Goal: Information Seeking & Learning: Learn about a topic

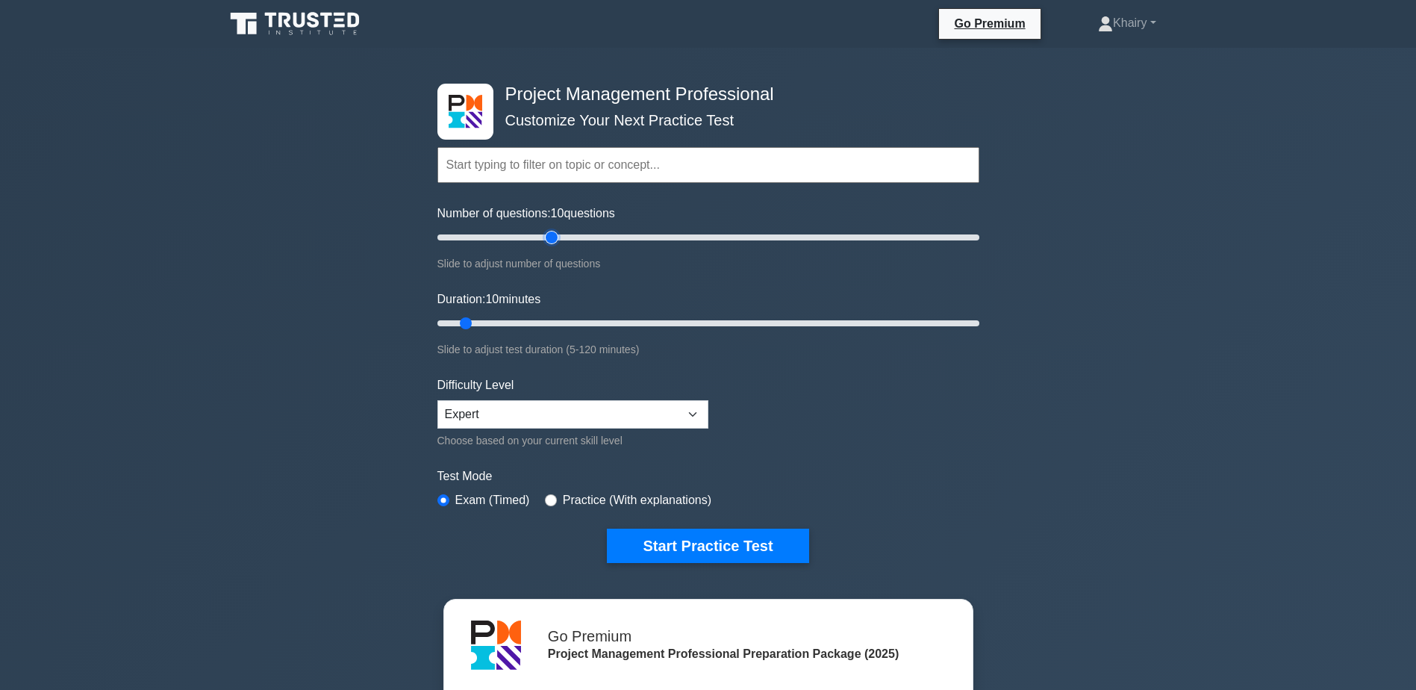
click at [548, 238] on input "Number of questions: 10 questions" at bounding box center [708, 237] width 542 height 18
click at [529, 234] on input "Number of questions: 45 questions" at bounding box center [708, 237] width 542 height 18
click at [529, 234] on input "Number of questions: 35 questions" at bounding box center [708, 237] width 542 height 18
type input "30"
click at [509, 237] on input "Number of questions: 35 questions" at bounding box center [708, 237] width 542 height 18
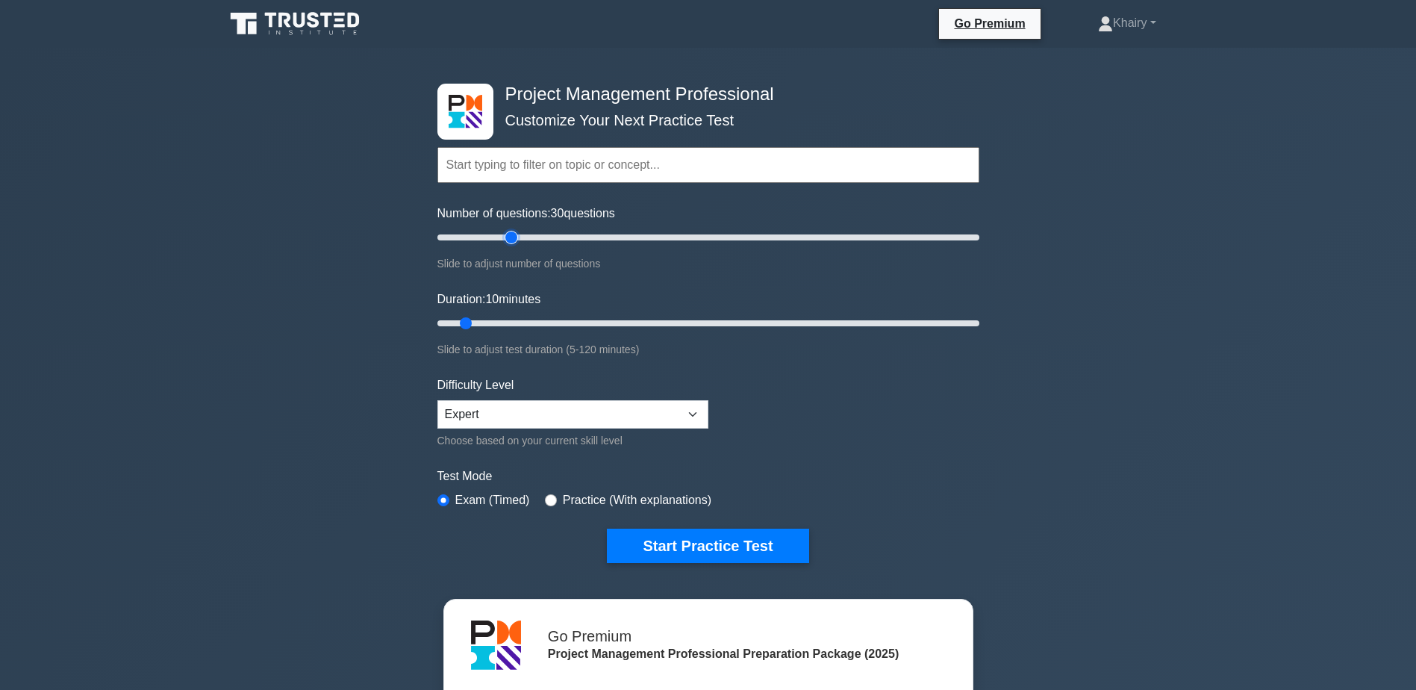
click at [509, 237] on input "Number of questions: 30 questions" at bounding box center [708, 237] width 542 height 18
click at [543, 321] on input "Duration: 25 minutes" at bounding box center [708, 323] width 542 height 18
type input "30"
click at [558, 320] on input "Duration: 30 minutes" at bounding box center [708, 323] width 542 height 18
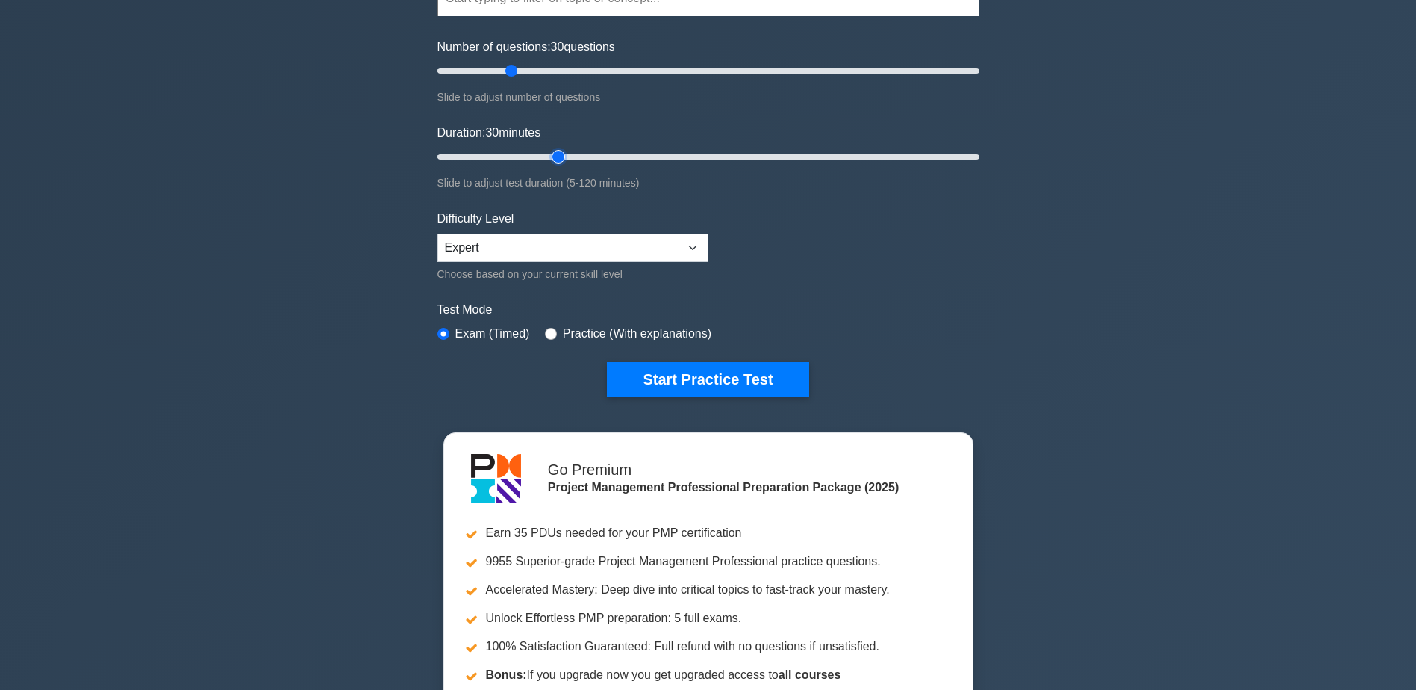
scroll to position [149, 0]
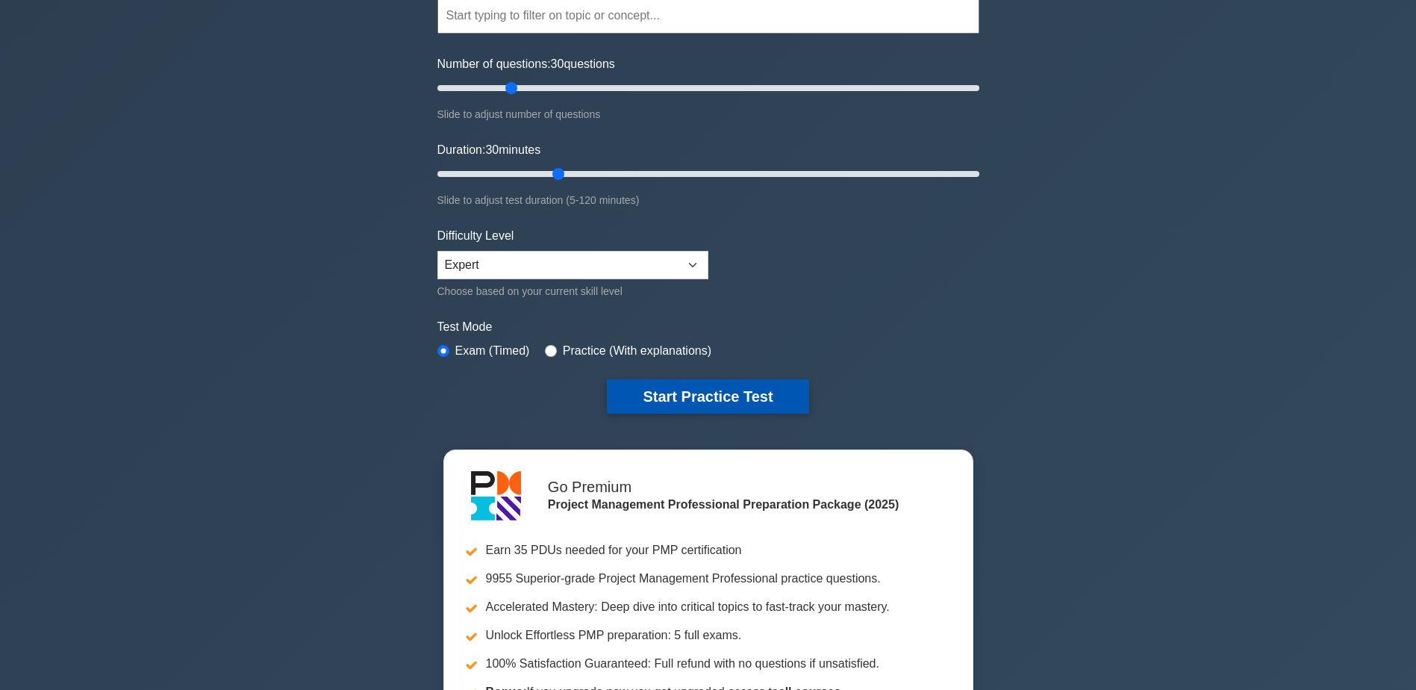
click at [679, 393] on button "Start Practice Test" at bounding box center [708, 396] width 202 height 34
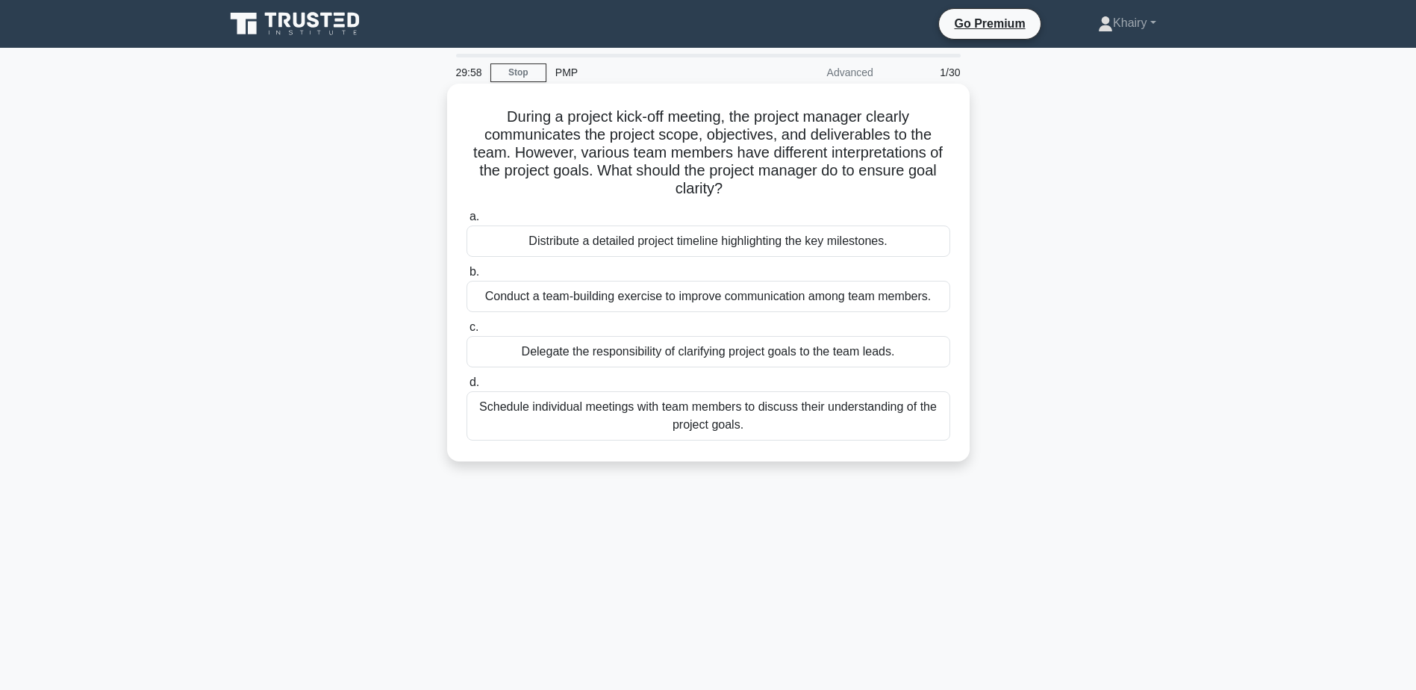
drag, startPoint x: 490, startPoint y: 99, endPoint x: 805, endPoint y: 198, distance: 330.1
click at [805, 198] on div "During a project kick-off meeting, the project manager clearly communicates the…" at bounding box center [708, 273] width 511 height 366
copy h5 "During a project kick-off meeting, the project manager clearly communicates the…"
click at [679, 423] on div "Schedule individual meetings with team members to discuss their understanding o…" at bounding box center [709, 415] width 484 height 49
click at [467, 387] on input "d. Schedule individual meetings with team members to discuss their understandin…" at bounding box center [467, 383] width 0 height 10
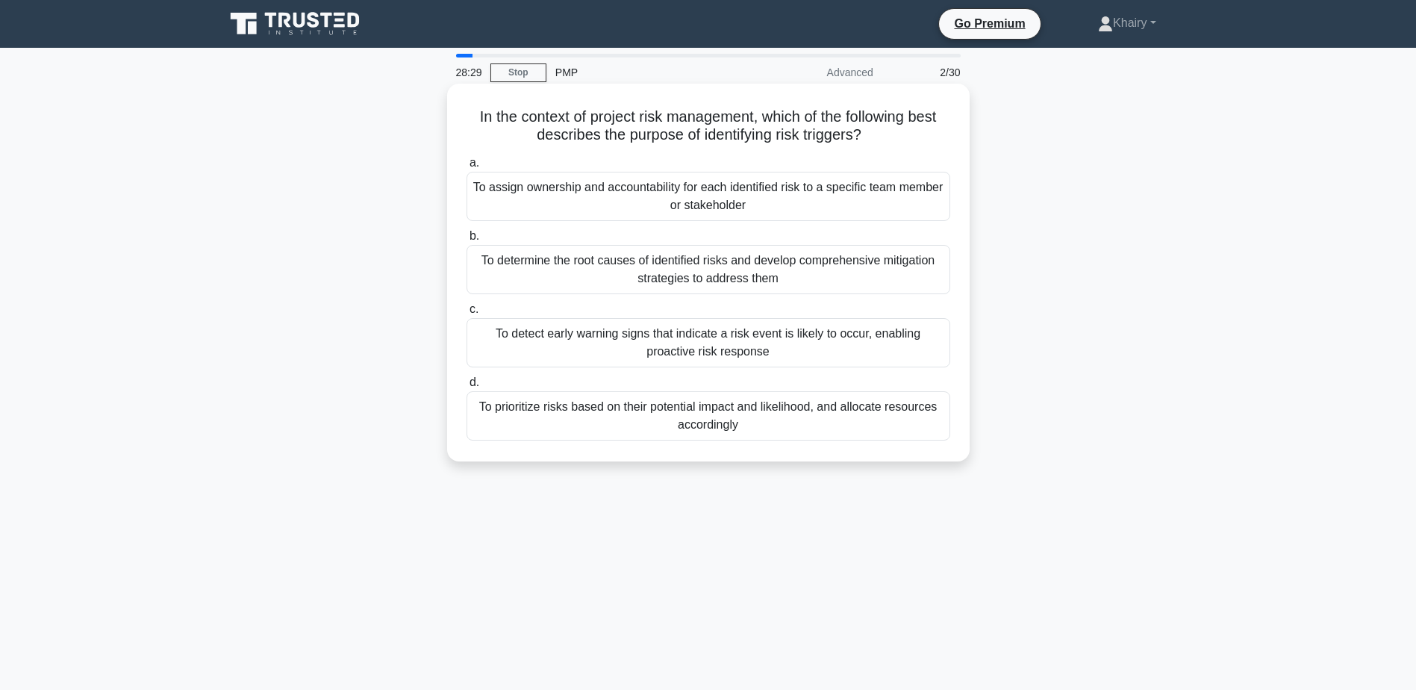
click at [679, 346] on div "To detect early warning signs that indicate a risk event is likely to occur, en…" at bounding box center [709, 342] width 484 height 49
click at [467, 314] on input "c. To detect early warning signs that indicate a risk event is likely to occur,…" at bounding box center [467, 310] width 0 height 10
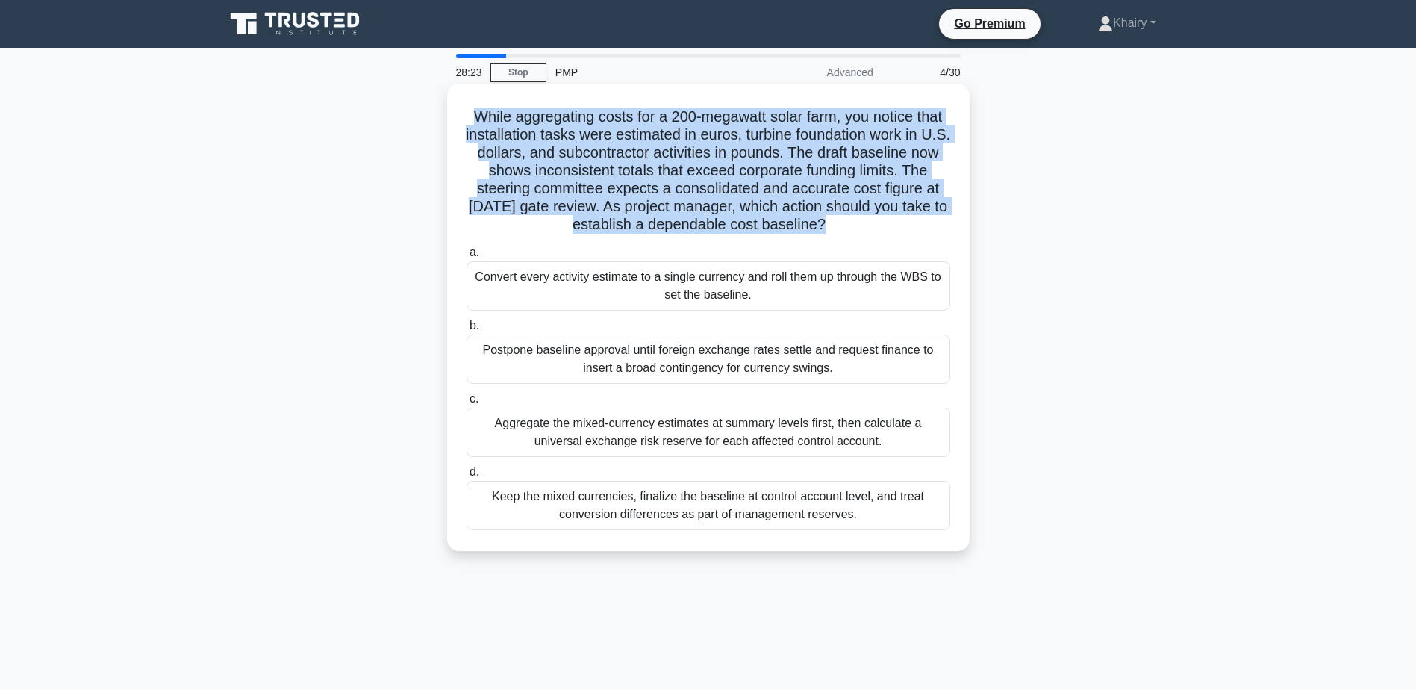
drag, startPoint x: 466, startPoint y: 112, endPoint x: 917, endPoint y: 233, distance: 466.8
click at [917, 233] on h5 "While aggregating costs for a 200-megawatt solar farm, you notice that installa…" at bounding box center [708, 170] width 487 height 127
copy div "While aggregating costs for a 200-megawatt solar farm, you notice that installa…"
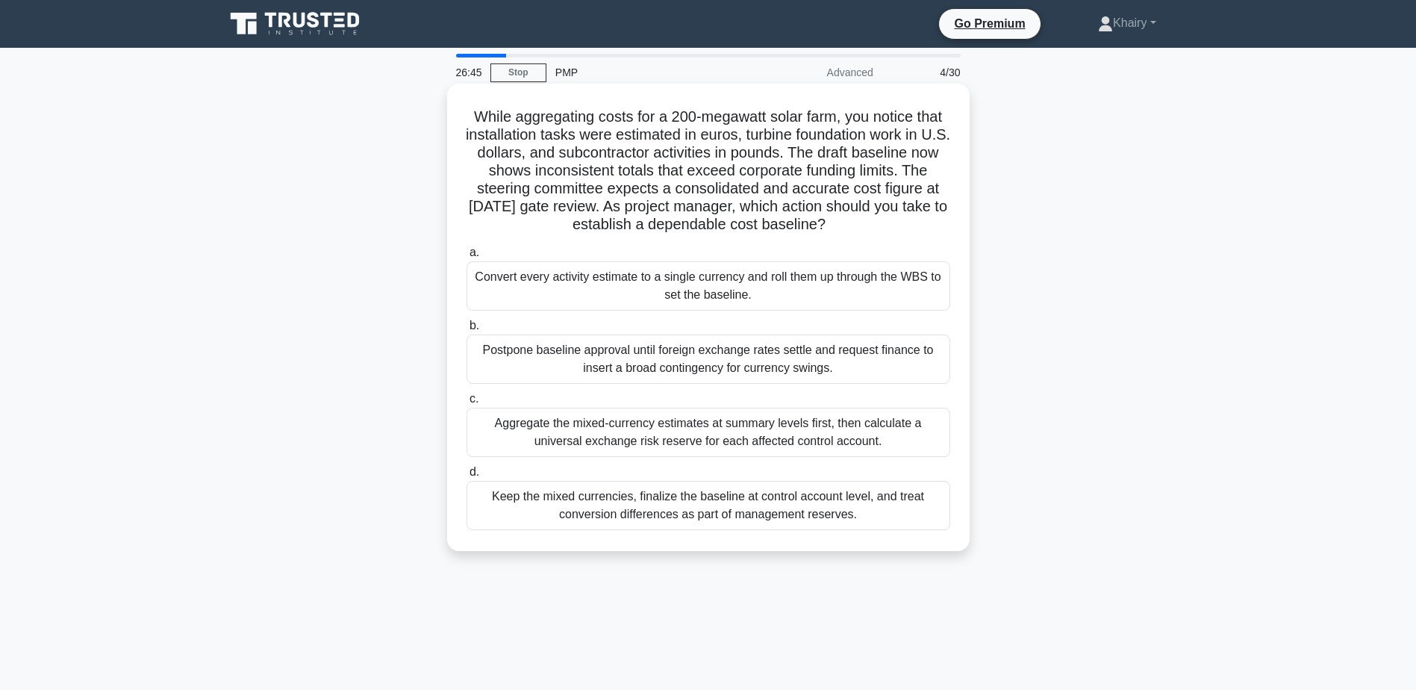
click at [659, 296] on div "Convert every activity estimate to a single currency and roll them up through t…" at bounding box center [709, 285] width 484 height 49
click at [467, 258] on input "a. Convert every activity estimate to a single currency and roll them up throug…" at bounding box center [467, 253] width 0 height 10
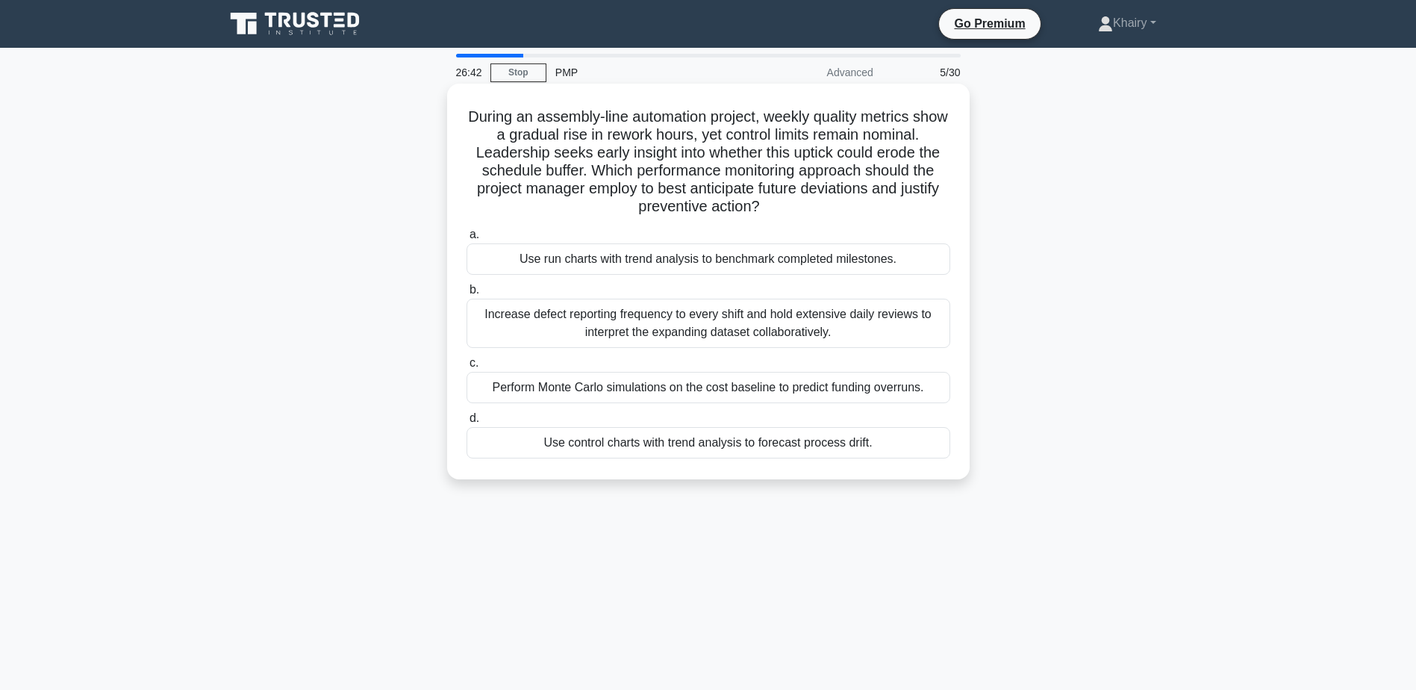
drag, startPoint x: 470, startPoint y: 108, endPoint x: 884, endPoint y: 207, distance: 425.9
click at [884, 207] on h5 "During an assembly-line automation project, weekly quality metrics show a gradu…" at bounding box center [708, 161] width 487 height 109
copy h5 "During an assembly-line automation project, weekly quality metrics show a gradu…"
click at [634, 452] on div "Use control charts with trend analysis to forecast process drift." at bounding box center [709, 442] width 484 height 31
click at [467, 423] on input "d. Use control charts with trend analysis to forecast process drift." at bounding box center [467, 419] width 0 height 10
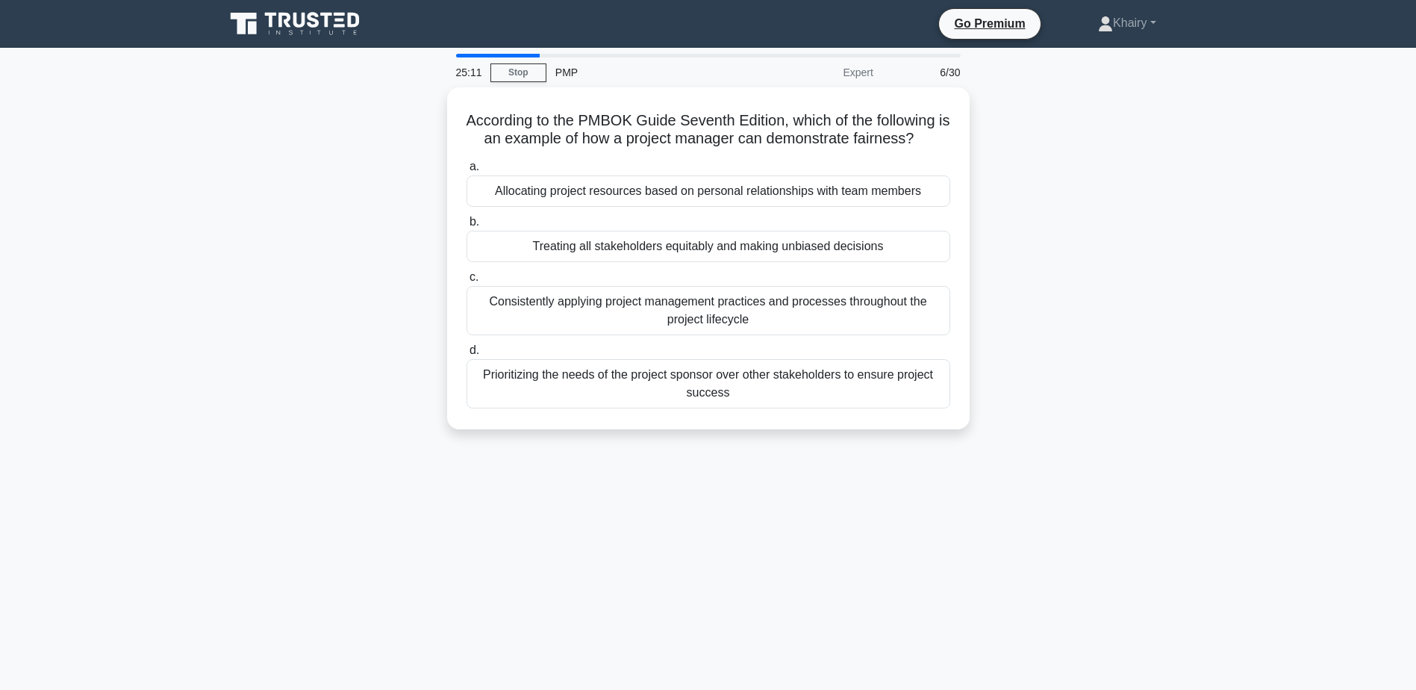
drag, startPoint x: 454, startPoint y: 105, endPoint x: 988, endPoint y: 144, distance: 535.2
click at [988, 144] on div "According to the PMBOK Guide Seventh Edition, which of the following is an exam…" at bounding box center [708, 267] width 985 height 360
copy h5 "According to the PMBOK Guide Seventh Edition, which of the following is an exam…"
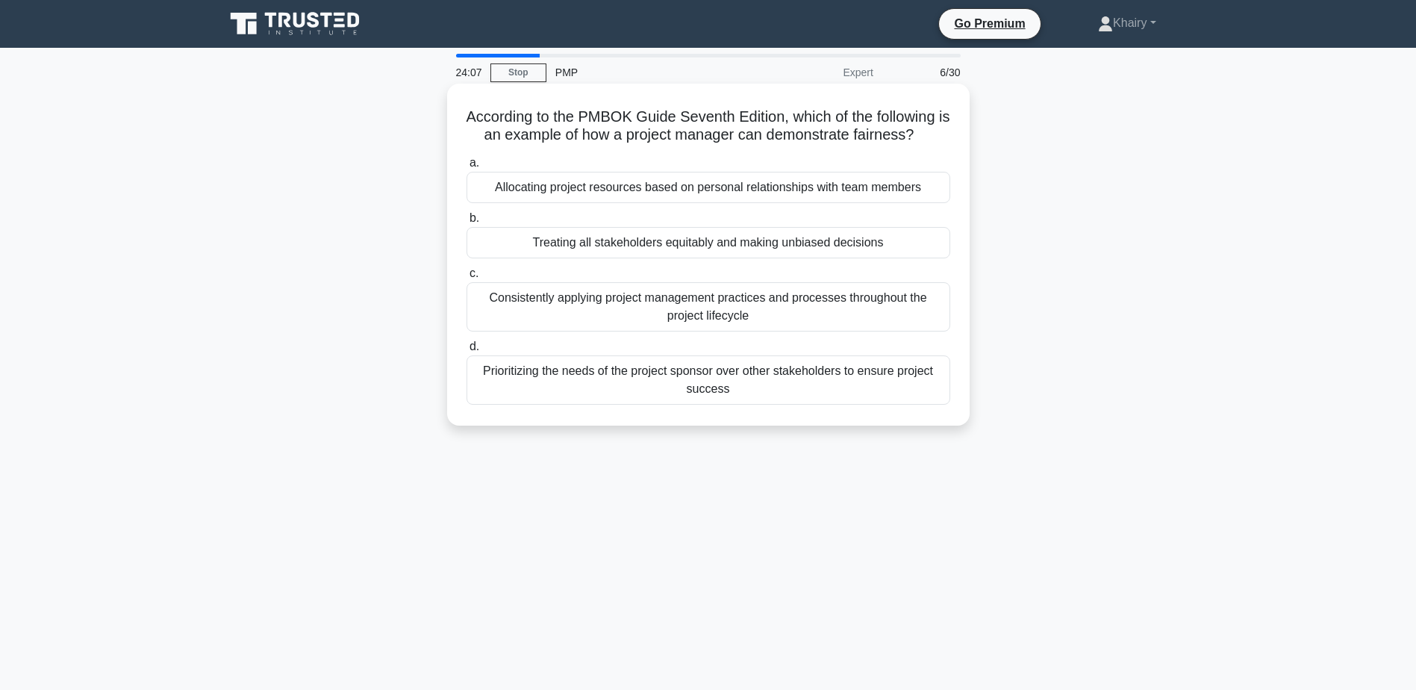
click at [737, 314] on div "Consistently applying project management practices and processes throughout the…" at bounding box center [709, 306] width 484 height 49
click at [467, 278] on input "c. Consistently applying project management practices and processes throughout …" at bounding box center [467, 274] width 0 height 10
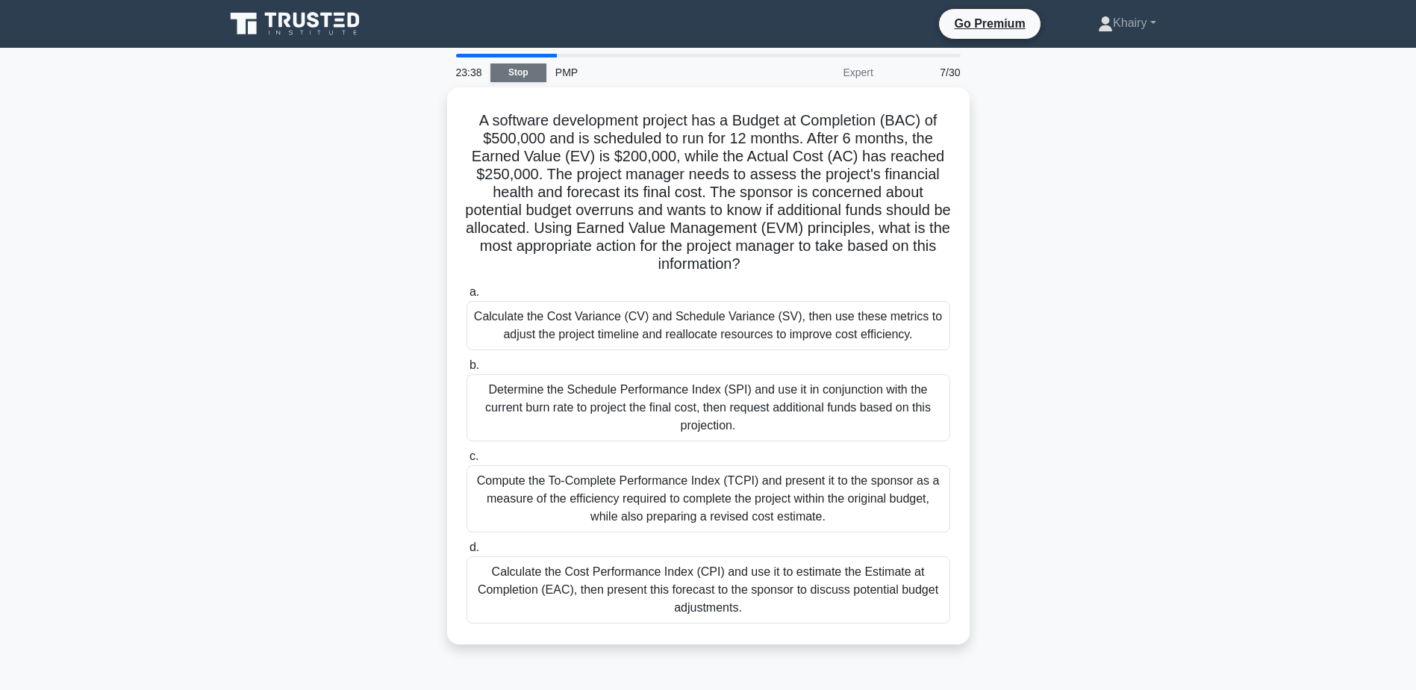
click at [520, 69] on link "Stop" at bounding box center [518, 72] width 56 height 19
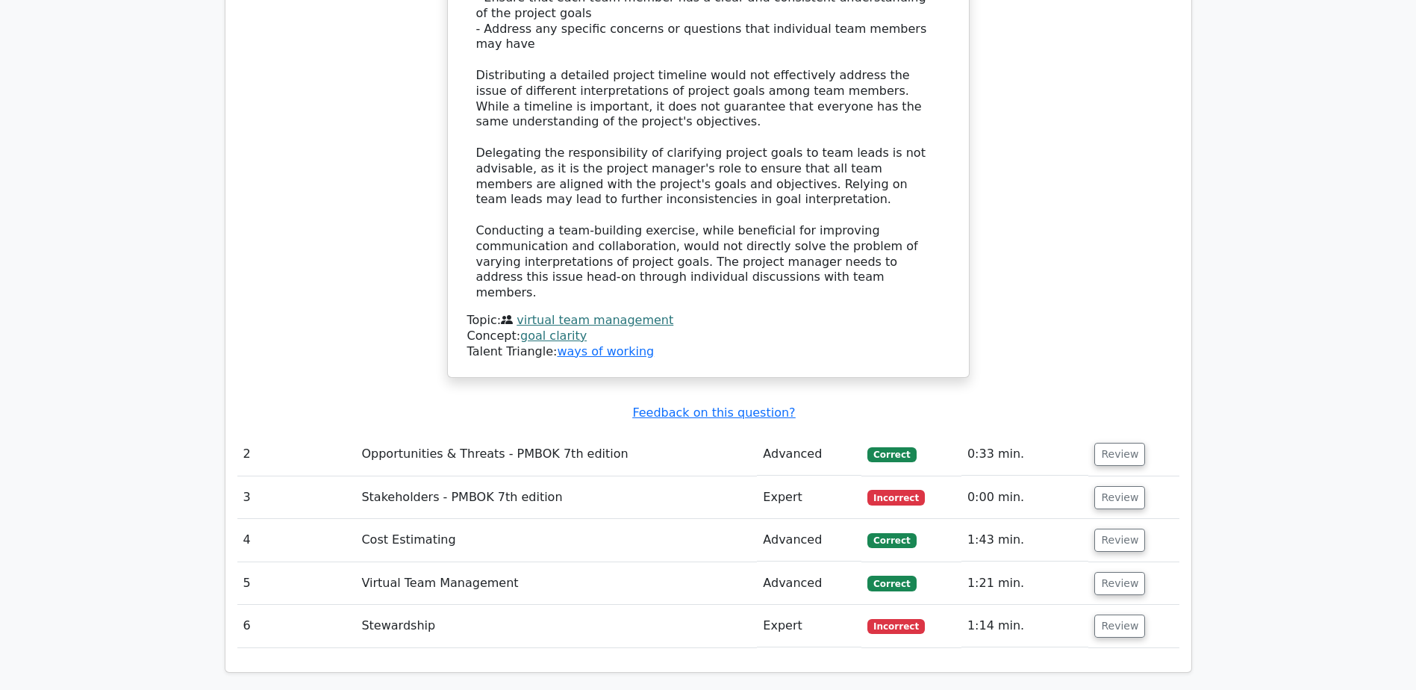
scroll to position [1792, 0]
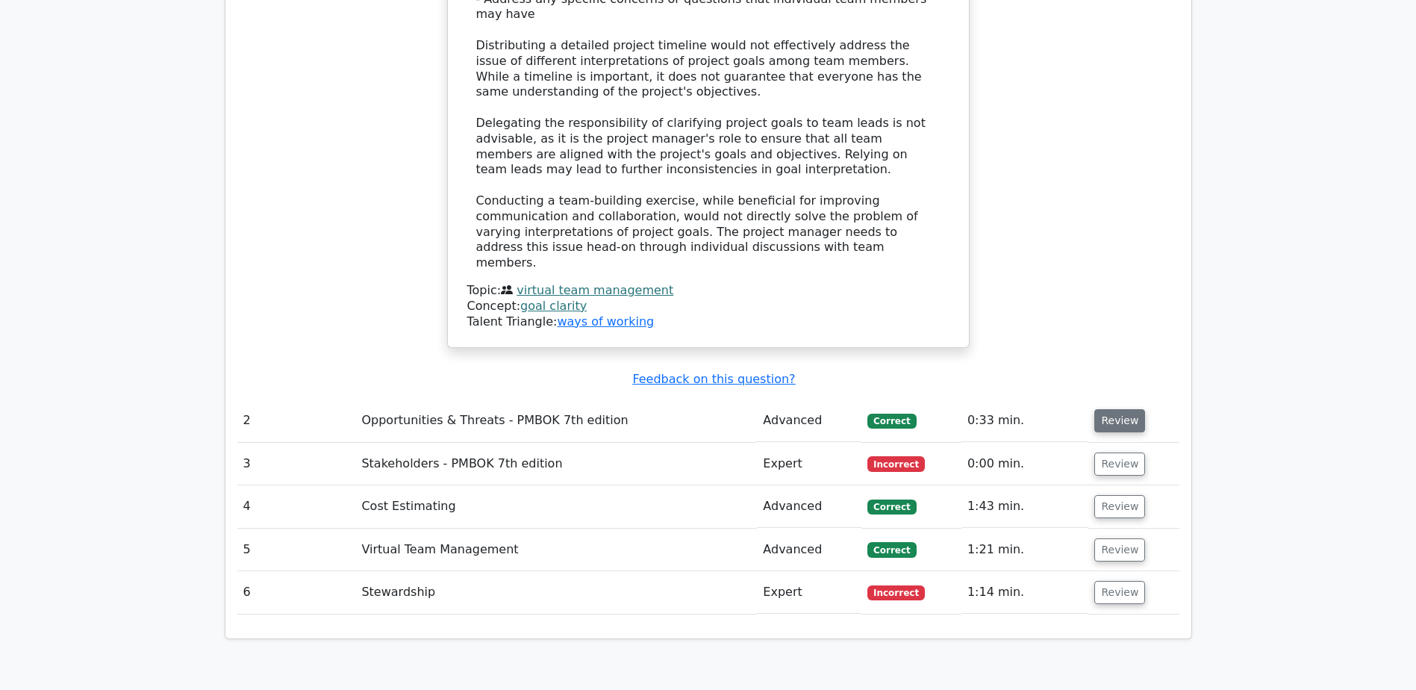
click at [1106, 409] on button "Review" at bounding box center [1119, 420] width 51 height 23
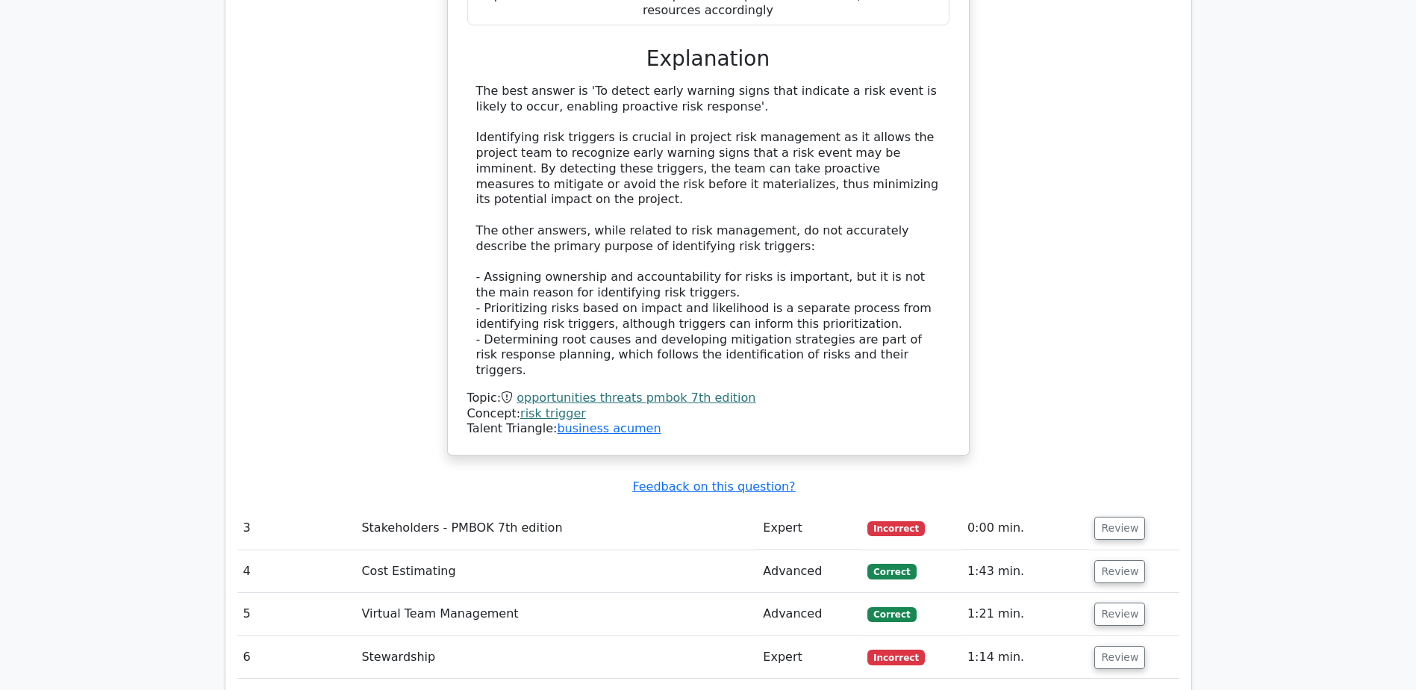
scroll to position [2538, 0]
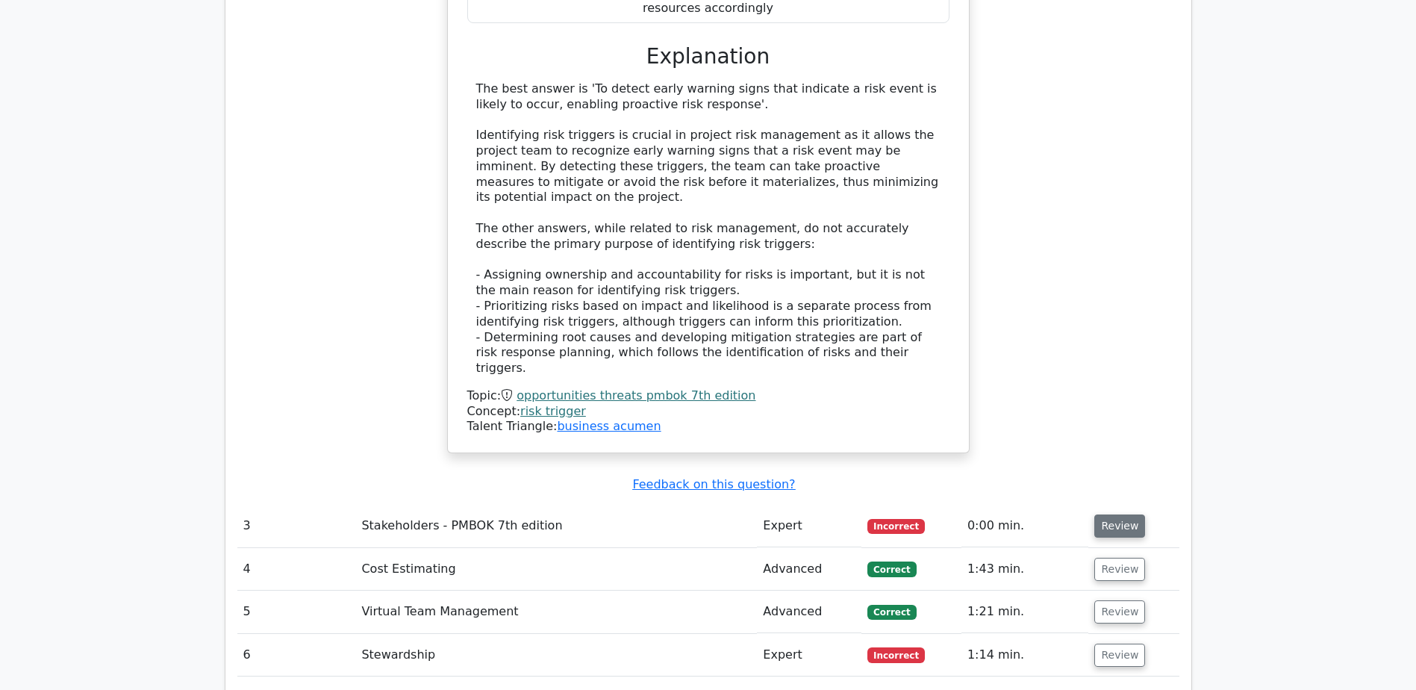
click at [1115, 514] on button "Review" at bounding box center [1119, 525] width 51 height 23
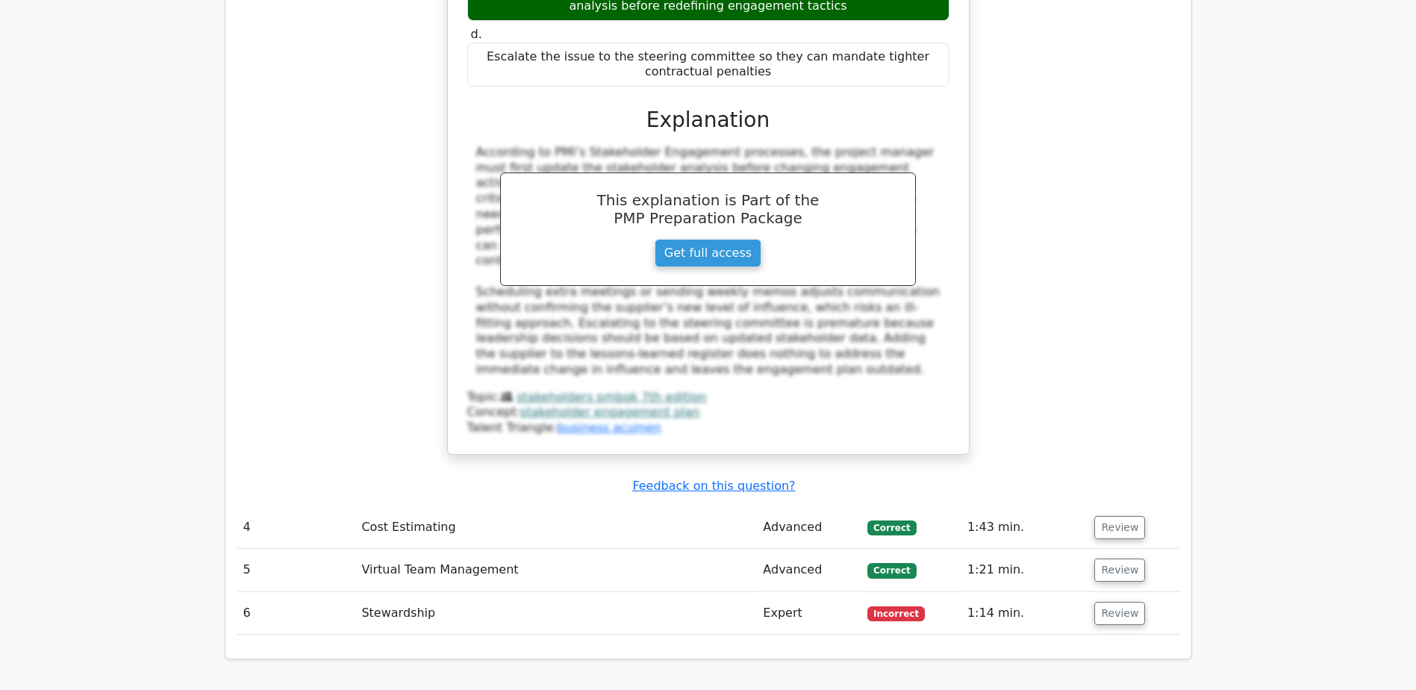
scroll to position [3583, 0]
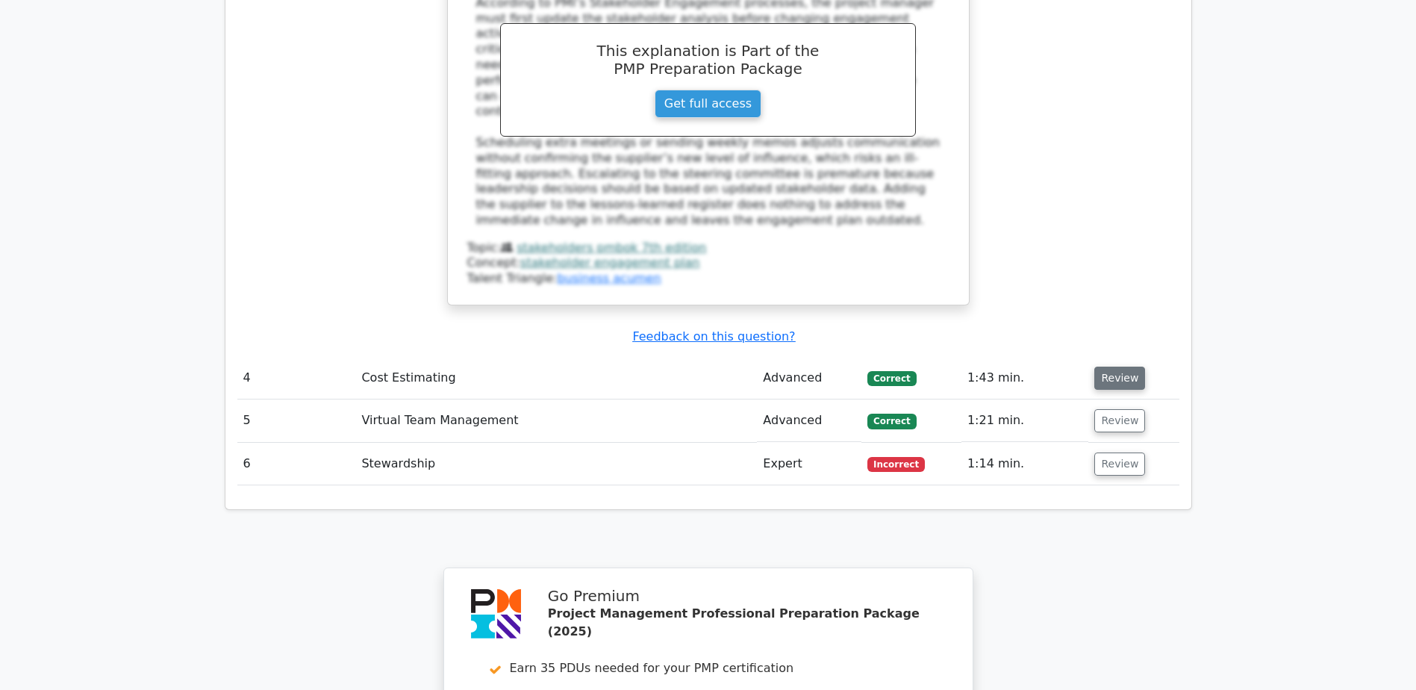
click at [1120, 367] on button "Review" at bounding box center [1119, 378] width 51 height 23
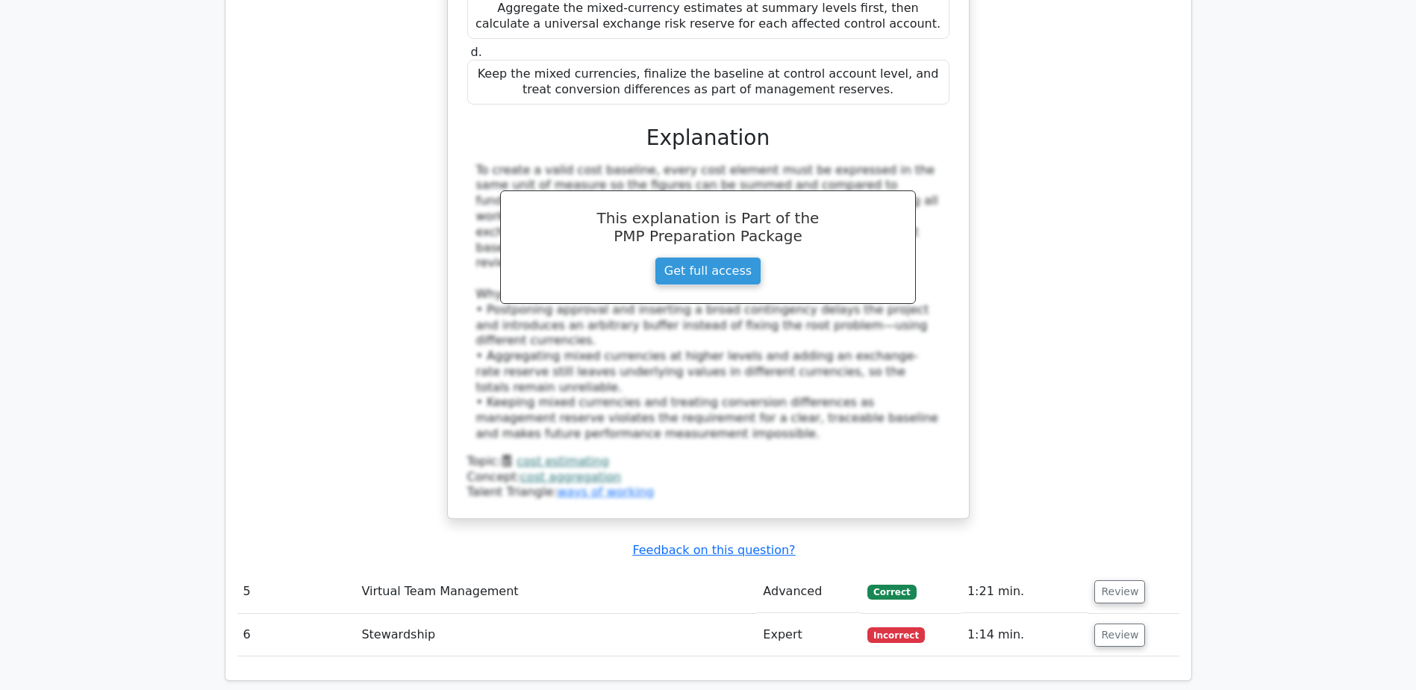
scroll to position [4330, 0]
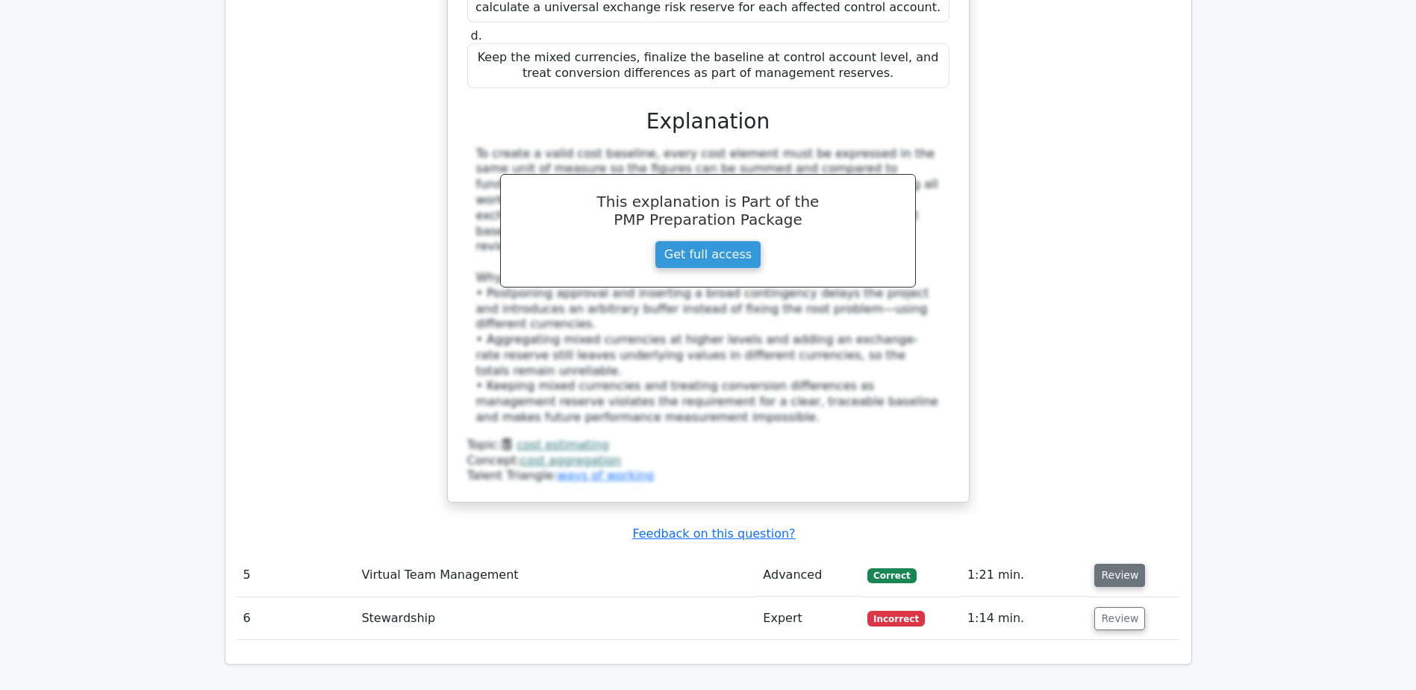
click at [1114, 564] on button "Review" at bounding box center [1119, 575] width 51 height 23
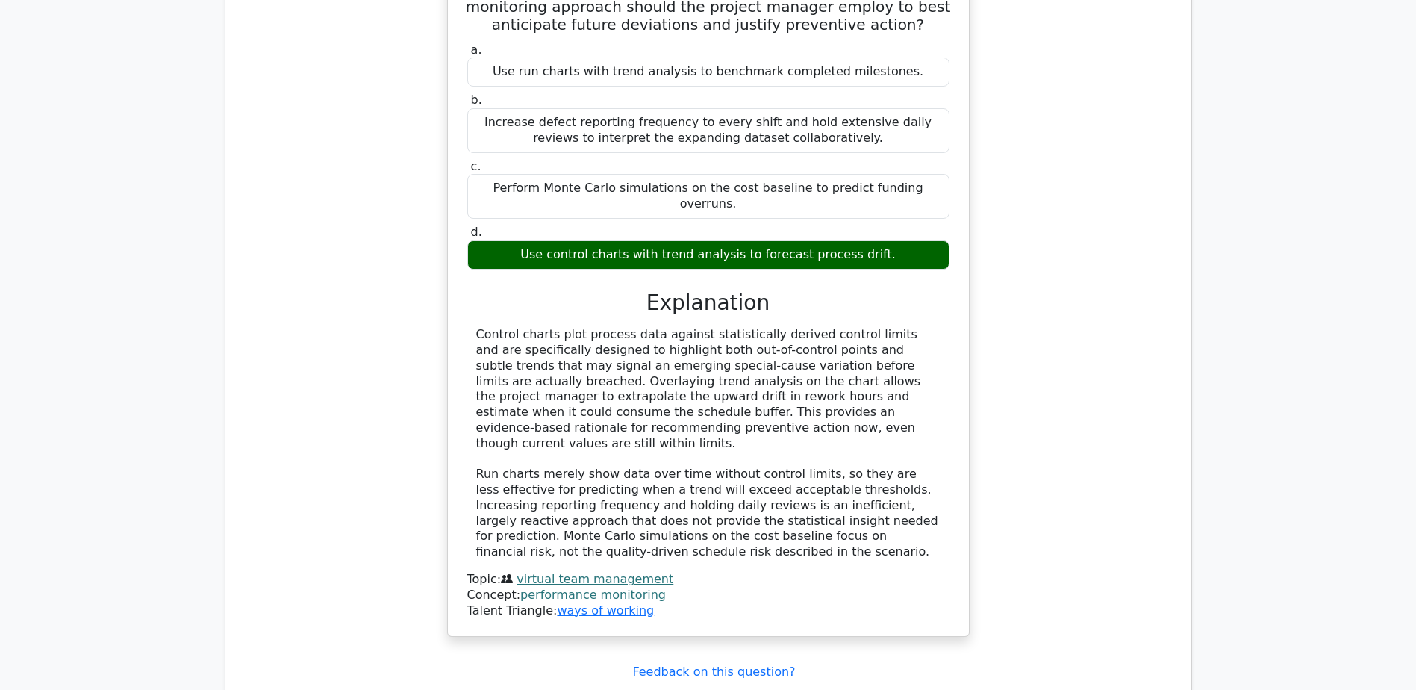
scroll to position [5076, 0]
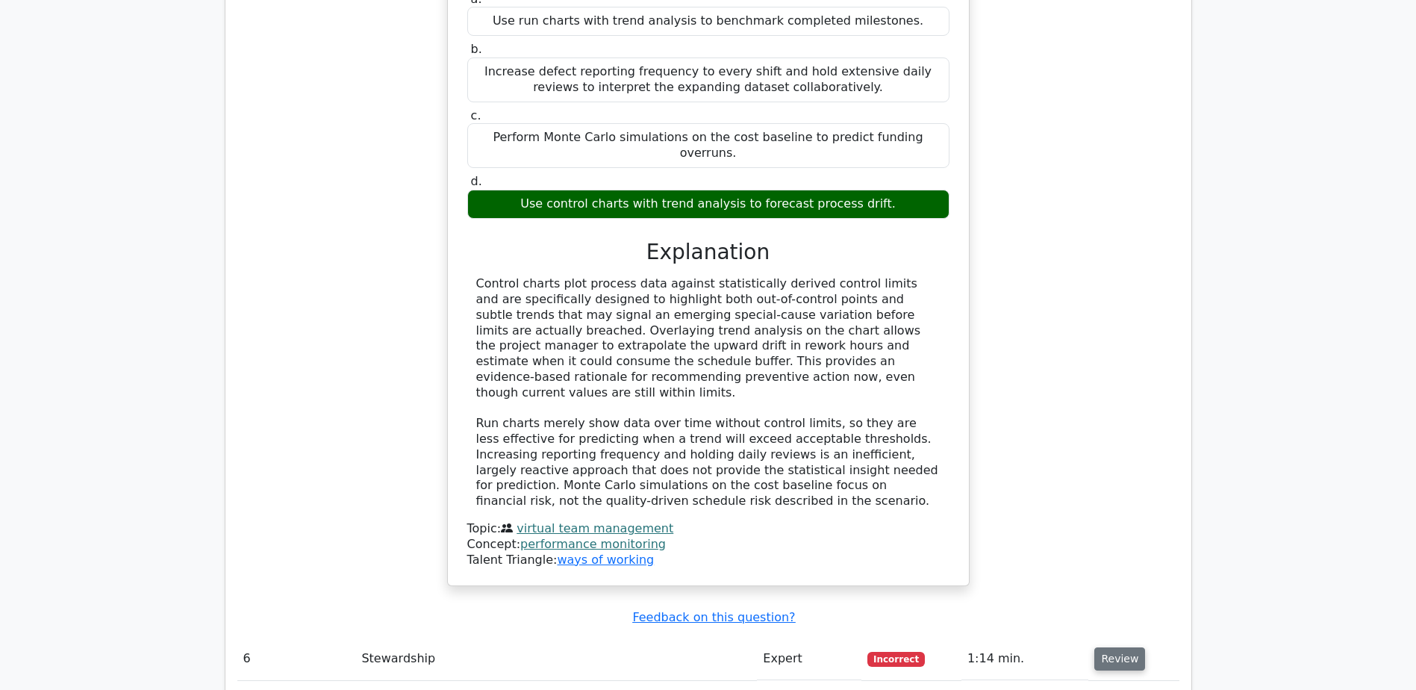
click at [1110, 647] on button "Review" at bounding box center [1119, 658] width 51 height 23
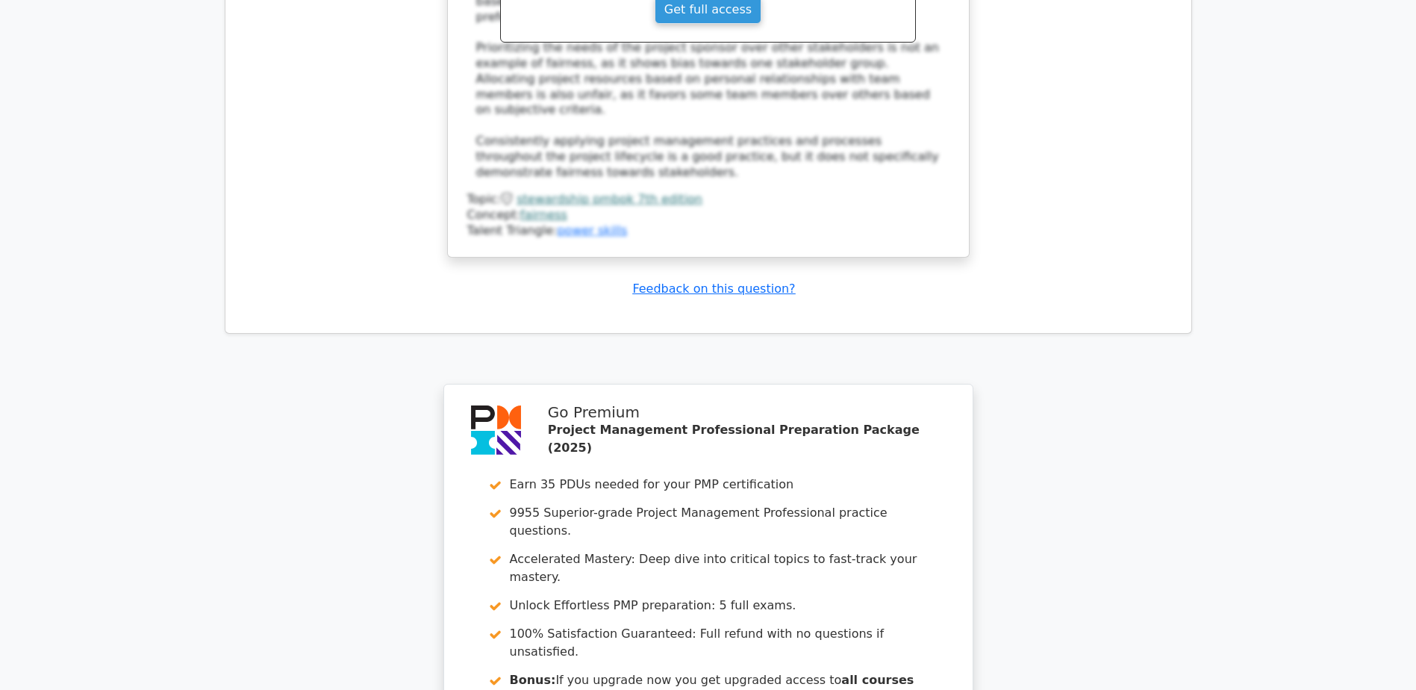
scroll to position [6271, 0]
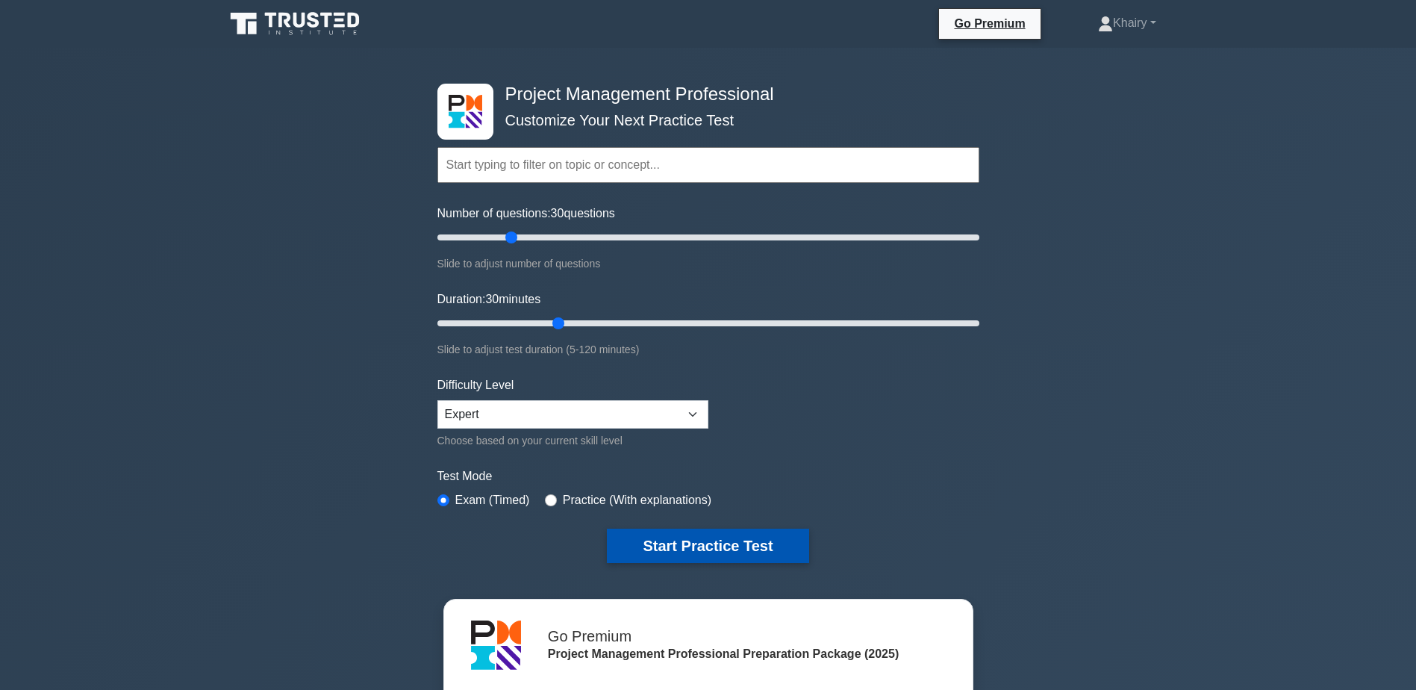
click at [718, 546] on button "Start Practice Test" at bounding box center [708, 546] width 202 height 34
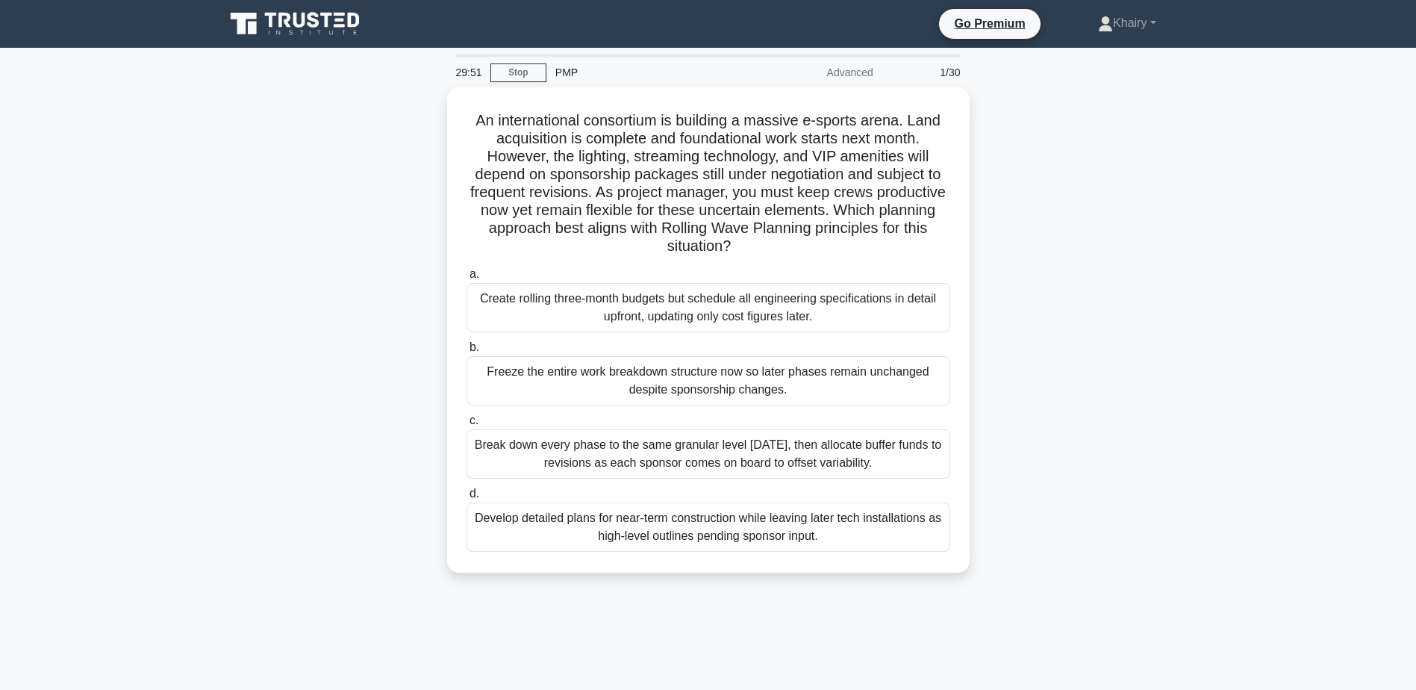
drag, startPoint x: 448, startPoint y: 104, endPoint x: 1002, endPoint y: 251, distance: 573.1
click at [1002, 251] on div "An international consortium is building a massive e-sports arena. Land acquisit…" at bounding box center [708, 338] width 985 height 503
copy h5 "An international consortium is building a massive e-sports arena. Land acquisit…"
click at [1032, 206] on div "An international consortium is building a massive e-sports arena. Land acquisit…" at bounding box center [708, 338] width 985 height 503
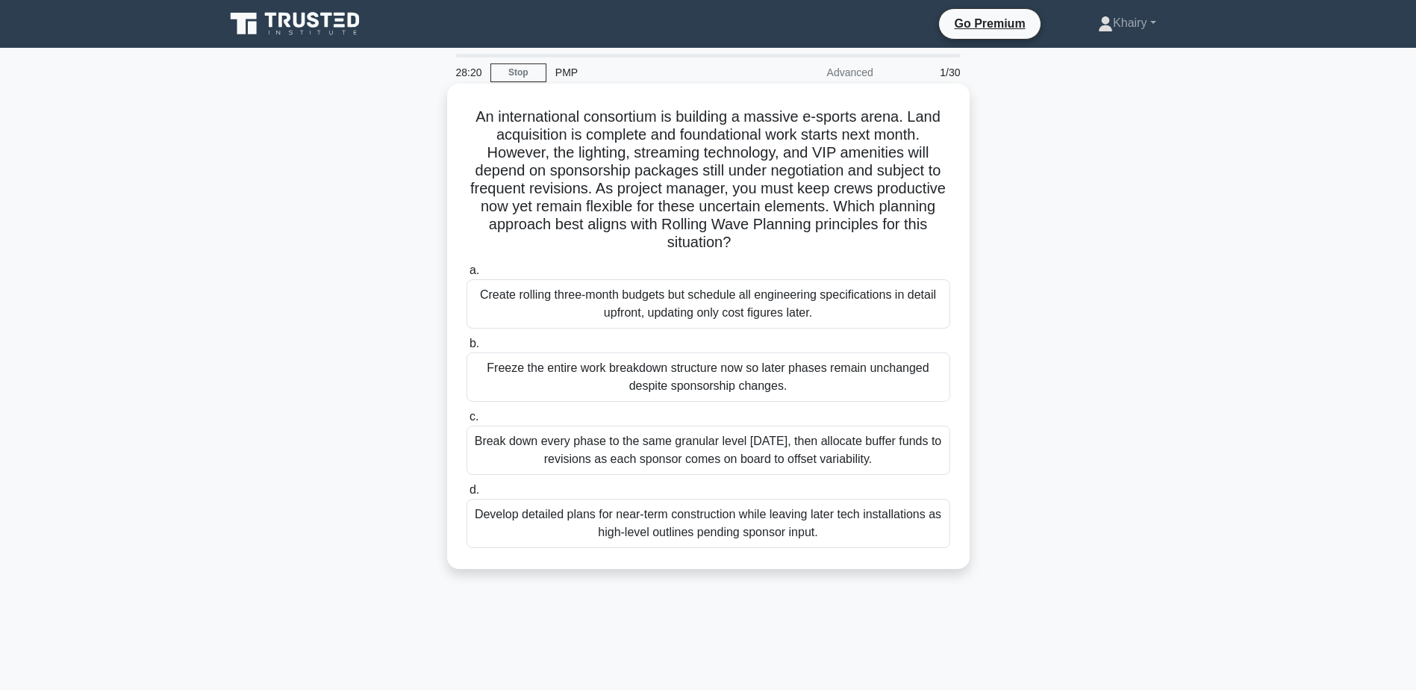
click at [681, 308] on div "Create rolling three-month budgets but schedule all engineering specifications …" at bounding box center [709, 303] width 484 height 49
click at [467, 275] on input "a. Create rolling three-month budgets but schedule all engineering specificatio…" at bounding box center [467, 271] width 0 height 10
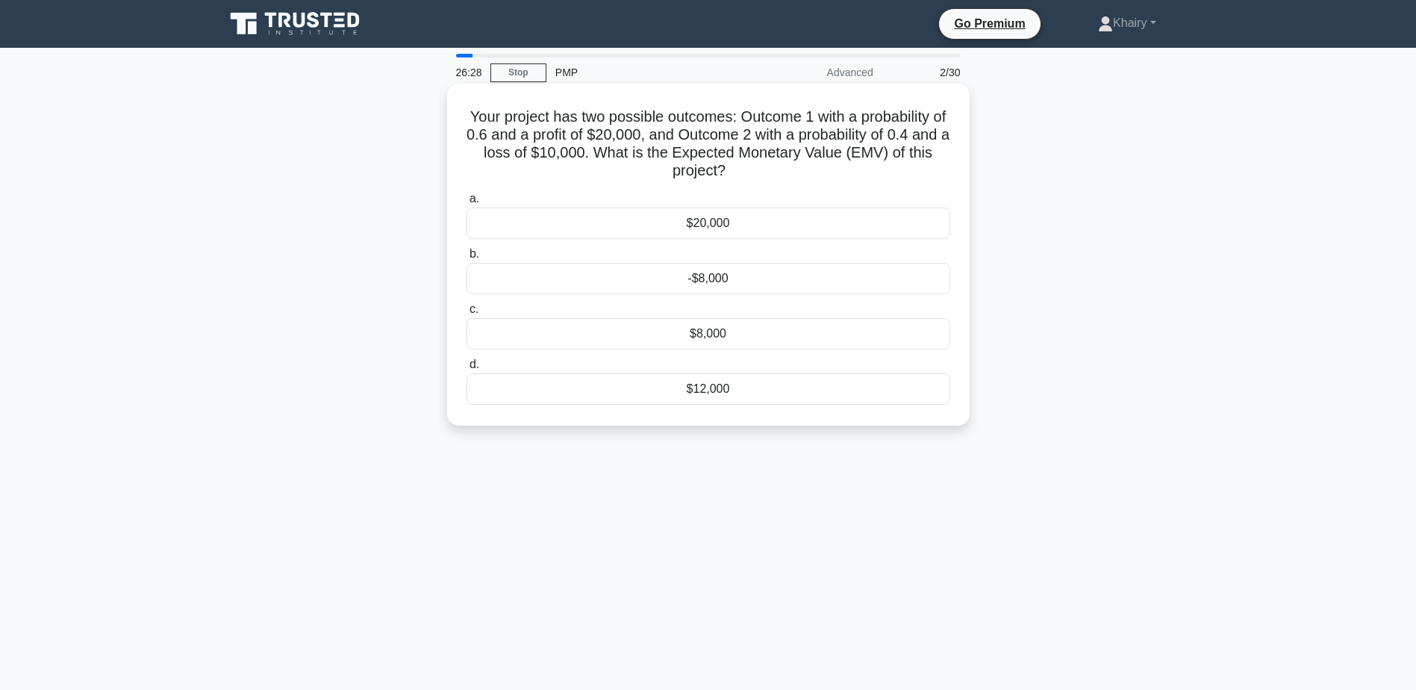
click at [701, 332] on div "$8,000" at bounding box center [709, 333] width 484 height 31
click at [467, 314] on input "c. $8,000" at bounding box center [467, 310] width 0 height 10
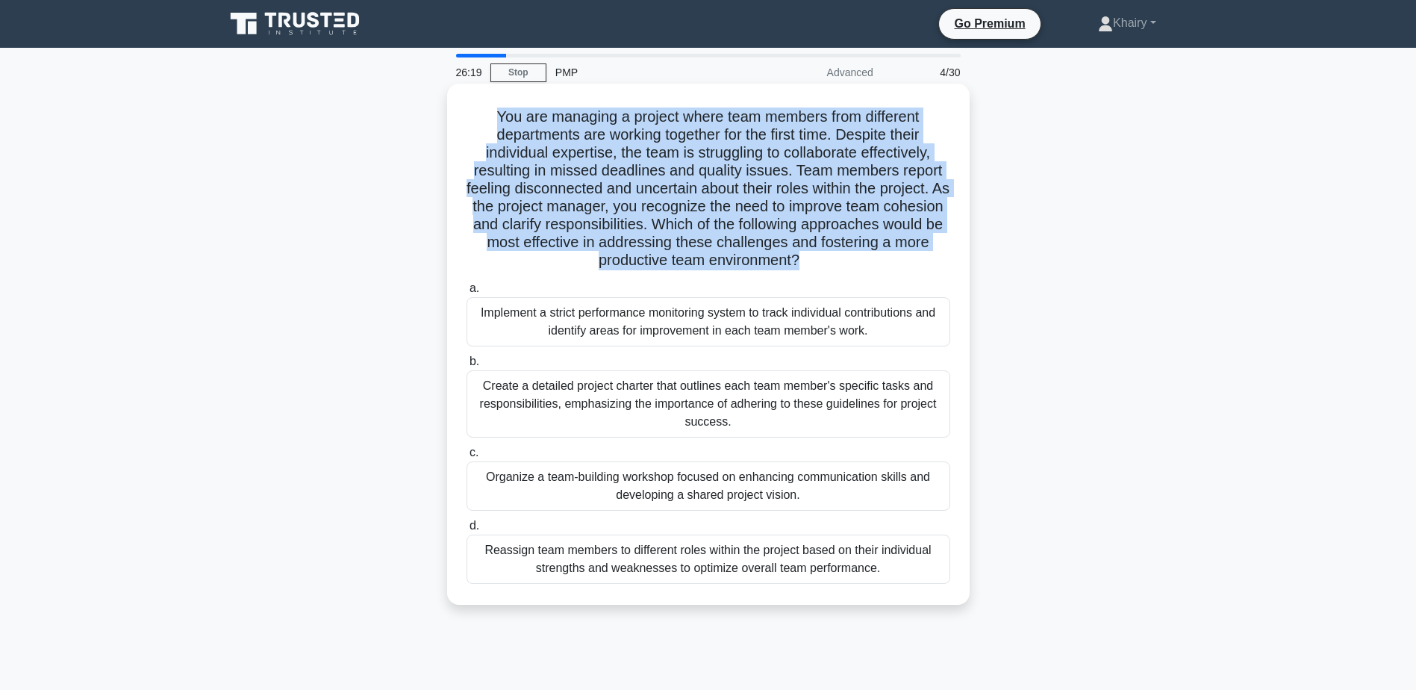
drag, startPoint x: 485, startPoint y: 106, endPoint x: 903, endPoint y: 256, distance: 444.2
click at [903, 256] on div "You are managing a project where team members from different departments are wo…" at bounding box center [708, 344] width 511 height 509
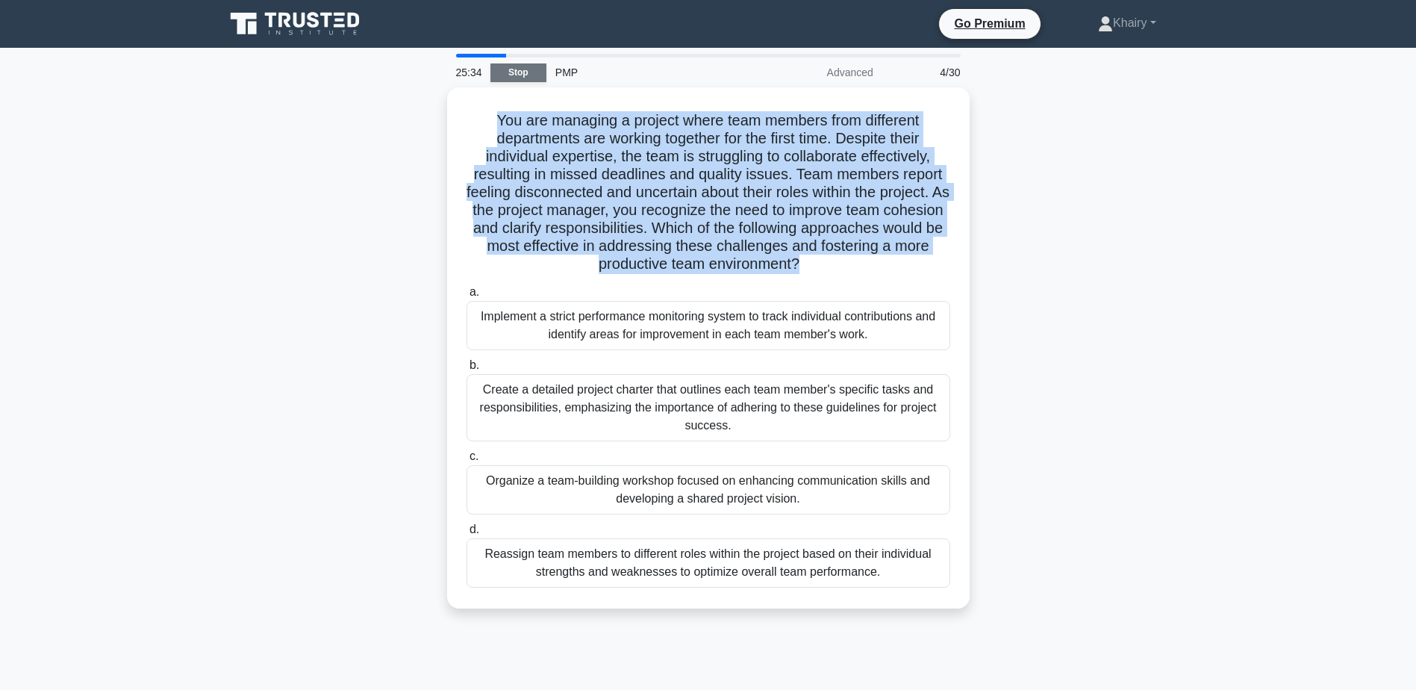
click at [512, 70] on link "Stop" at bounding box center [518, 72] width 56 height 19
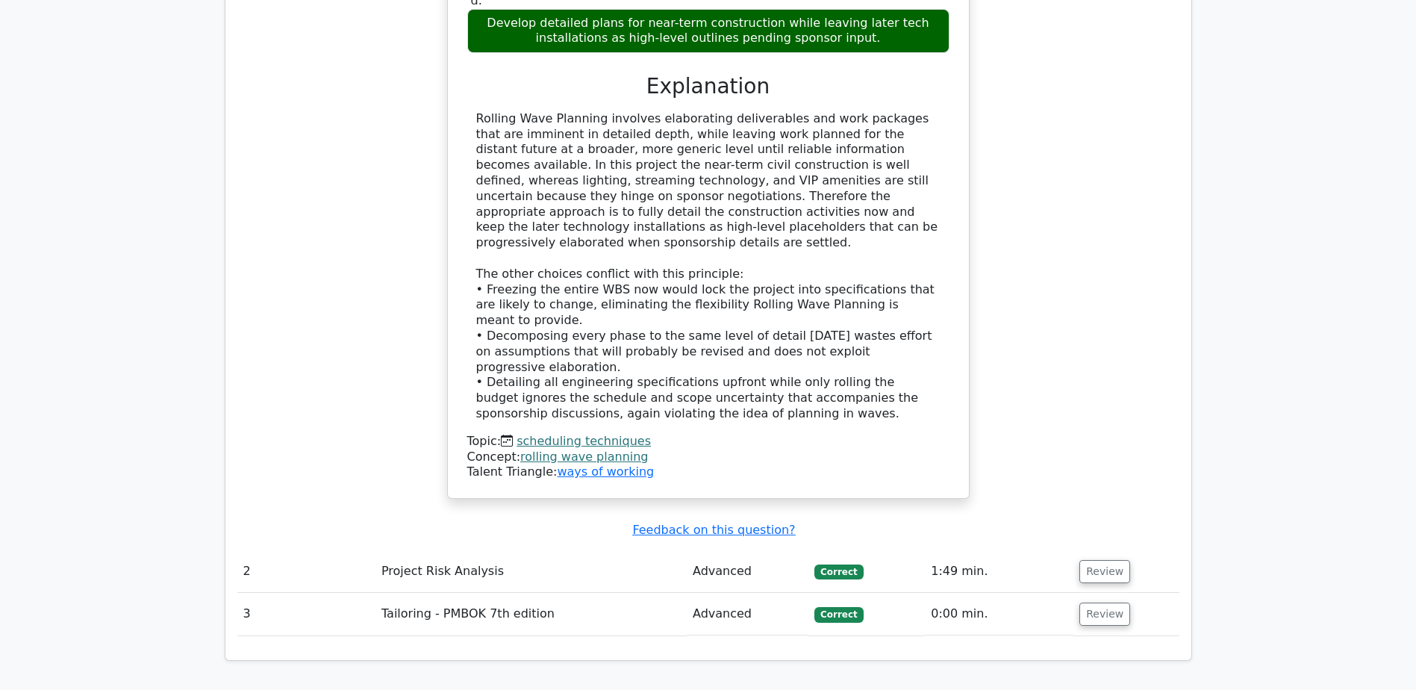
scroll to position [1642, 0]
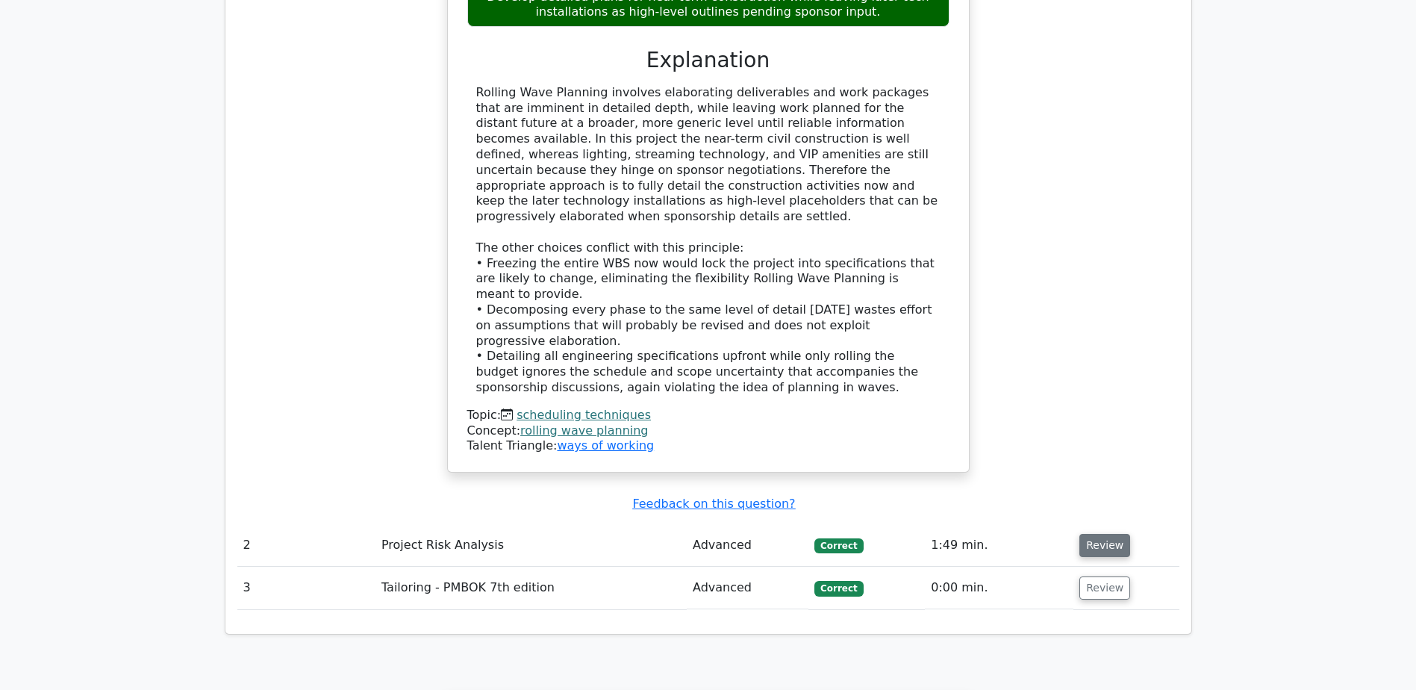
click at [1094, 534] on button "Review" at bounding box center [1104, 545] width 51 height 23
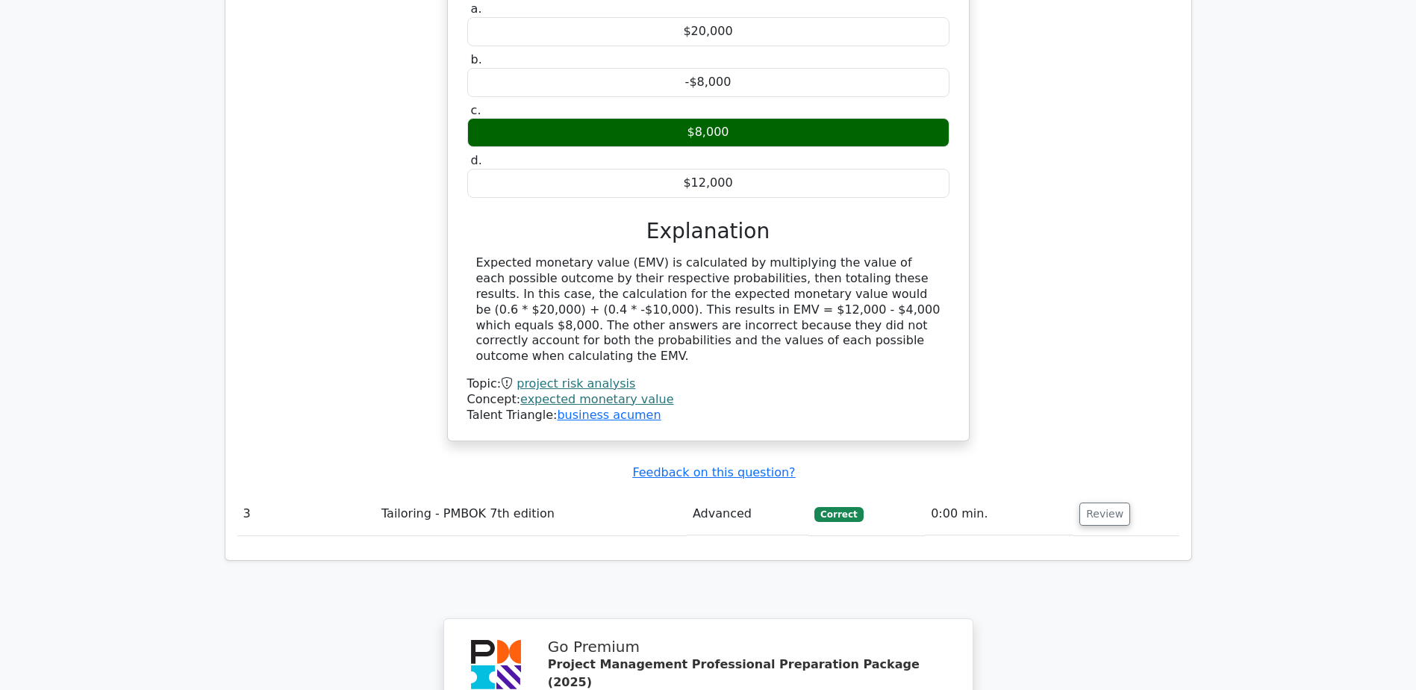
scroll to position [2314, 0]
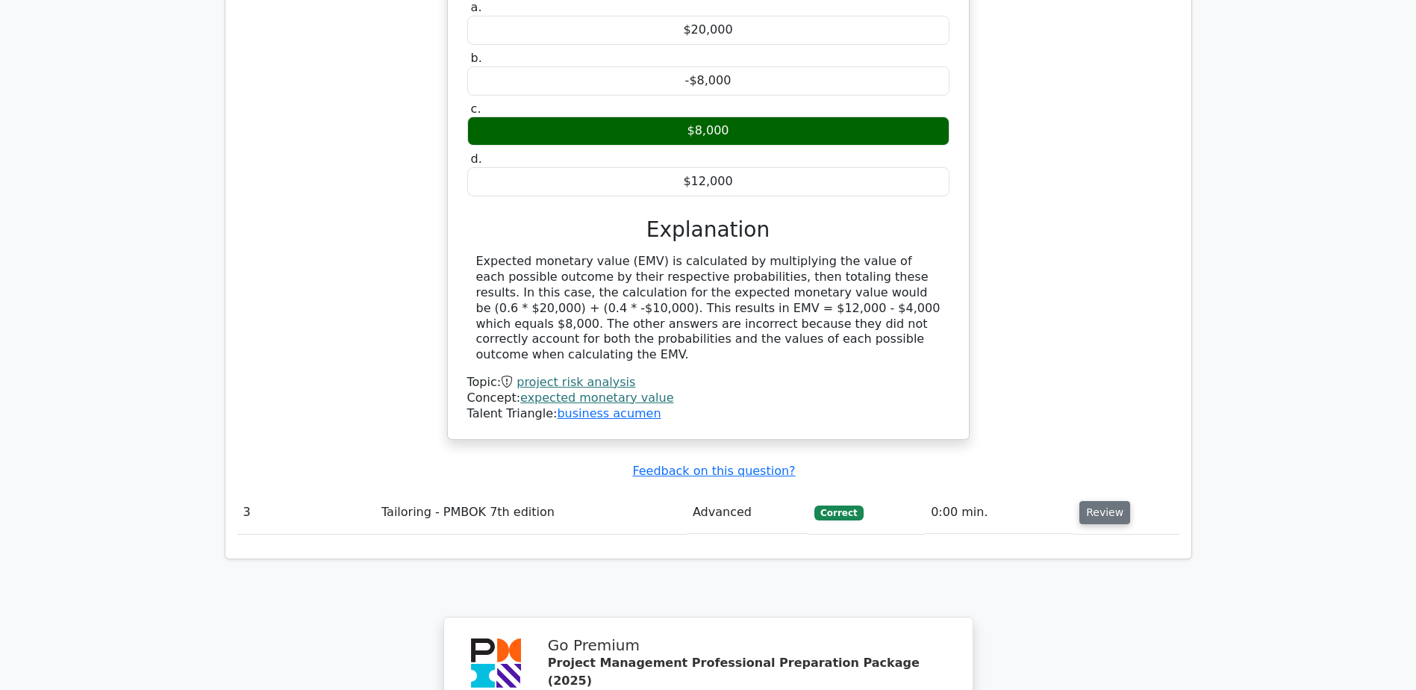
click at [1097, 501] on button "Review" at bounding box center [1104, 512] width 51 height 23
click at [1100, 501] on button "Review" at bounding box center [1104, 512] width 51 height 23
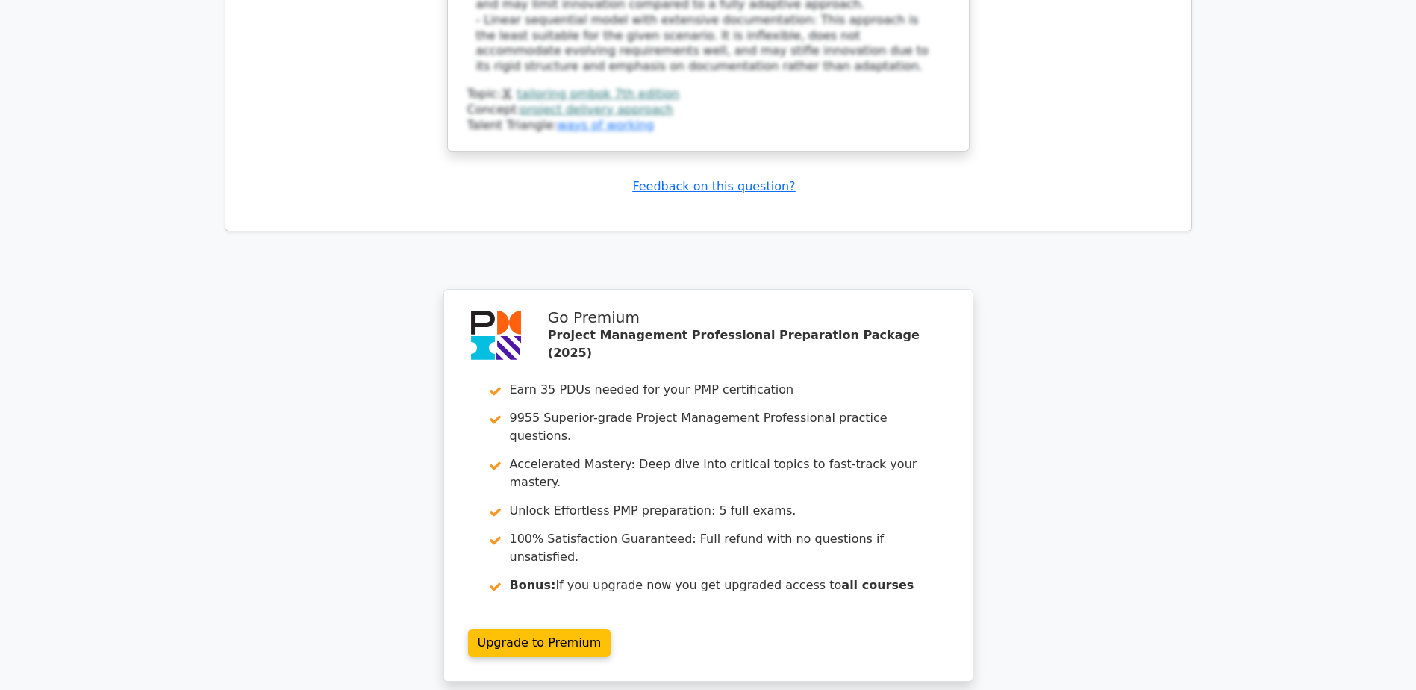
scroll to position [3547, 0]
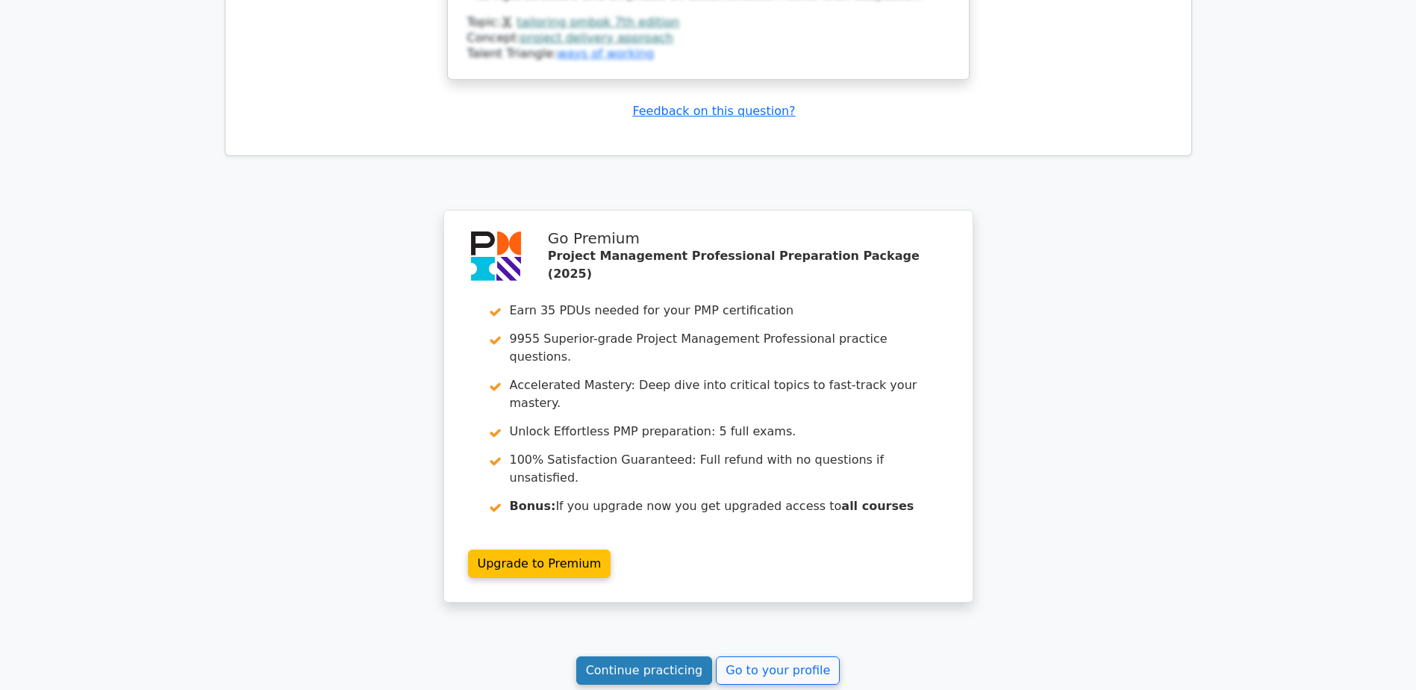
click at [645, 656] on link "Continue practicing" at bounding box center [644, 670] width 137 height 28
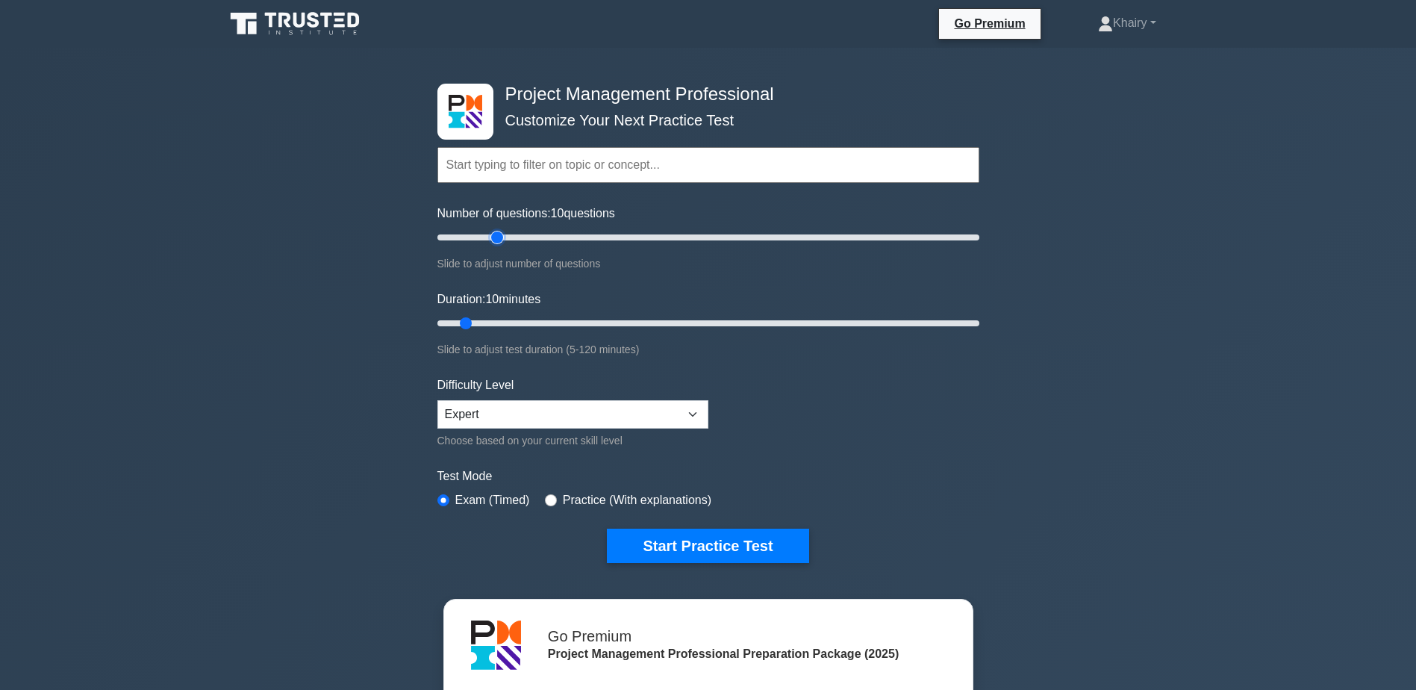
click at [496, 238] on input "Number of questions: 10 questions" at bounding box center [708, 237] width 542 height 18
type input "30"
click at [511, 239] on input "Number of questions: 30 questions" at bounding box center [708, 237] width 542 height 18
click at [528, 320] on input "Duration: 10 minutes" at bounding box center [708, 323] width 542 height 18
type input "30"
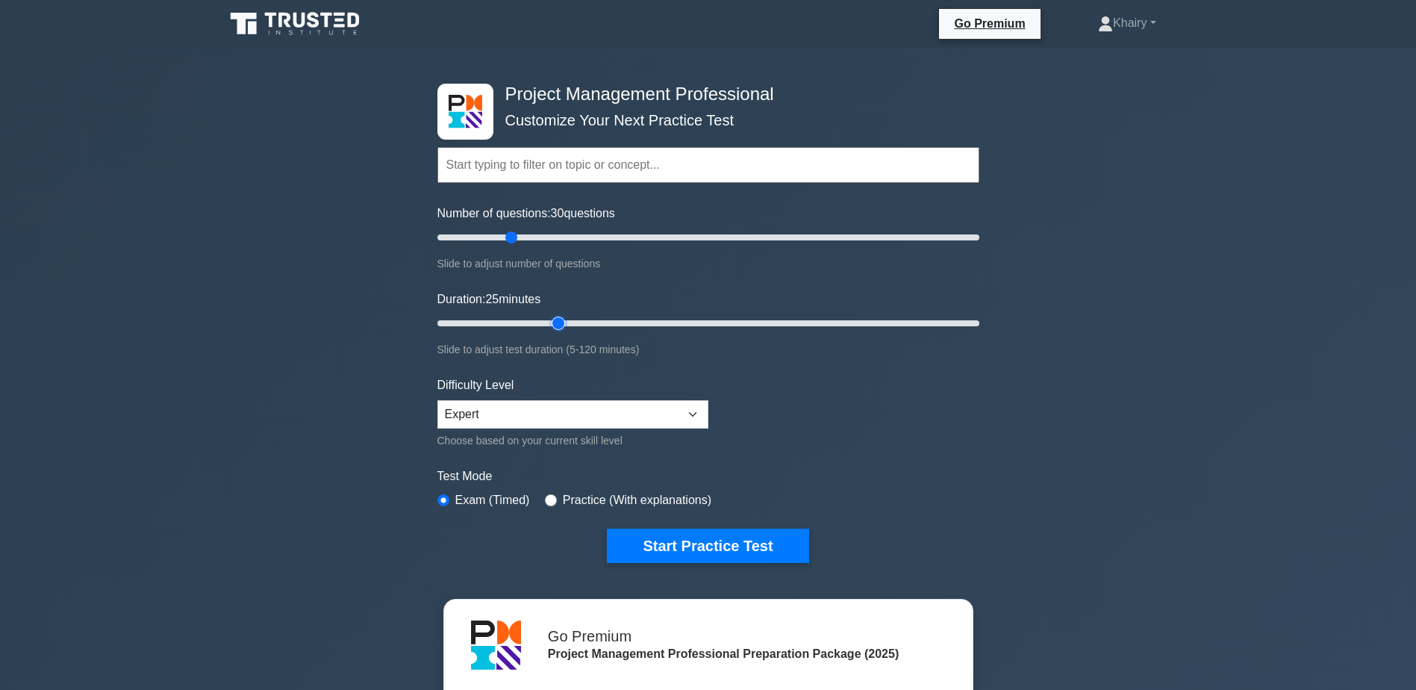
click at [552, 321] on input "Duration: 25 minutes" at bounding box center [708, 323] width 542 height 18
click at [725, 548] on button "Start Practice Test" at bounding box center [708, 546] width 202 height 34
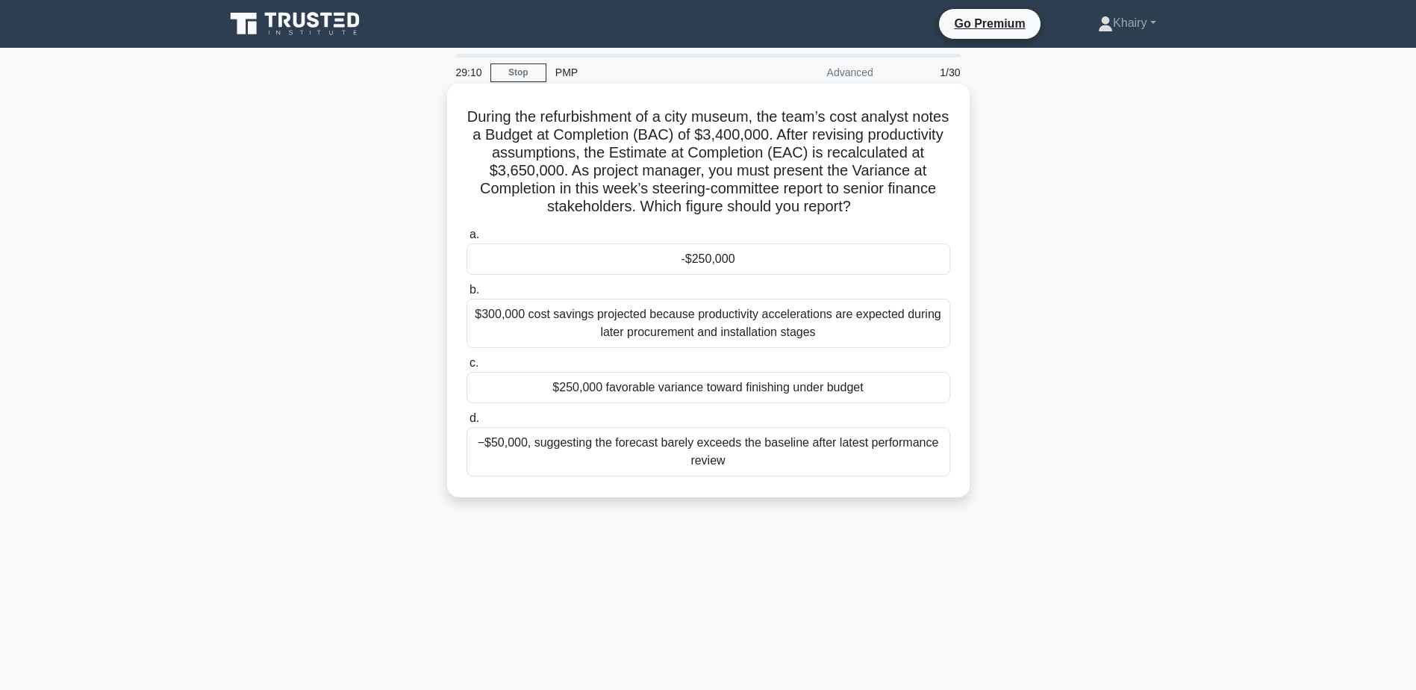
click at [697, 263] on div "-$250,000" at bounding box center [709, 258] width 484 height 31
click at [467, 240] on input "a. -$250,000" at bounding box center [467, 235] width 0 height 10
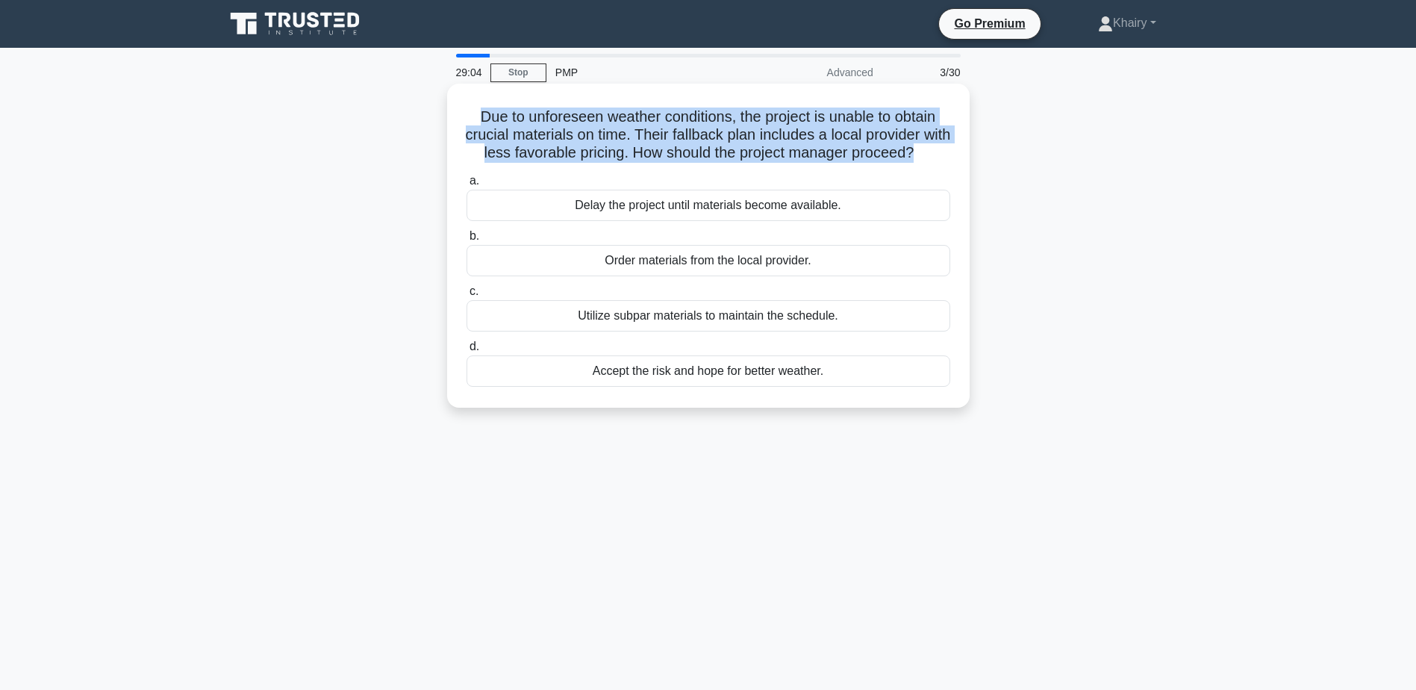
drag, startPoint x: 458, startPoint y: 116, endPoint x: 944, endPoint y: 162, distance: 487.4
click at [944, 162] on div "Due to unforeseen weather conditions, the project is unable to obtain crucial m…" at bounding box center [708, 246] width 511 height 312
copy h5 "Due to unforeseen weather conditions, the project is unable to obtain crucial m…"
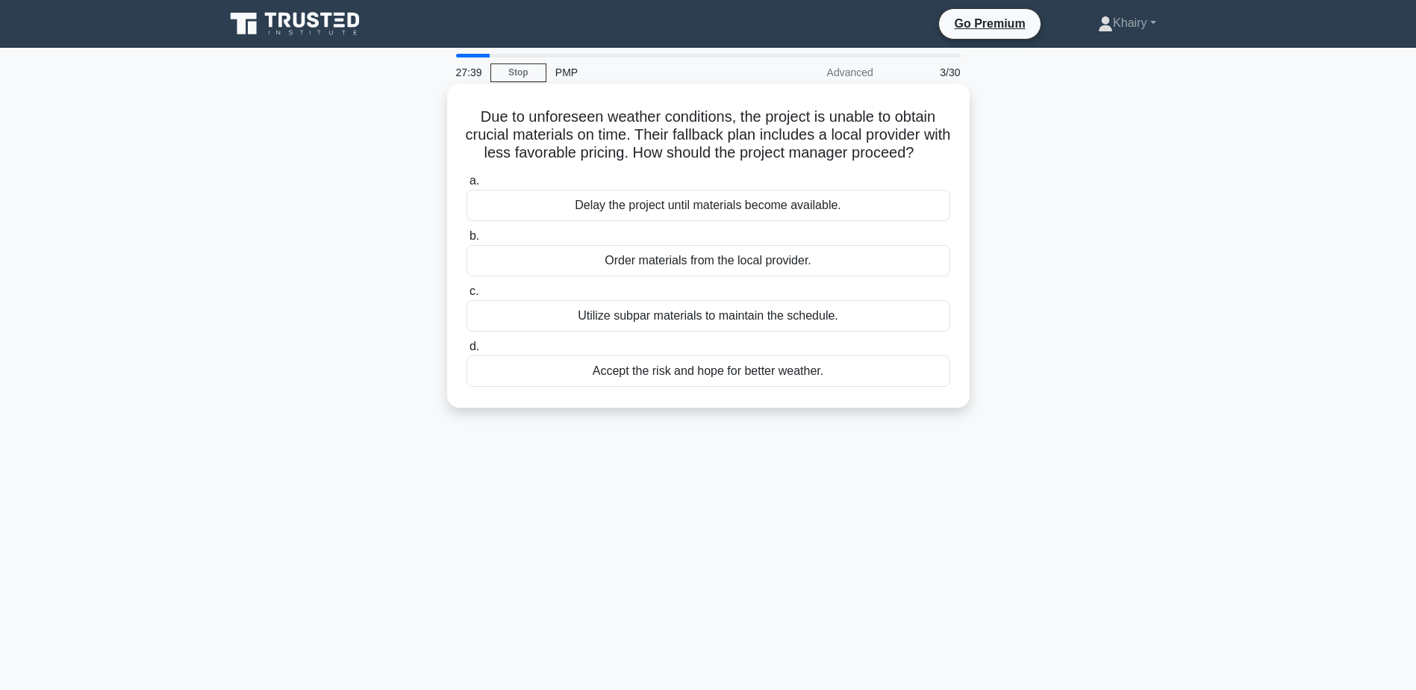
click at [652, 387] on div "Accept the risk and hope for better weather." at bounding box center [709, 370] width 484 height 31
click at [467, 352] on input "d. Accept the risk and hope for better weather." at bounding box center [467, 347] width 0 height 10
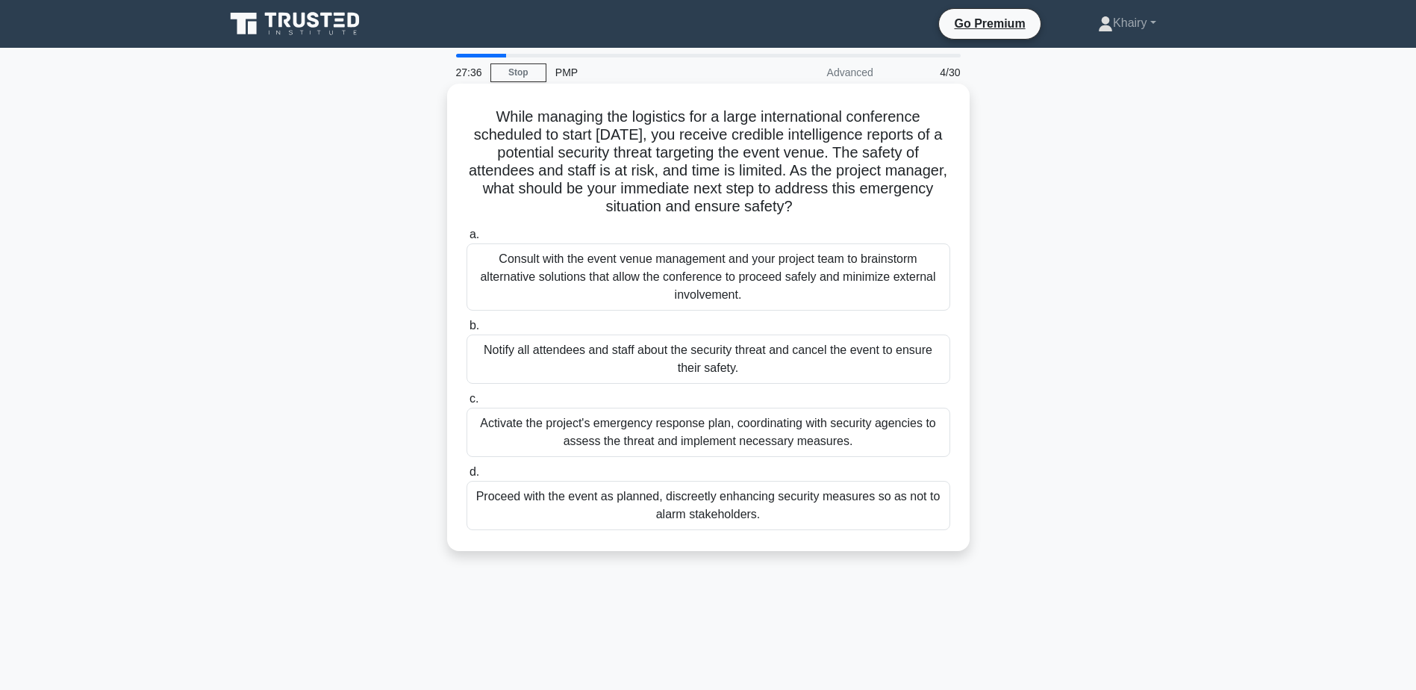
drag, startPoint x: 487, startPoint y: 105, endPoint x: 891, endPoint y: 214, distance: 419.2
click at [891, 214] on div "While managing the logistics for a large international conference scheduled to …" at bounding box center [708, 317] width 511 height 455
copy h5 "While managing the logistics for a large international conference scheduled to …"
click at [610, 359] on div "Notify all attendees and staff about the security threat and cancel the event t…" at bounding box center [709, 358] width 484 height 49
click at [467, 331] on input "b. Notify all attendees and staff about the security threat and cancel the even…" at bounding box center [467, 326] width 0 height 10
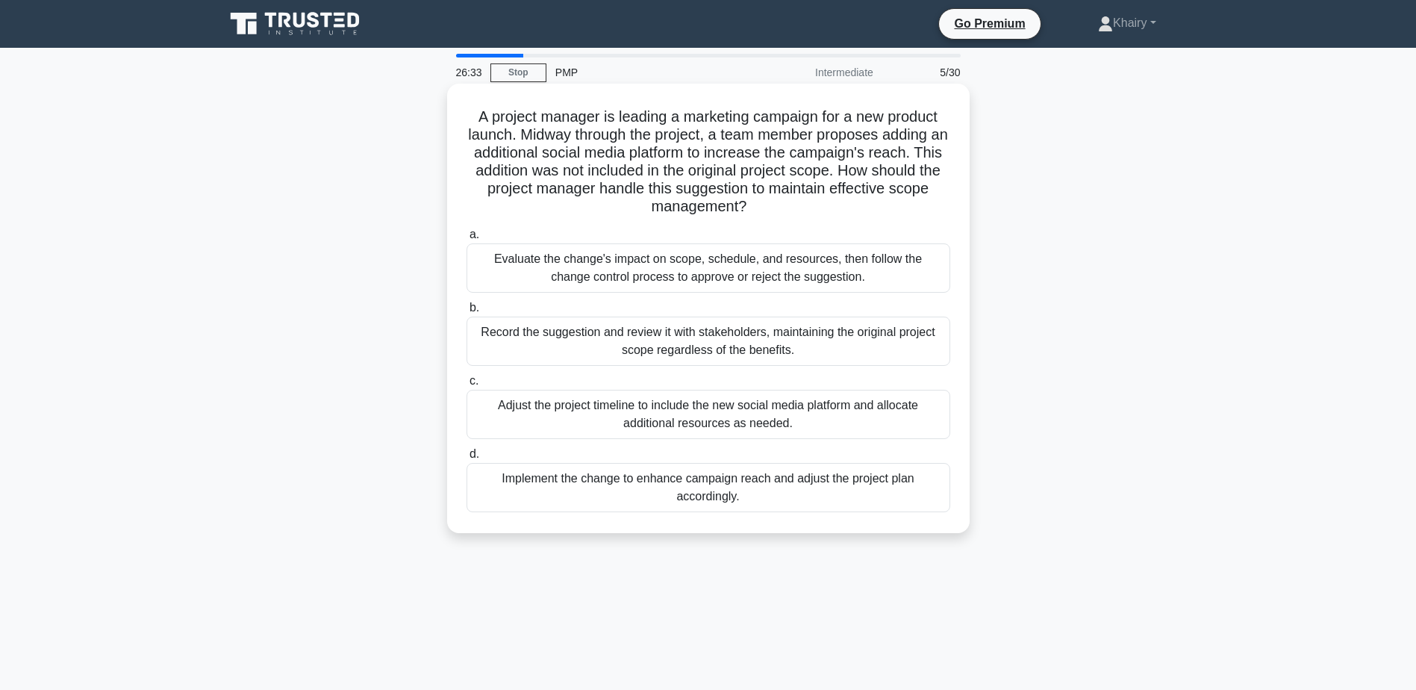
drag, startPoint x: 467, startPoint y: 105, endPoint x: 864, endPoint y: 216, distance: 413.1
click at [864, 216] on div "A project manager is leading a marketing campaign for a new product launch. Mid…" at bounding box center [708, 308] width 511 height 437
copy h5 "A project manager is leading a marketing campaign for a new product launch. Mid…"
click at [549, 267] on div "Evaluate the change's impact on scope, schedule, and resources, then follow the…" at bounding box center [709, 267] width 484 height 49
click at [467, 240] on input "a. Evaluate the change's impact on scope, schedule, and resources, then follow …" at bounding box center [467, 235] width 0 height 10
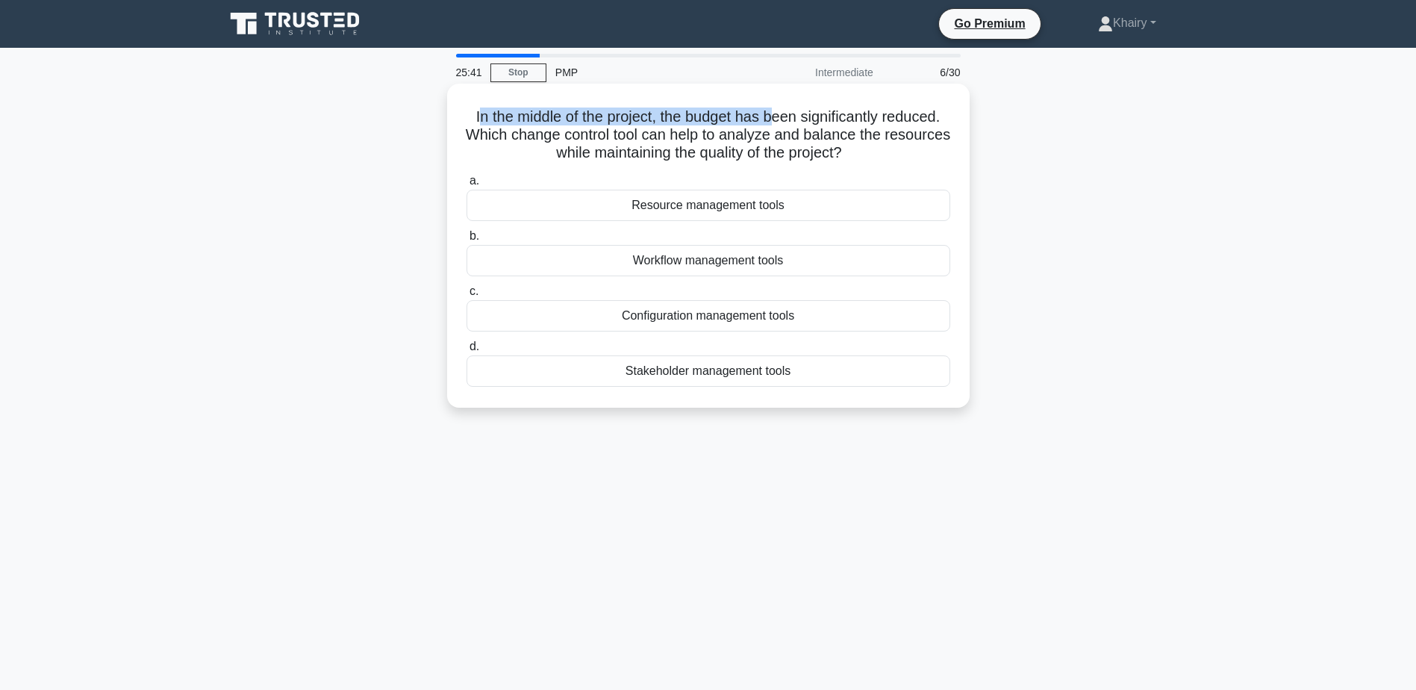
drag, startPoint x: 470, startPoint y: 105, endPoint x: 773, endPoint y: 118, distance: 303.3
click at [773, 118] on div "In the middle of the project, the budget has been significantly reduced. Which …" at bounding box center [708, 246] width 511 height 312
drag, startPoint x: 450, startPoint y: 114, endPoint x: 908, endPoint y: 161, distance: 460.0
click at [908, 161] on div "In the middle of the project, the budget has been significantly reduced. Which …" at bounding box center [708, 246] width 523 height 324
copy h5 "In the middle of the project, the budget has been significantly reduced. Which …"
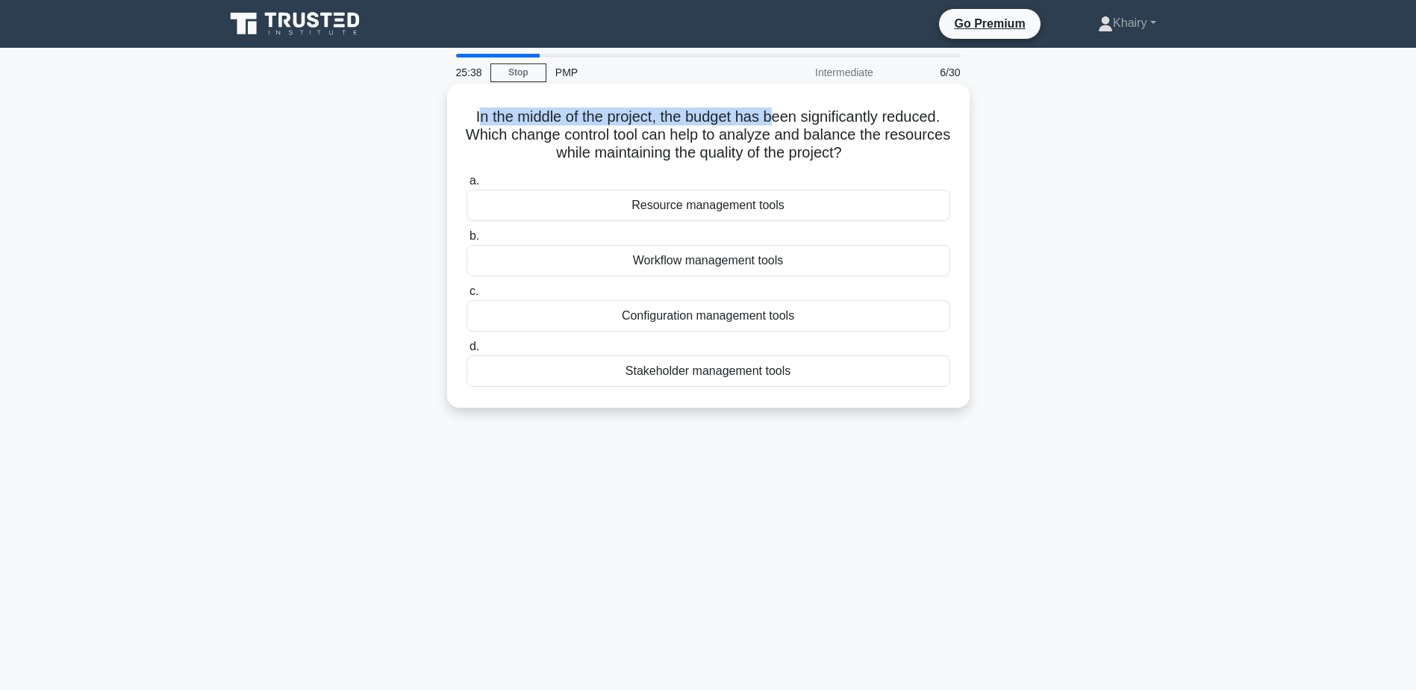
click at [933, 112] on h5 "In the middle of the project, the budget has been significantly reduced. Which …" at bounding box center [708, 134] width 487 height 55
click at [745, 208] on div "Resource management tools" at bounding box center [709, 205] width 484 height 31
click at [467, 186] on input "a. Resource management tools" at bounding box center [467, 181] width 0 height 10
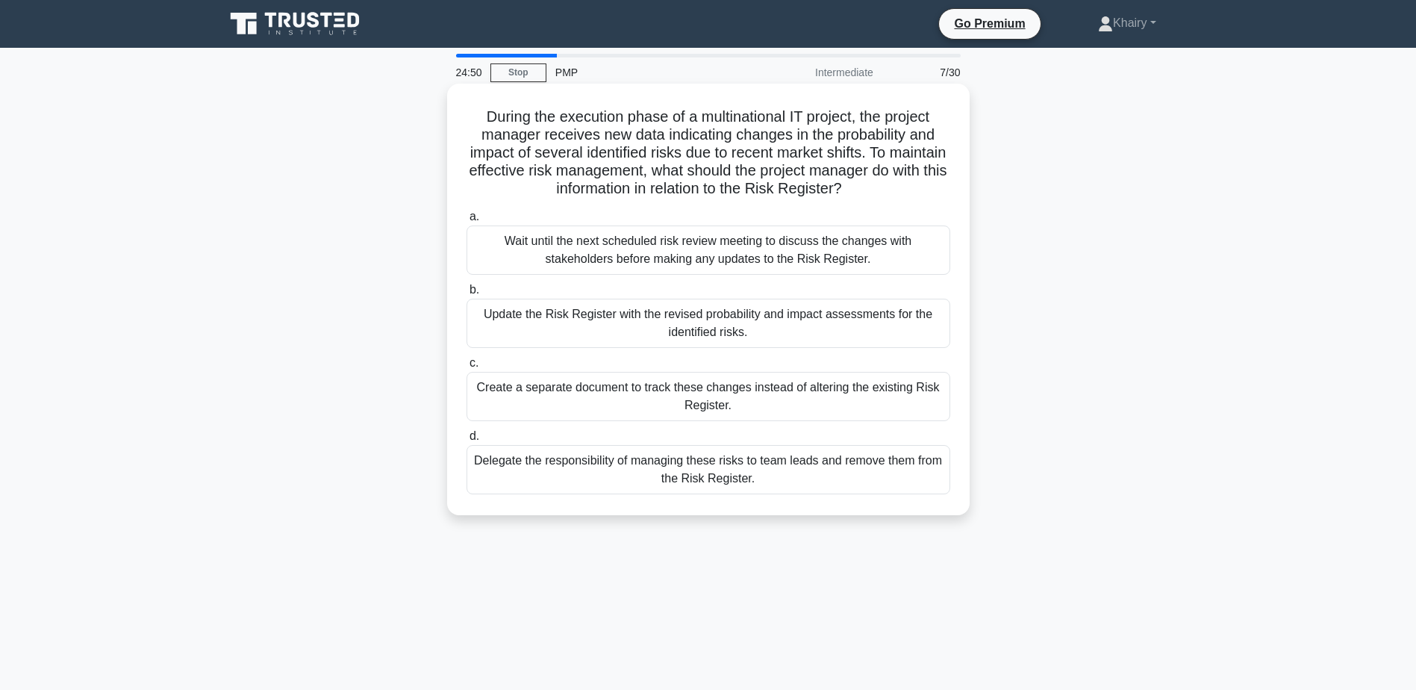
drag, startPoint x: 471, startPoint y: 102, endPoint x: 936, endPoint y: 192, distance: 473.6
click at [936, 192] on div "During the execution phase of a multinational IT project, the project manager r…" at bounding box center [708, 300] width 511 height 420
copy h5 "During the execution phase of a multinational IT project, the project manager r…"
click at [539, 320] on div "Update the Risk Register with the revised probability and impact assessments fo…" at bounding box center [709, 323] width 484 height 49
click at [467, 295] on input "b. Update the Risk Register with the revised probability and impact assessments…" at bounding box center [467, 290] width 0 height 10
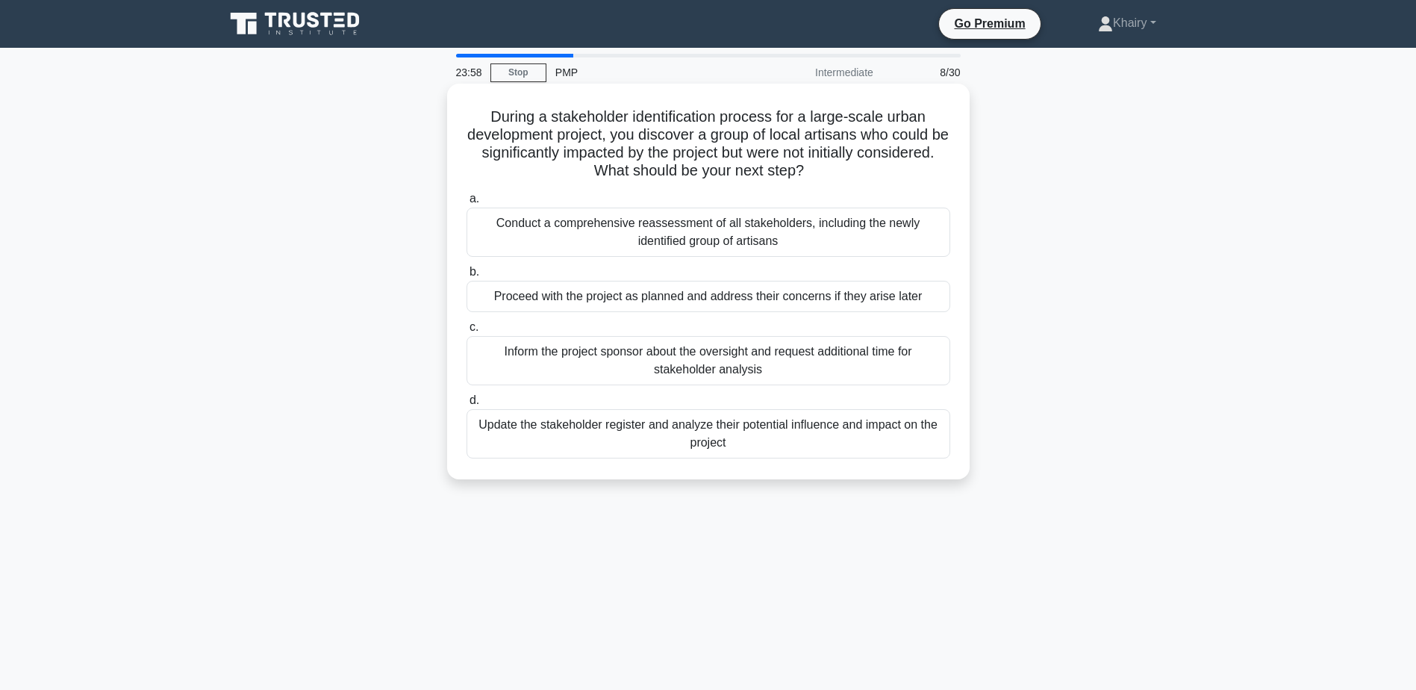
drag, startPoint x: 482, startPoint y: 107, endPoint x: 879, endPoint y: 181, distance: 403.2
click at [879, 181] on h5 "During a stakeholder identification process for a large-scale urban development…" at bounding box center [708, 143] width 487 height 73
copy h5 "During a stakeholder identification process for a large-scale urban development…"
click at [624, 423] on div "Update the stakeholder register and analyze their potential influence and impac…" at bounding box center [709, 433] width 484 height 49
click at [467, 405] on input "d. Update the stakeholder register and analyze their potential influence and im…" at bounding box center [467, 401] width 0 height 10
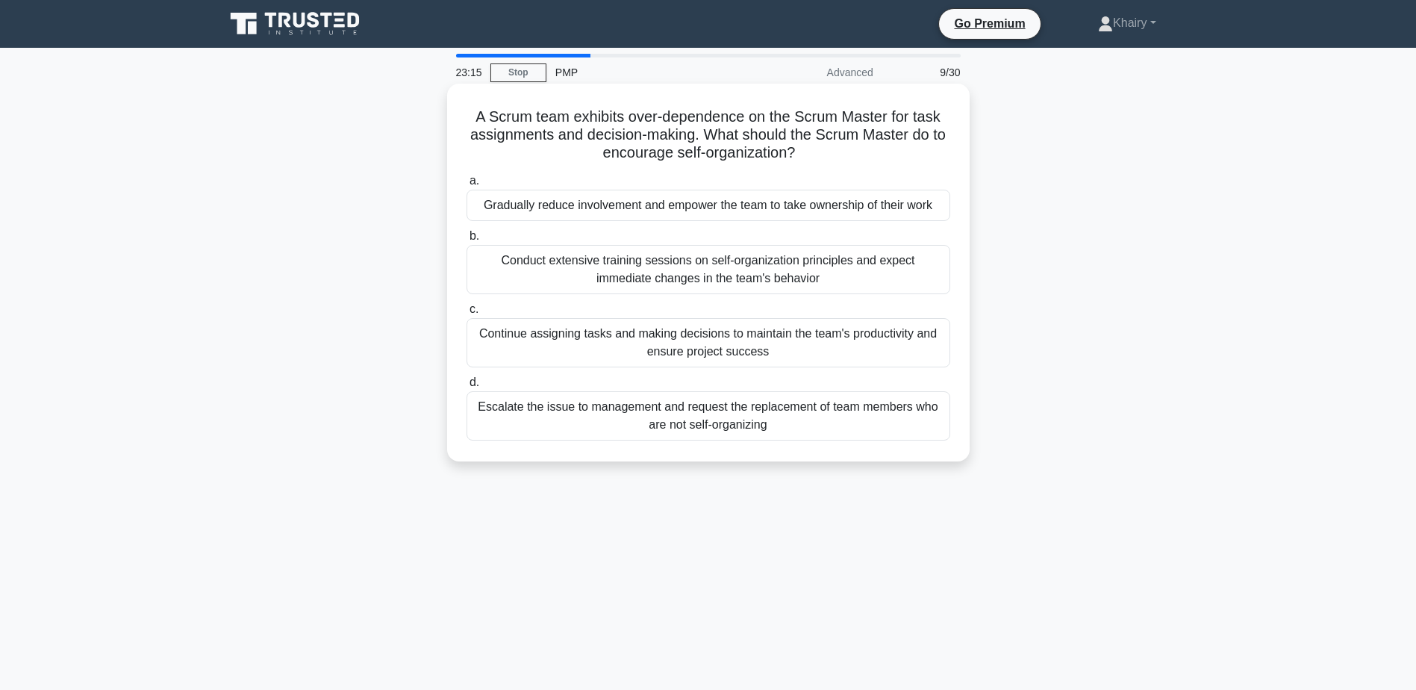
drag, startPoint x: 449, startPoint y: 110, endPoint x: 865, endPoint y: 155, distance: 418.2
click at [865, 155] on div "A Scrum team exhibits over-dependence on the Scrum Master for task assignments …" at bounding box center [708, 273] width 523 height 378
copy h5 "A Scrum team exhibits over-dependence on the Scrum Master for task assignments …"
click at [556, 209] on div "Gradually reduce involvement and empower the team to take ownership of their wo…" at bounding box center [709, 205] width 484 height 31
click at [467, 186] on input "a. Gradually reduce involvement and empower the team to take ownership of their…" at bounding box center [467, 181] width 0 height 10
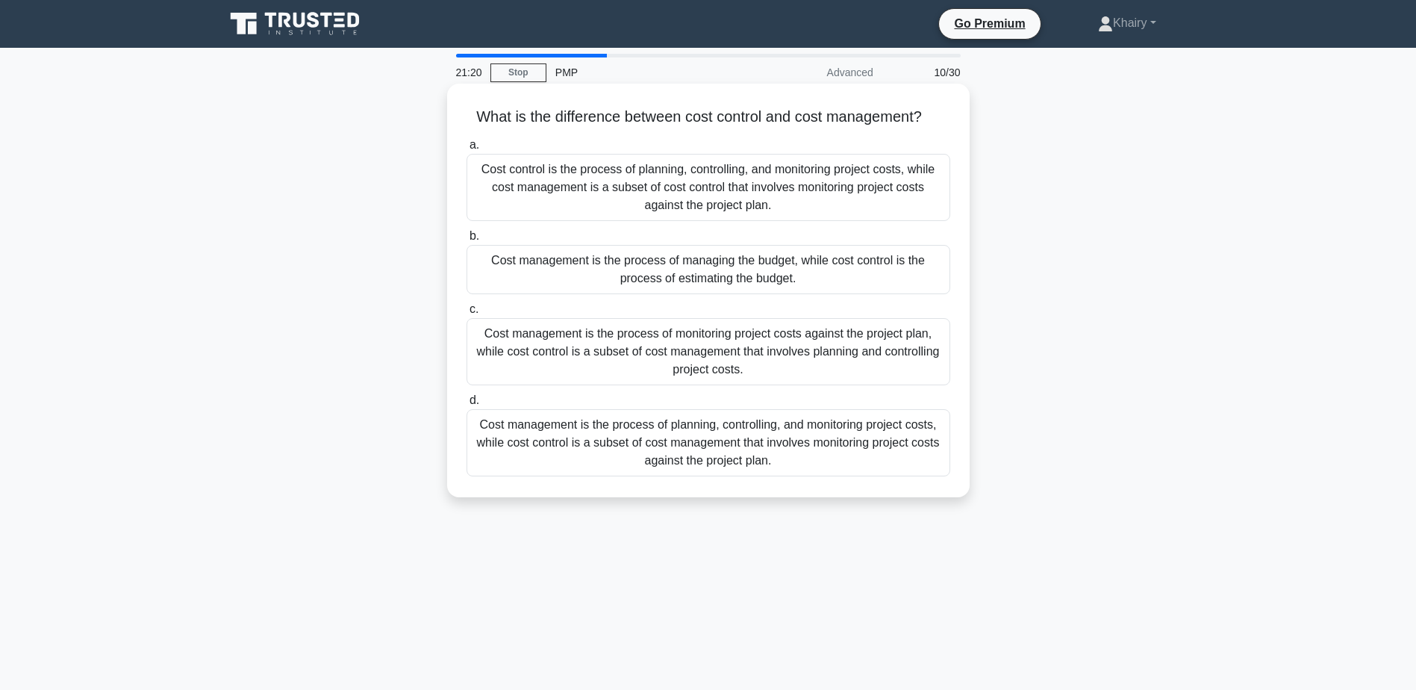
click at [742, 458] on div "Cost management is the process of planning, controlling, and monitoring project…" at bounding box center [709, 442] width 484 height 67
click at [467, 405] on input "d. Cost management is the process of planning, controlling, and monitoring proj…" at bounding box center [467, 401] width 0 height 10
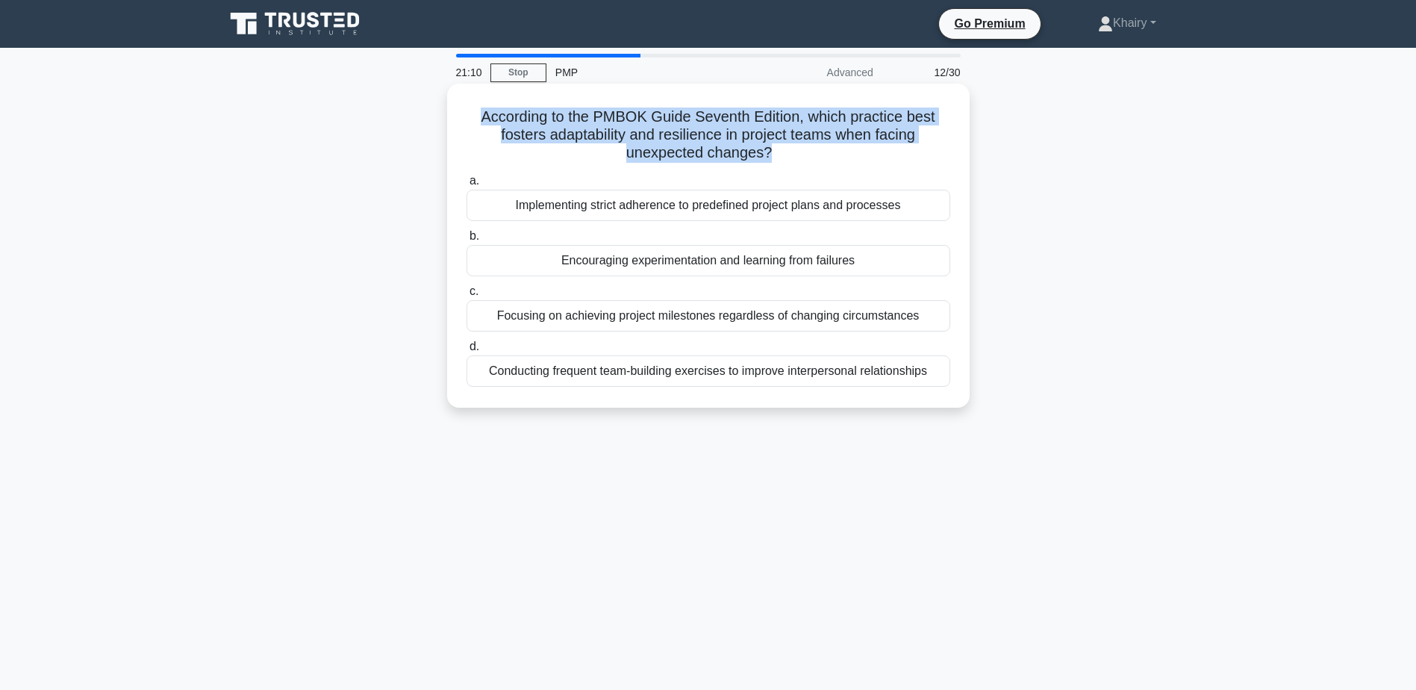
drag, startPoint x: 473, startPoint y: 113, endPoint x: 835, endPoint y: 159, distance: 364.2
click at [835, 159] on h5 "According to the PMBOK Guide Seventh Edition, which practice best fosters adapt…" at bounding box center [708, 134] width 487 height 55
copy div "According to the PMBOK Guide Seventh Edition, which practice best fosters adapt…"
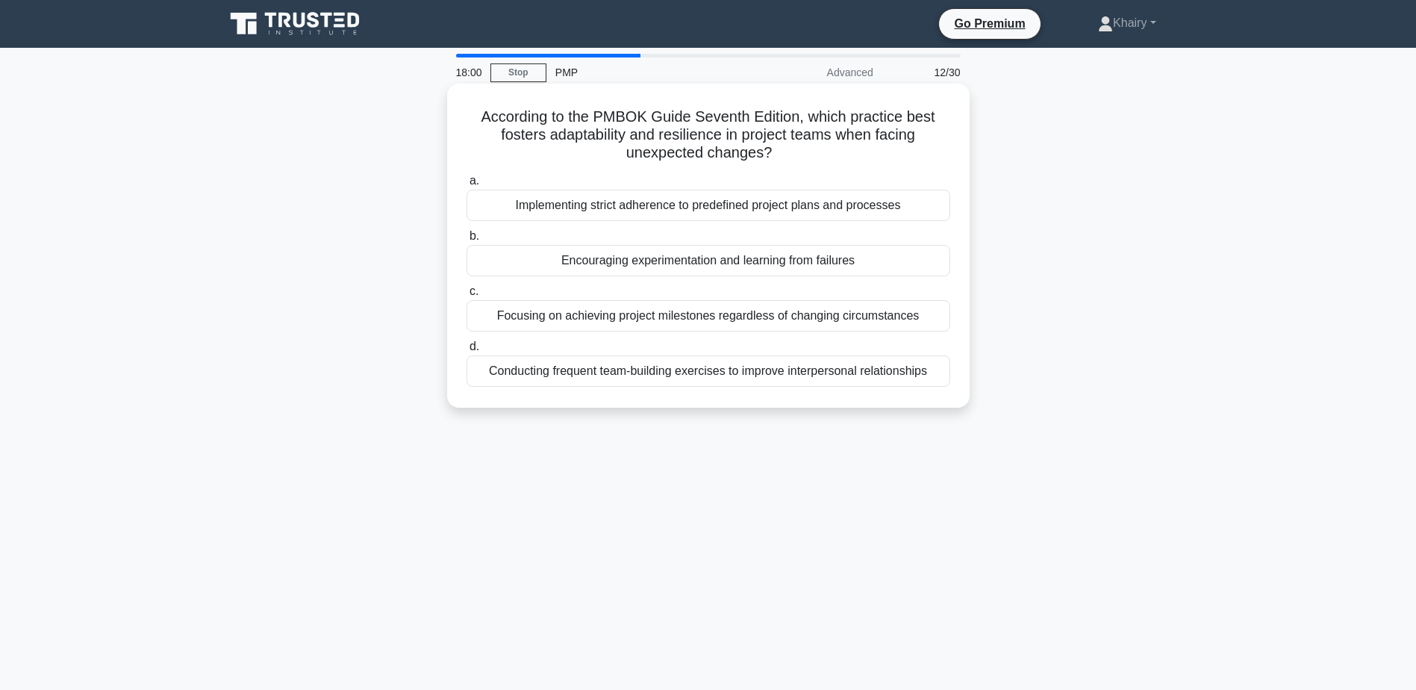
click at [654, 205] on div "Implementing strict adherence to predefined project plans and processes" at bounding box center [709, 205] width 484 height 31
click at [467, 186] on input "a. Implementing strict adherence to predefined project plans and processes" at bounding box center [467, 181] width 0 height 10
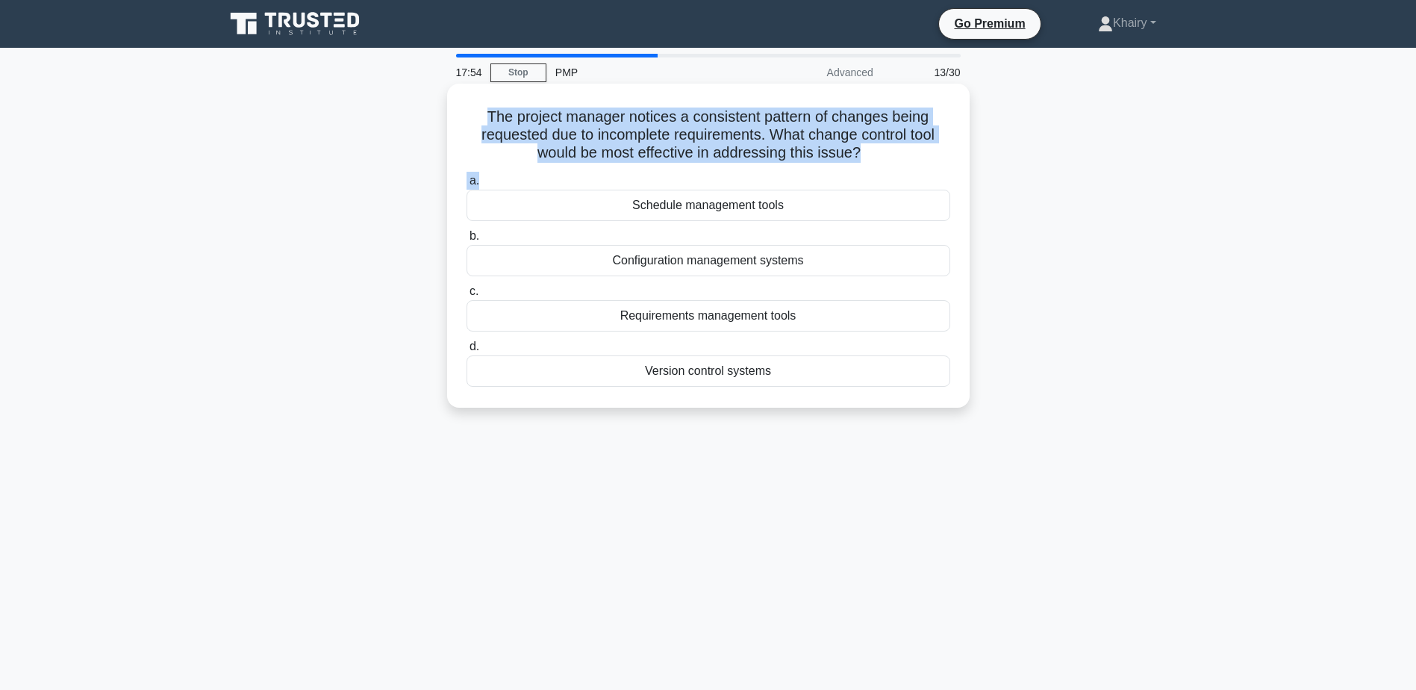
drag, startPoint x: 469, startPoint y: 114, endPoint x: 908, endPoint y: 169, distance: 442.4
click at [908, 169] on div "The project manager notices a consistent pattern of changes being requested due…" at bounding box center [708, 246] width 511 height 312
copy div "The project manager notices a consistent pattern of changes being requested due…"
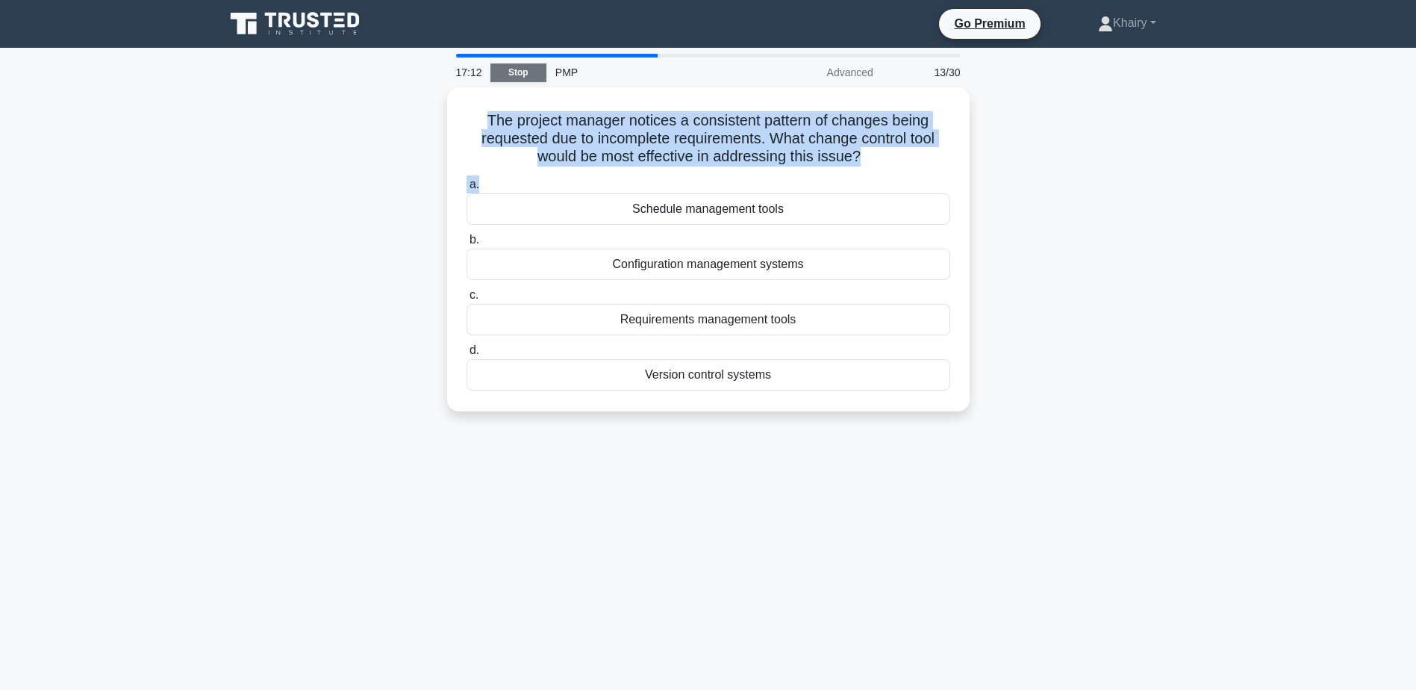
click at [523, 66] on link "Stop" at bounding box center [518, 72] width 56 height 19
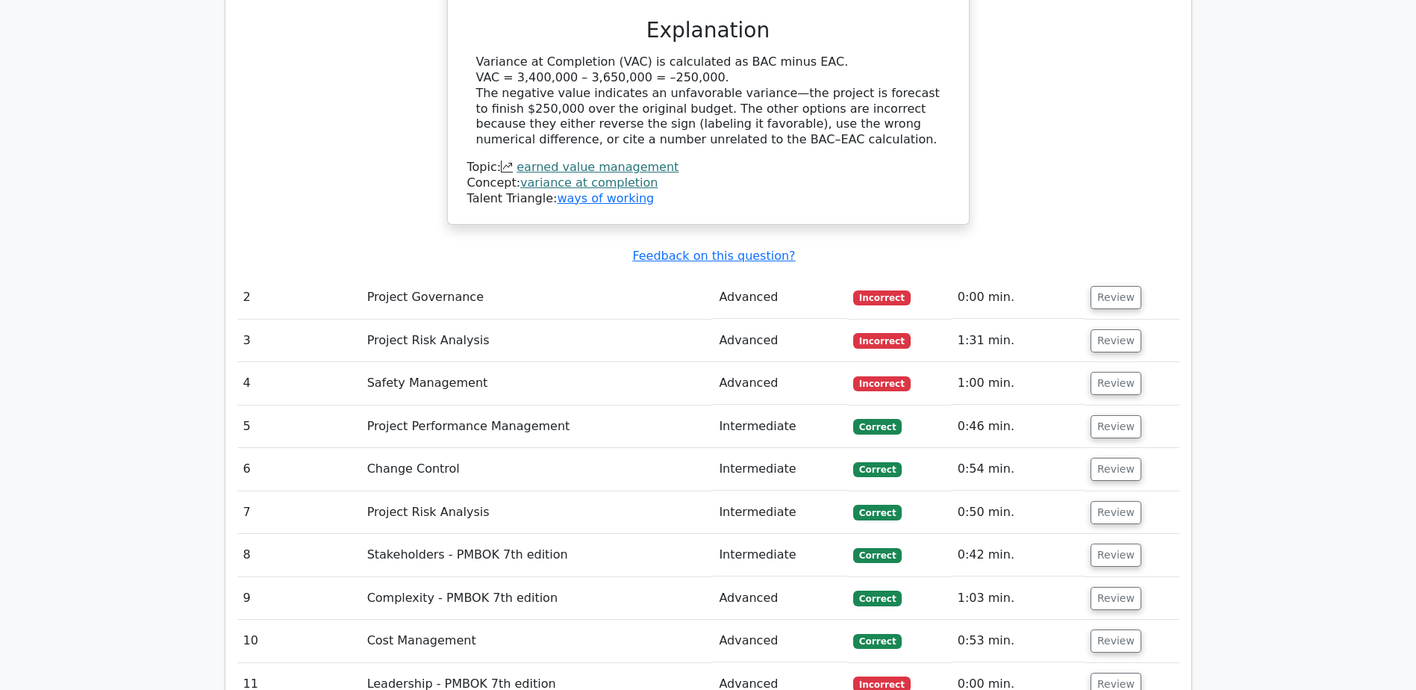
scroll to position [1866, 0]
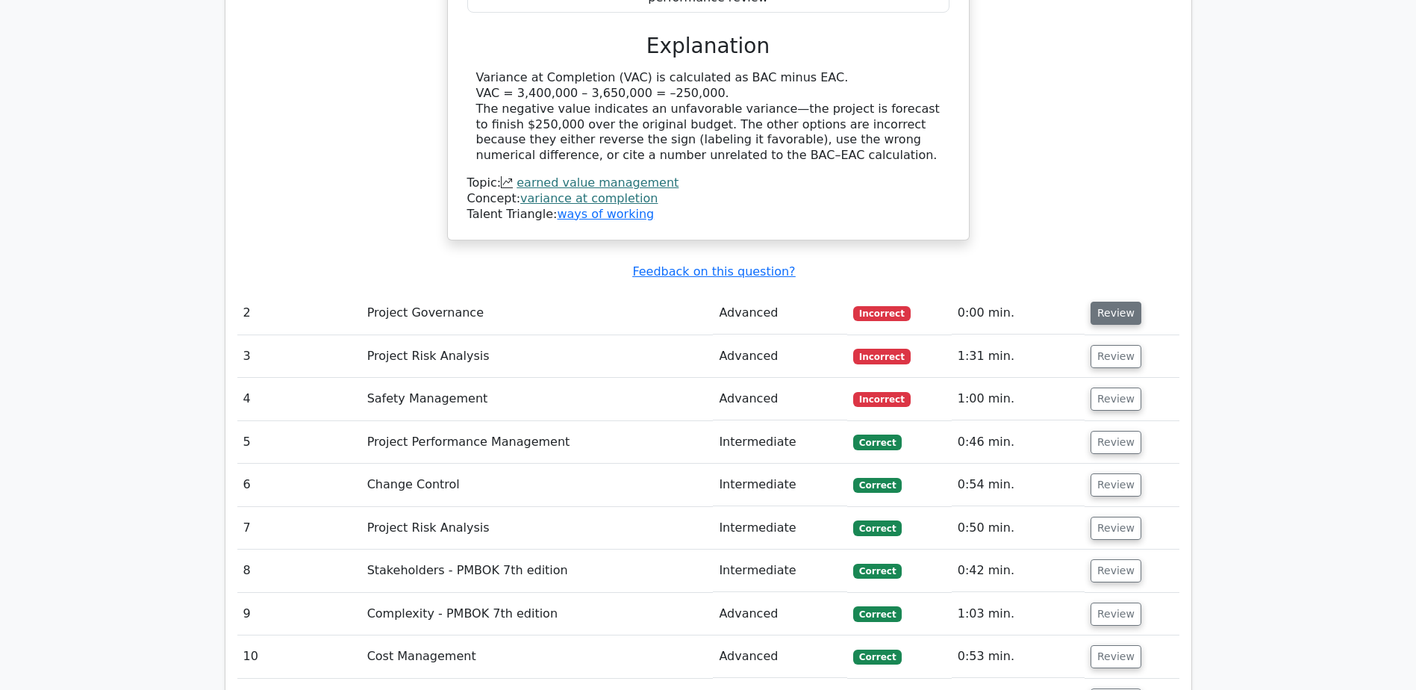
click at [1106, 302] on button "Review" at bounding box center [1116, 313] width 51 height 23
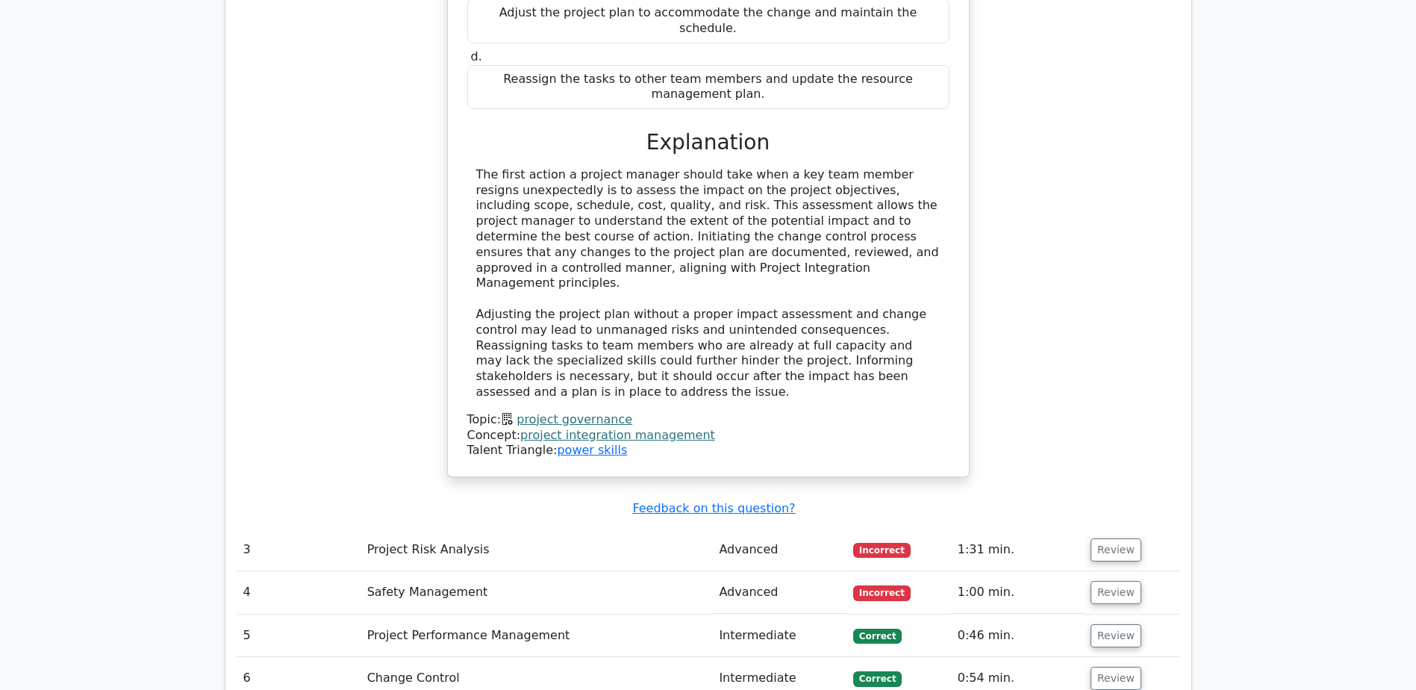
scroll to position [2538, 0]
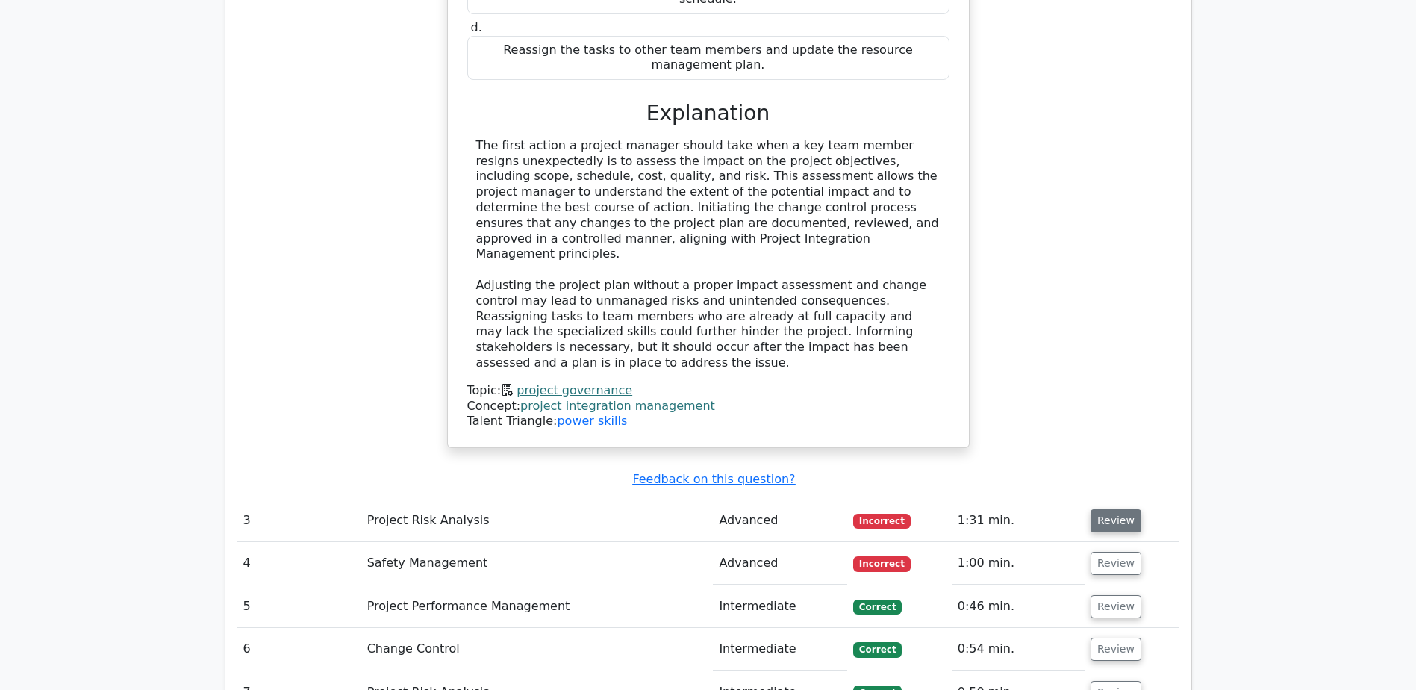
click at [1112, 509] on button "Review" at bounding box center [1116, 520] width 51 height 23
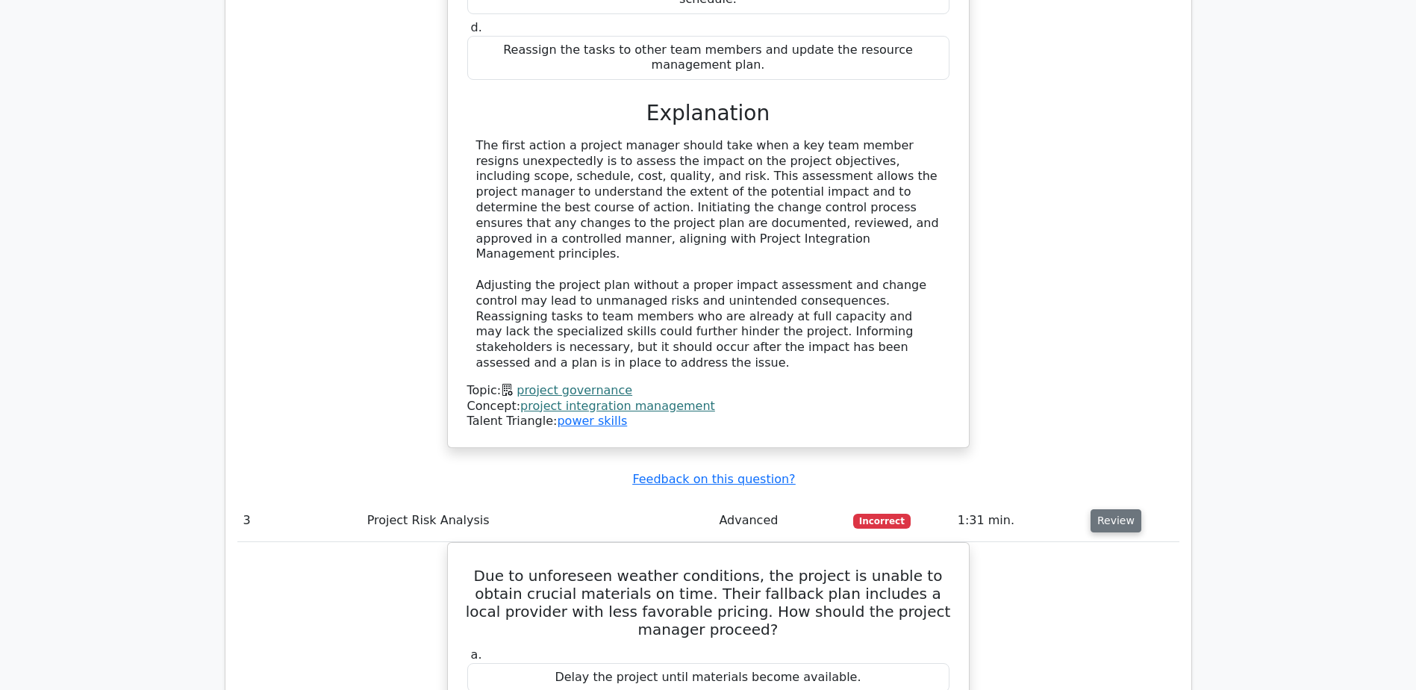
click at [1112, 509] on button "Review" at bounding box center [1116, 520] width 51 height 23
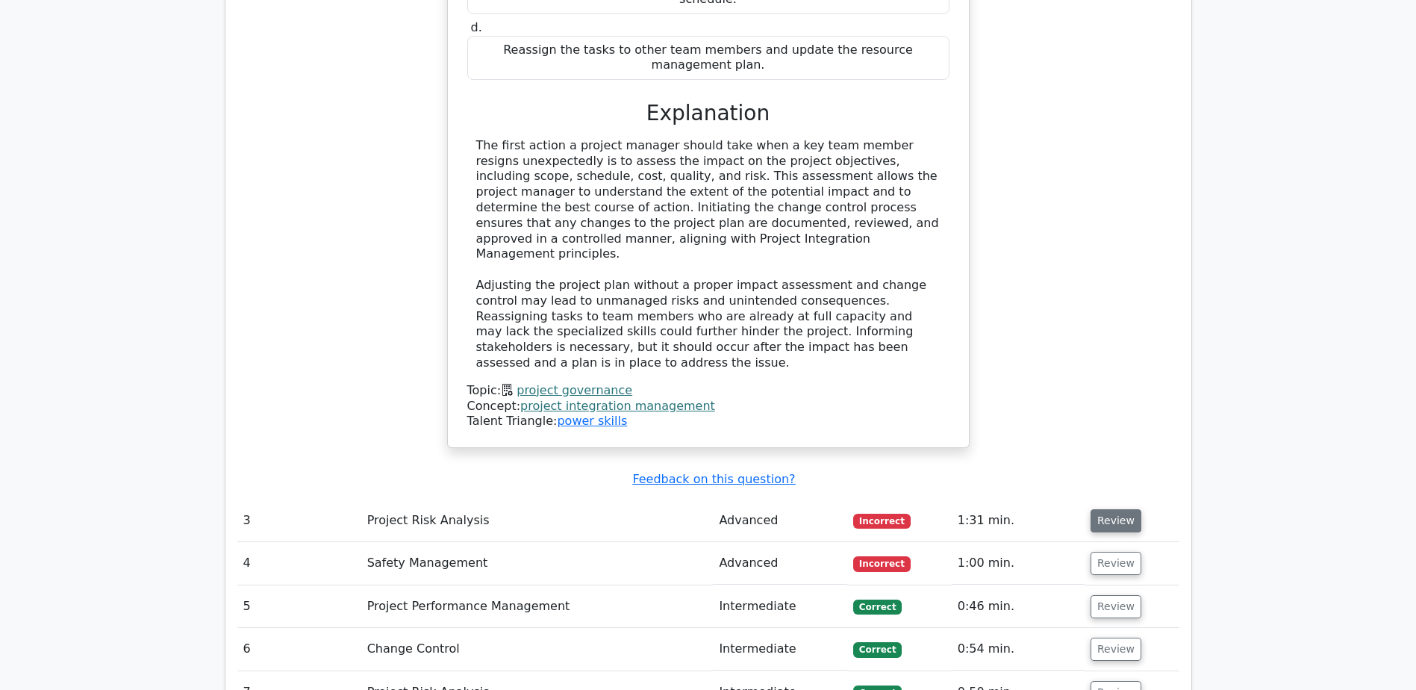
click at [1112, 509] on button "Review" at bounding box center [1116, 520] width 51 height 23
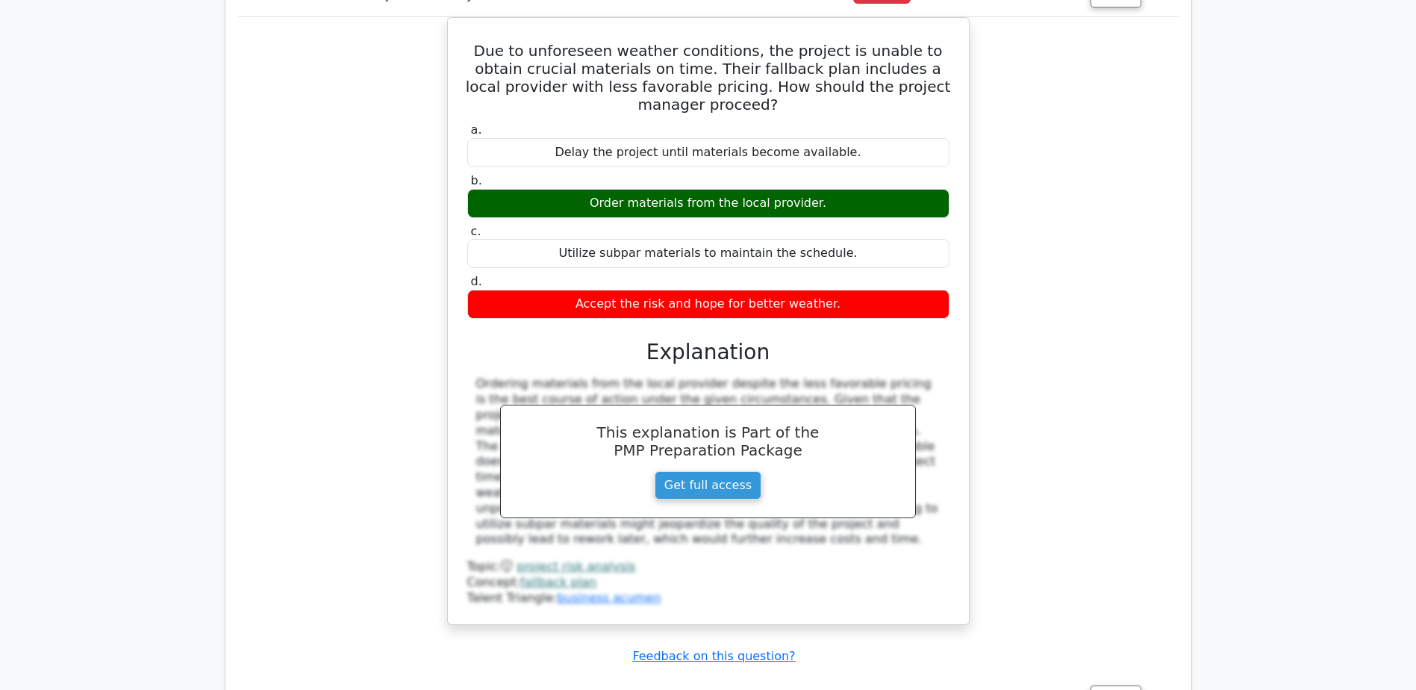
scroll to position [3210, 0]
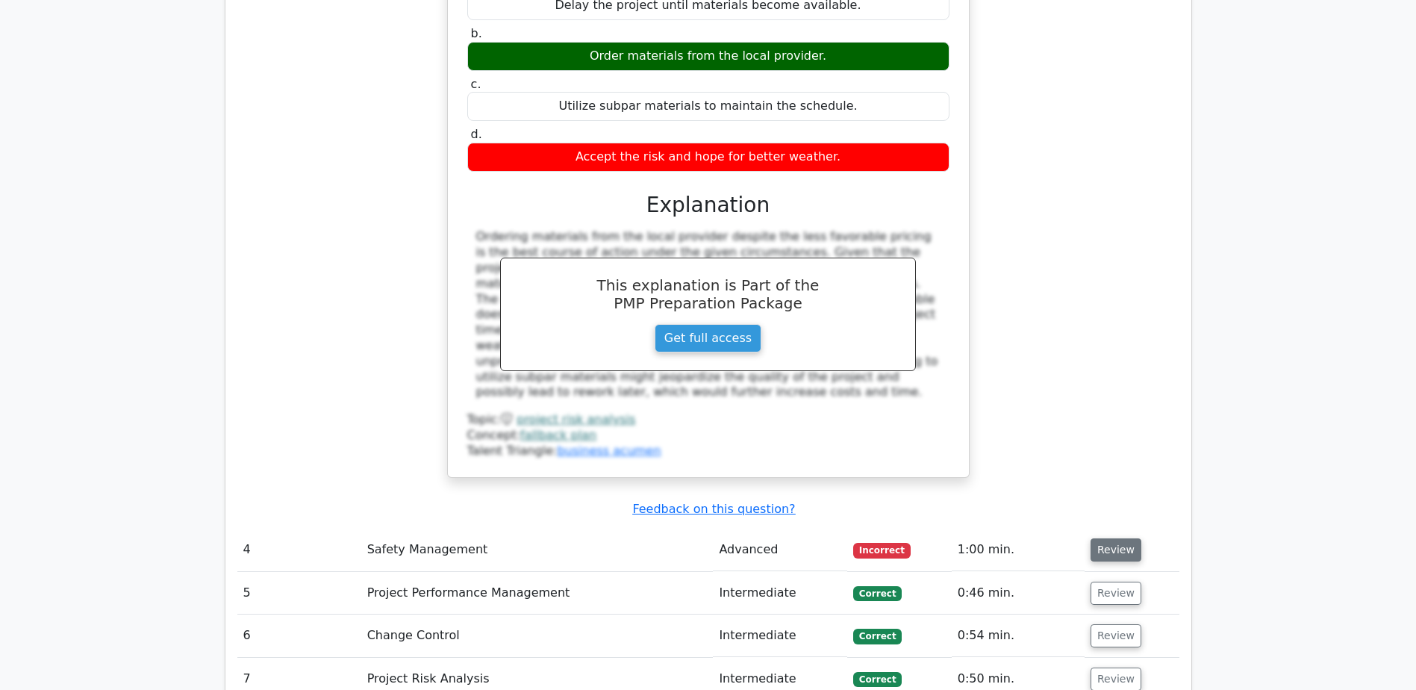
click at [1115, 538] on button "Review" at bounding box center [1116, 549] width 51 height 23
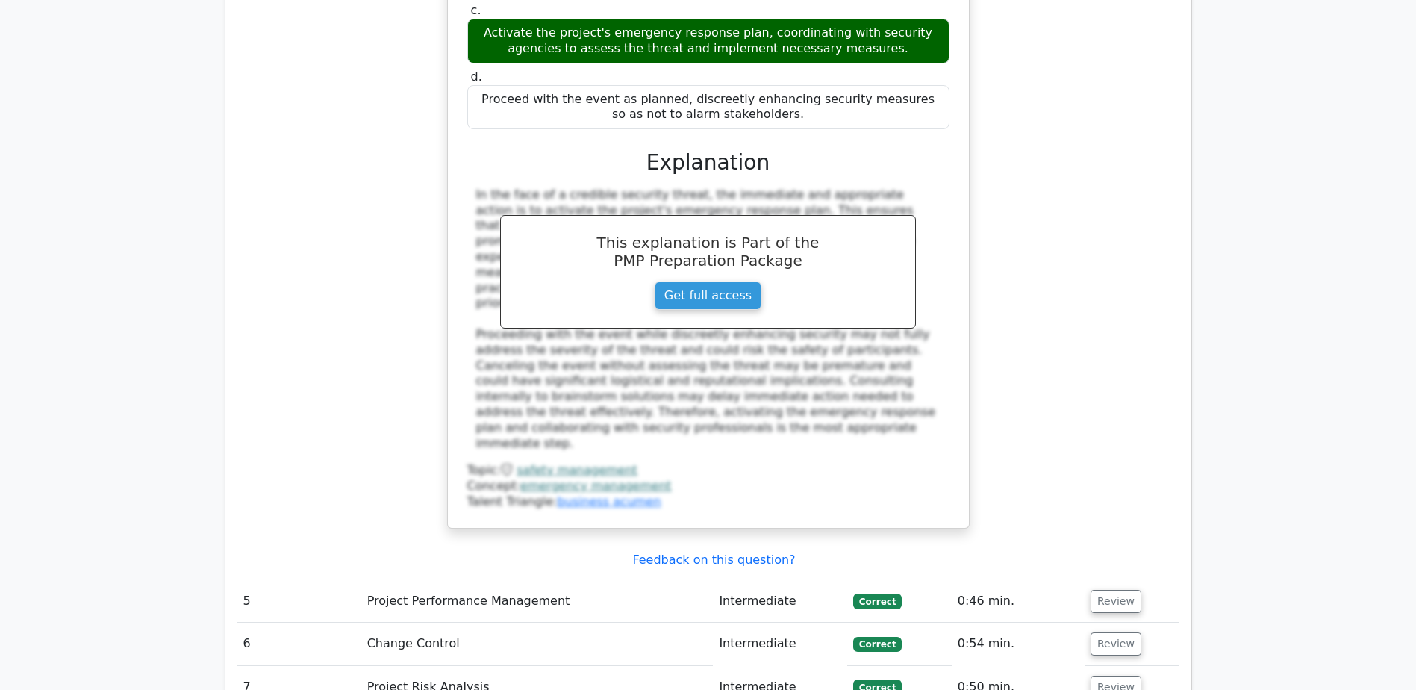
scroll to position [4180, 0]
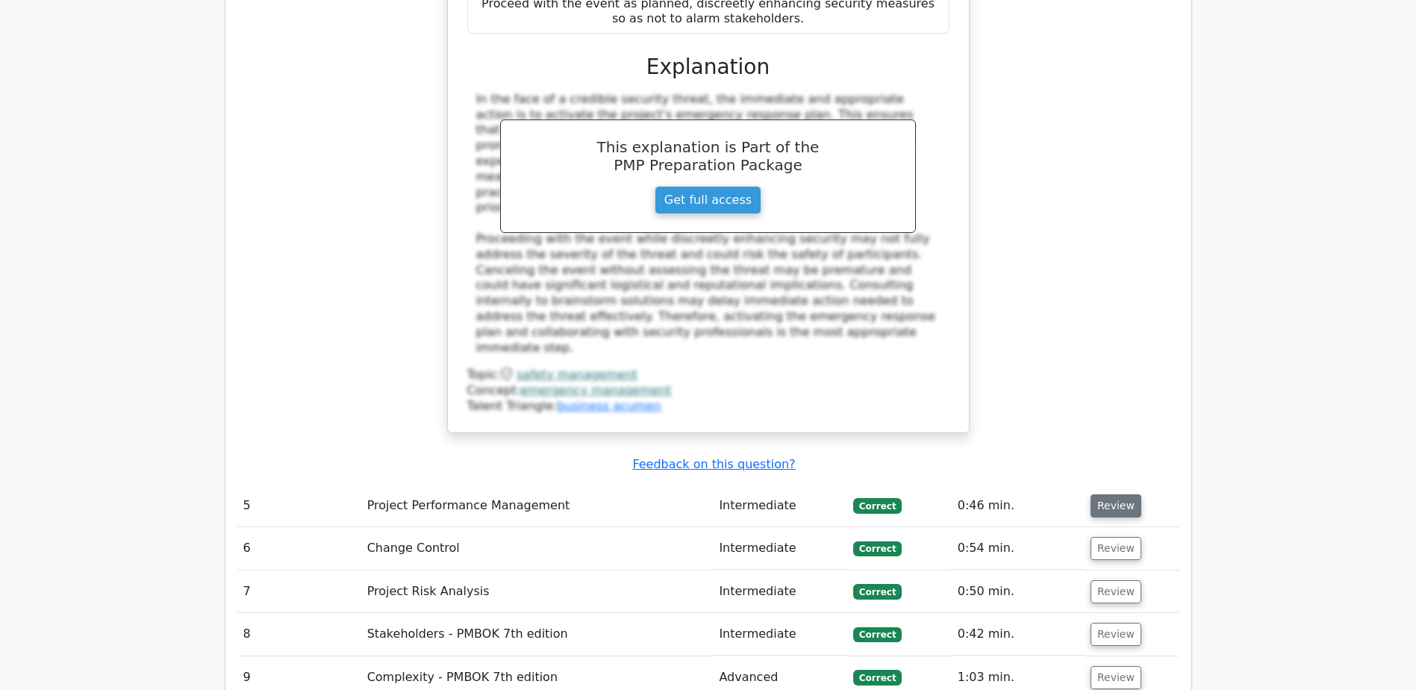
click at [1113, 494] on button "Review" at bounding box center [1116, 505] width 51 height 23
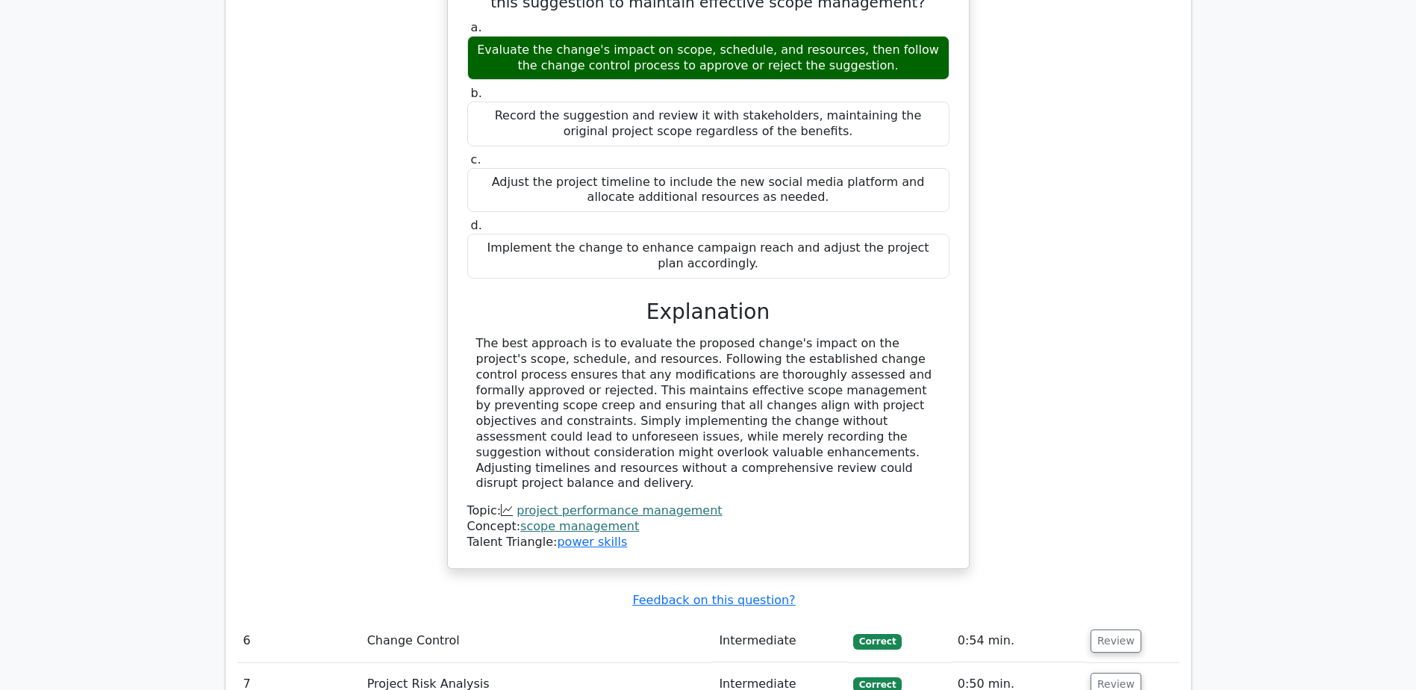
scroll to position [4852, 0]
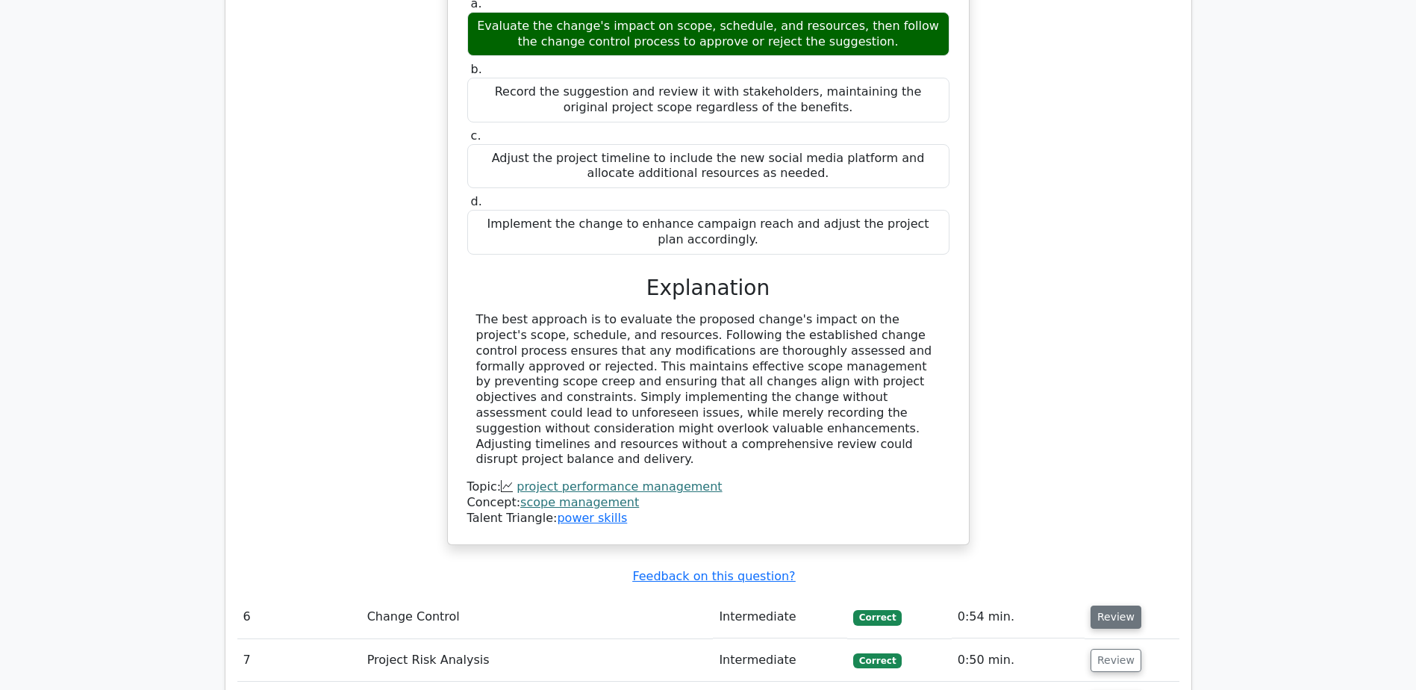
click at [1117, 605] on button "Review" at bounding box center [1116, 616] width 51 height 23
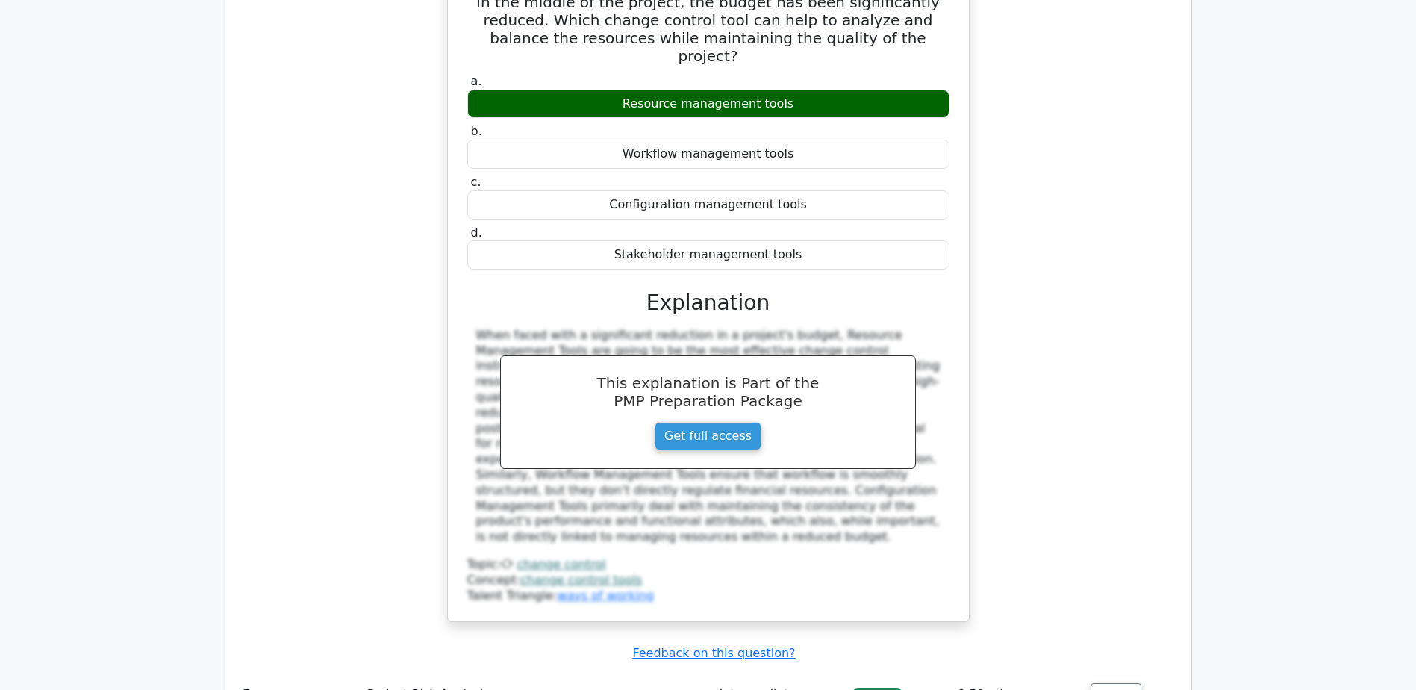
scroll to position [5524, 0]
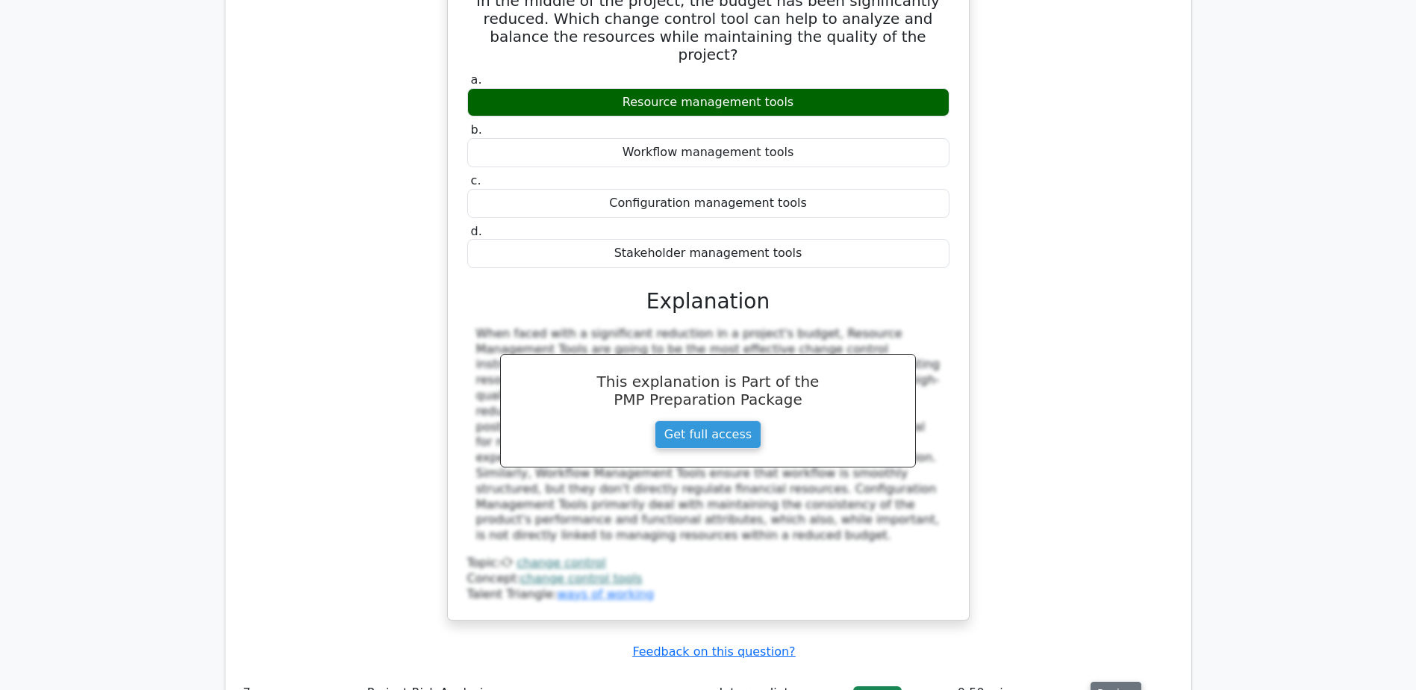
click at [1113, 682] on button "Review" at bounding box center [1116, 693] width 51 height 23
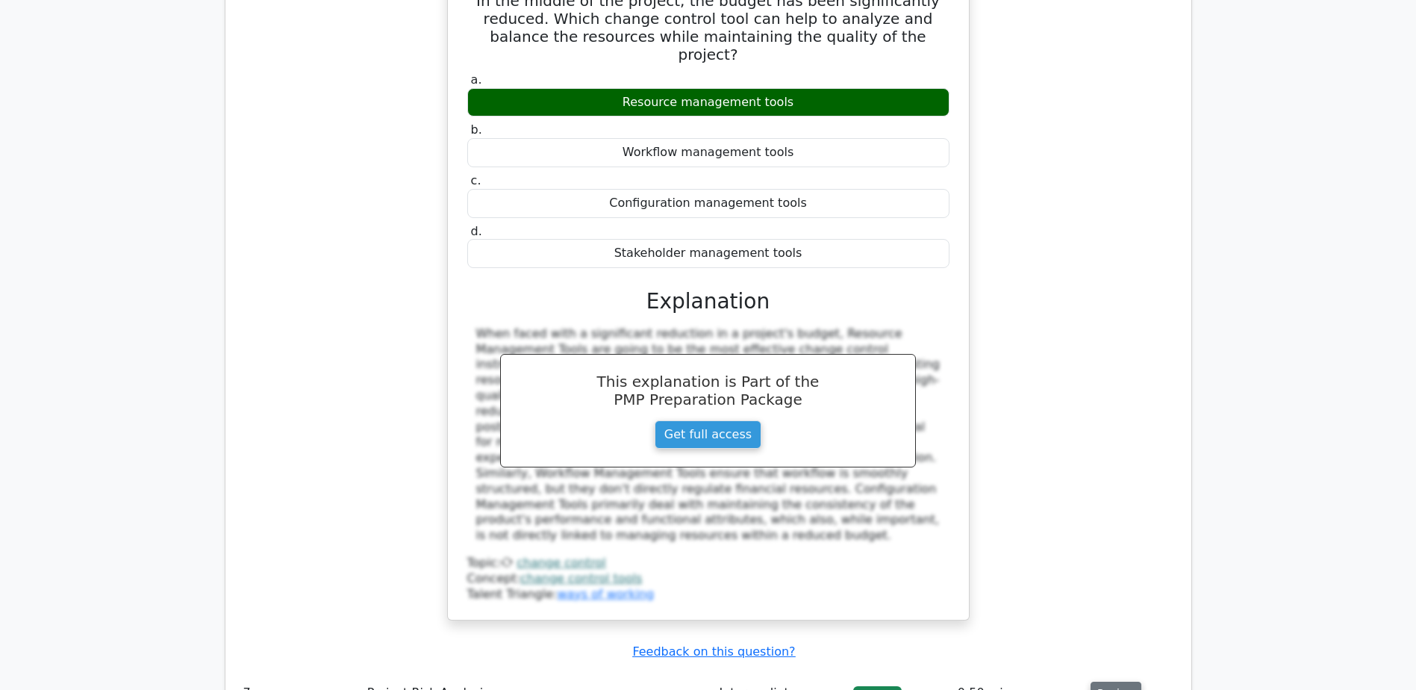
click at [1113, 682] on button "Review" at bounding box center [1116, 693] width 51 height 23
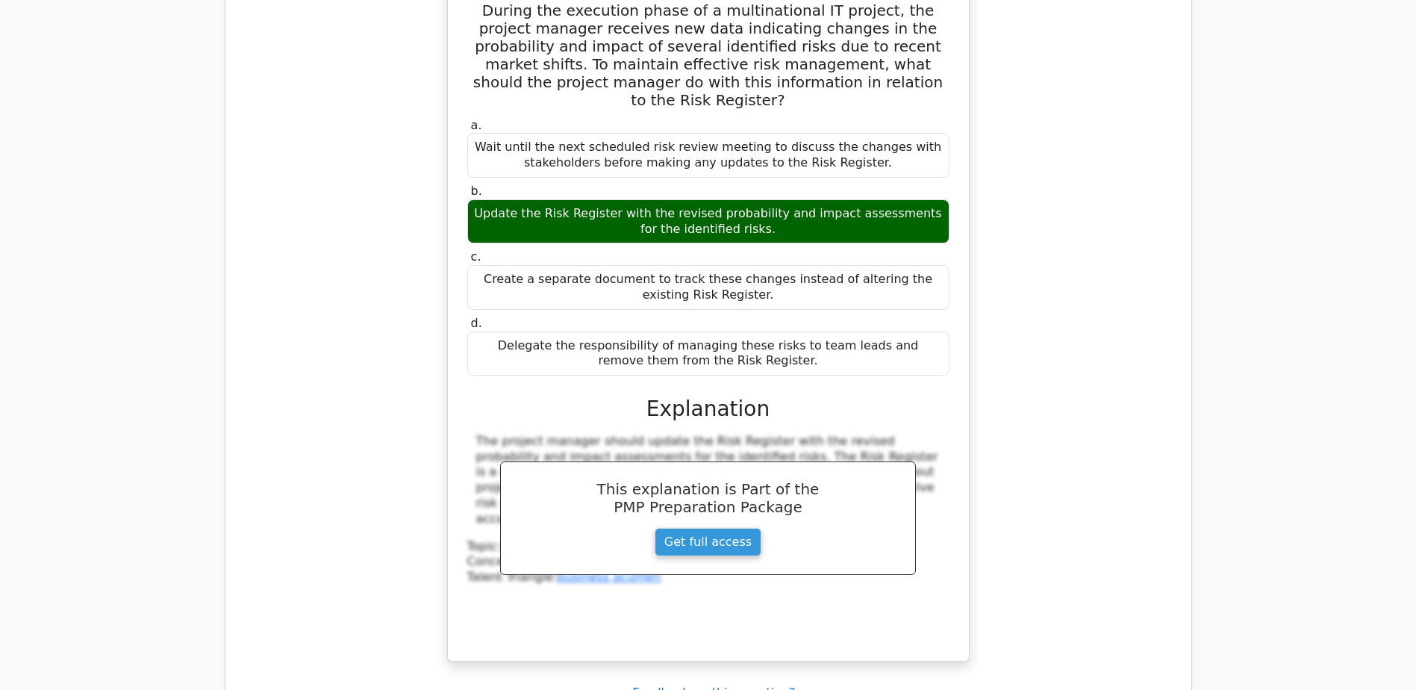
scroll to position [6271, 0]
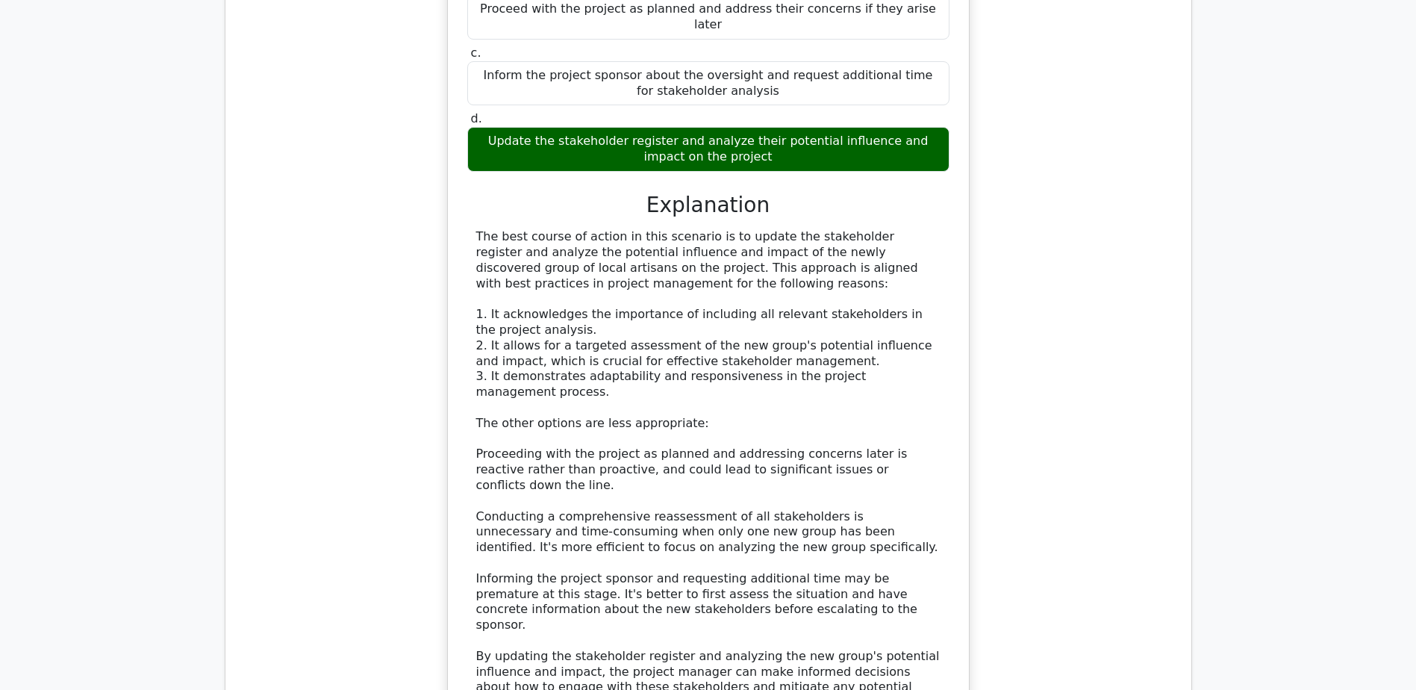
scroll to position [7390, 0]
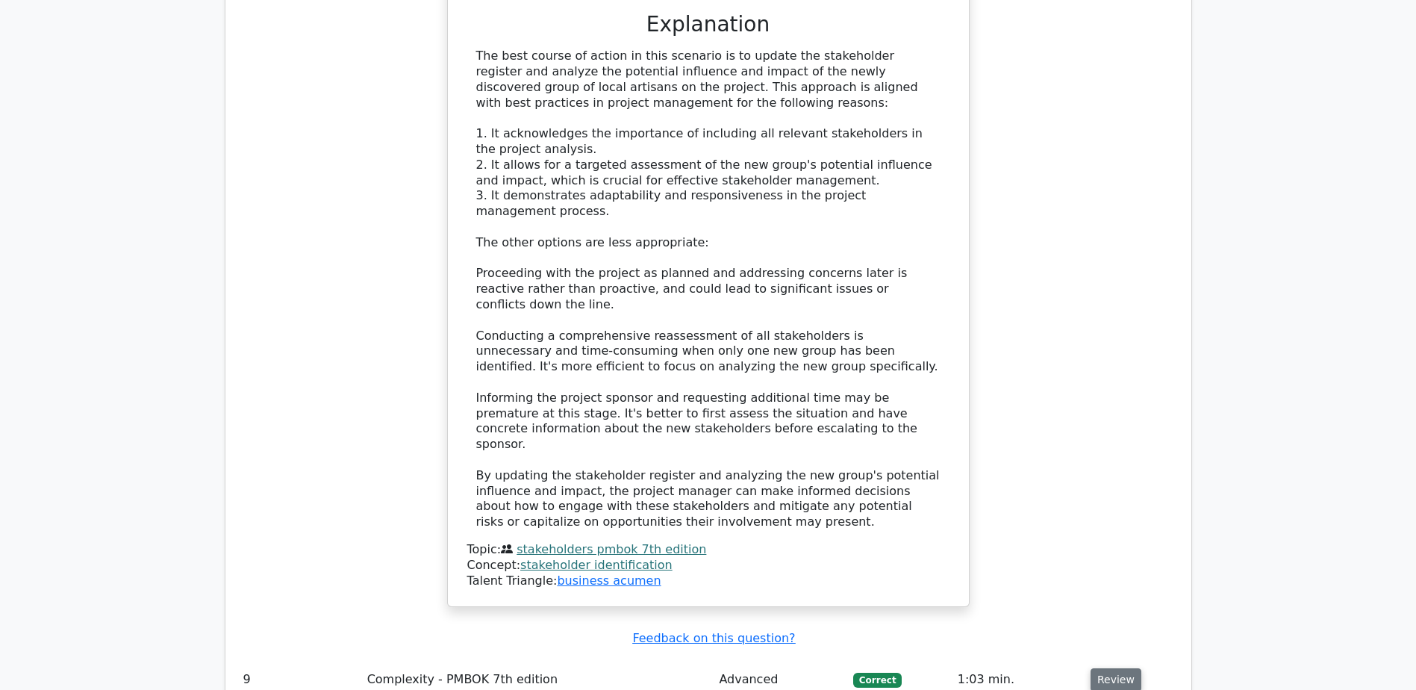
click at [1117, 668] on button "Review" at bounding box center [1116, 679] width 51 height 23
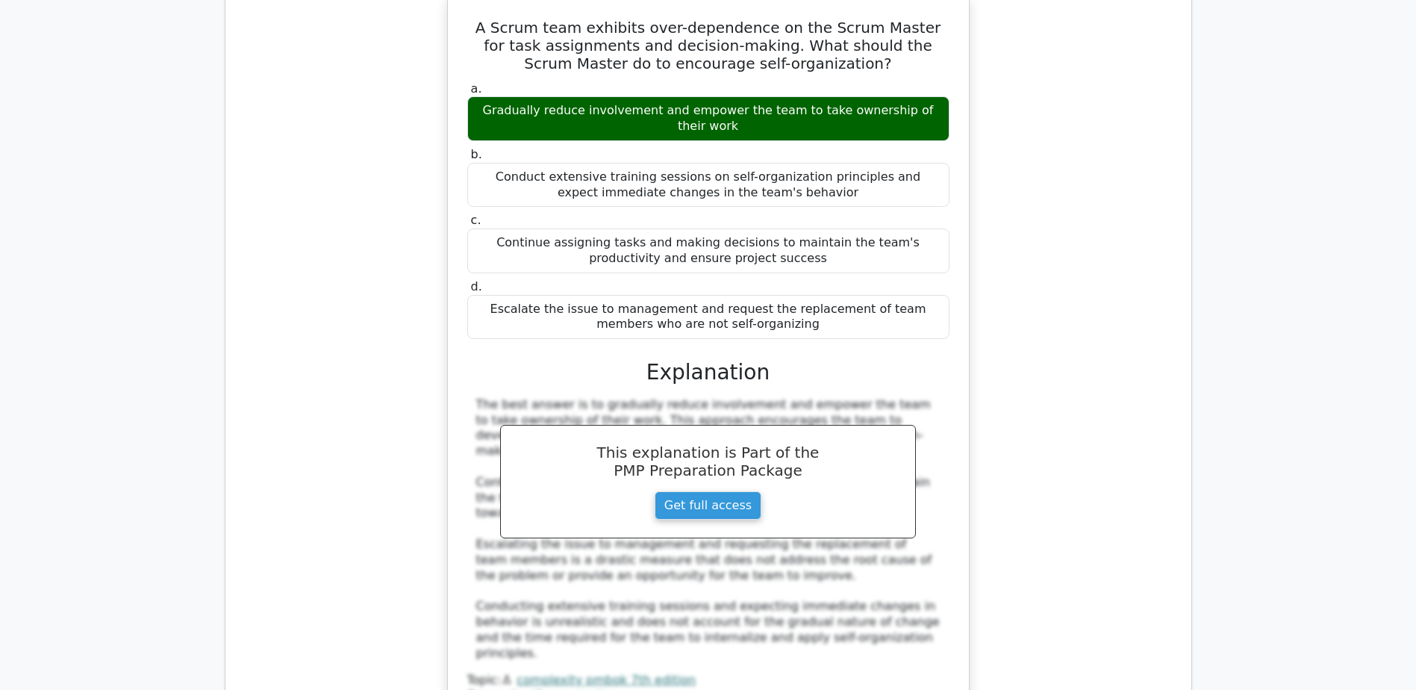
scroll to position [8137, 0]
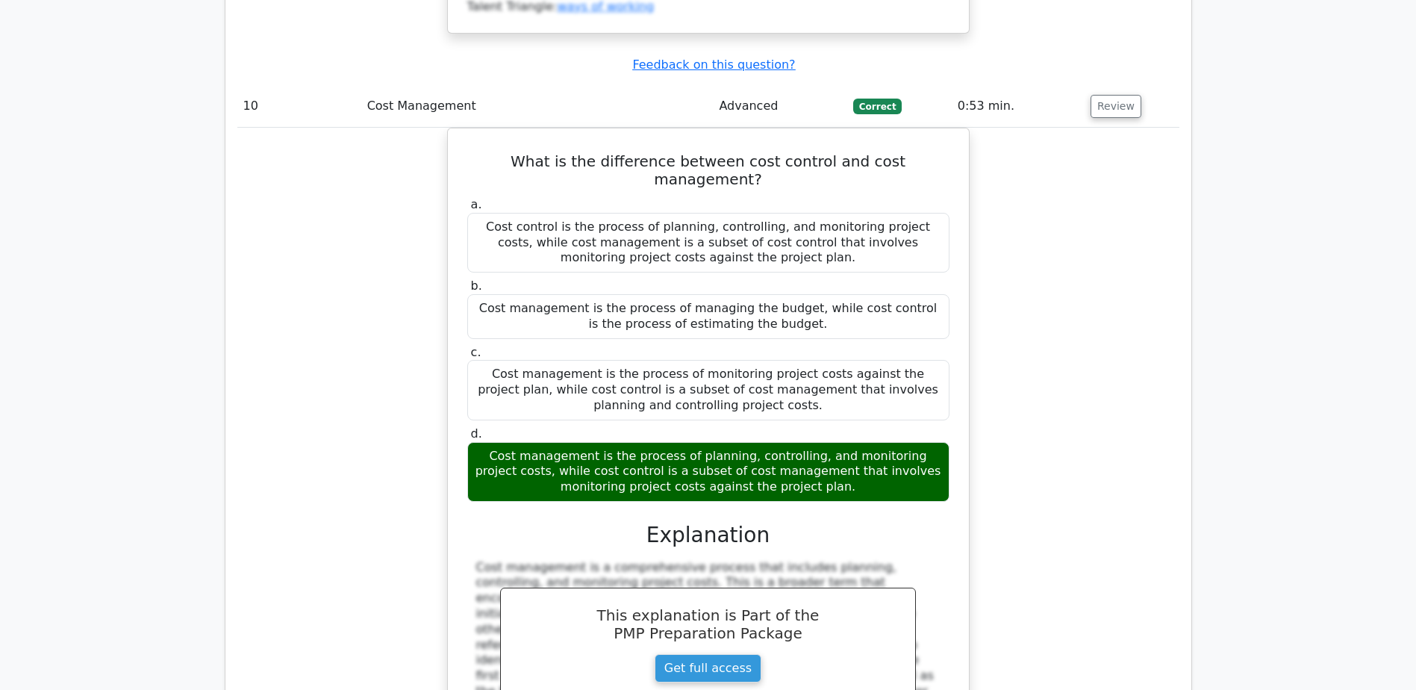
scroll to position [8809, 0]
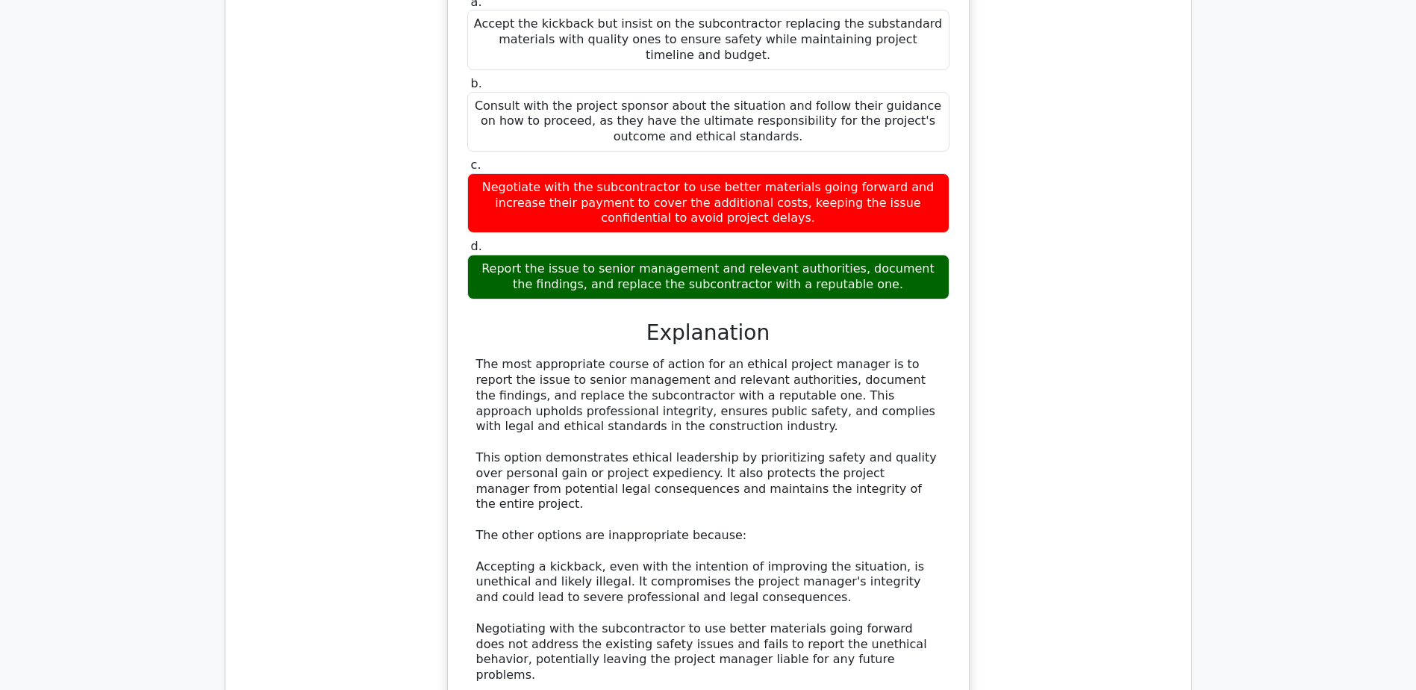
scroll to position [9929, 0]
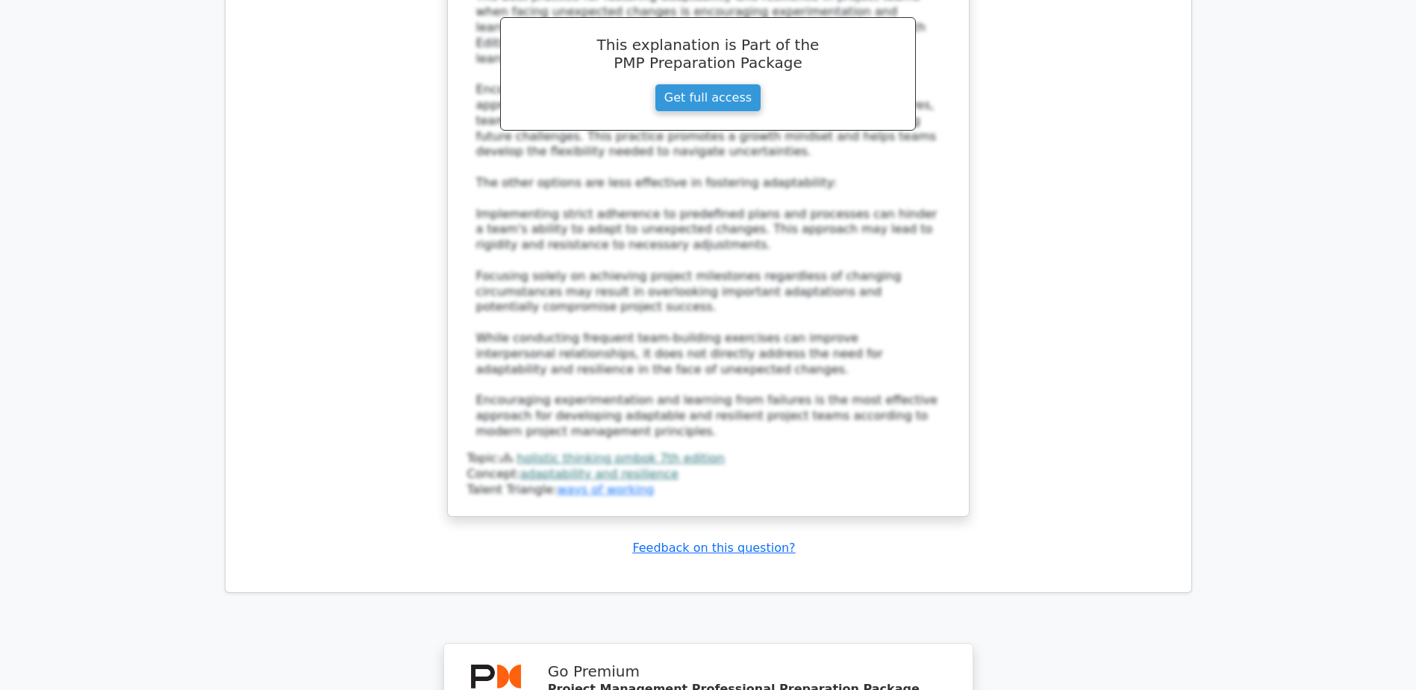
scroll to position [11318, 0]
